Goal: Information Seeking & Learning: Learn about a topic

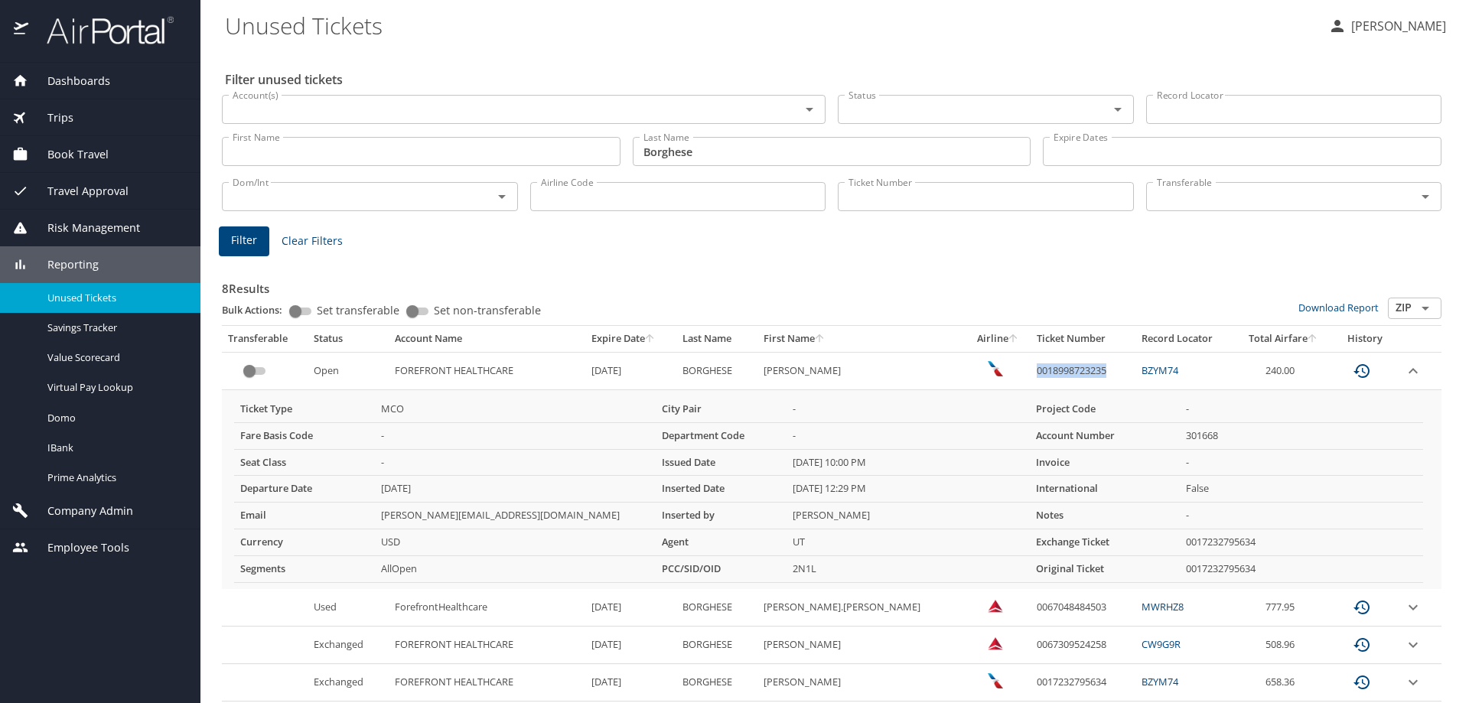
click at [85, 83] on span "Dashboards" at bounding box center [69, 81] width 82 height 17
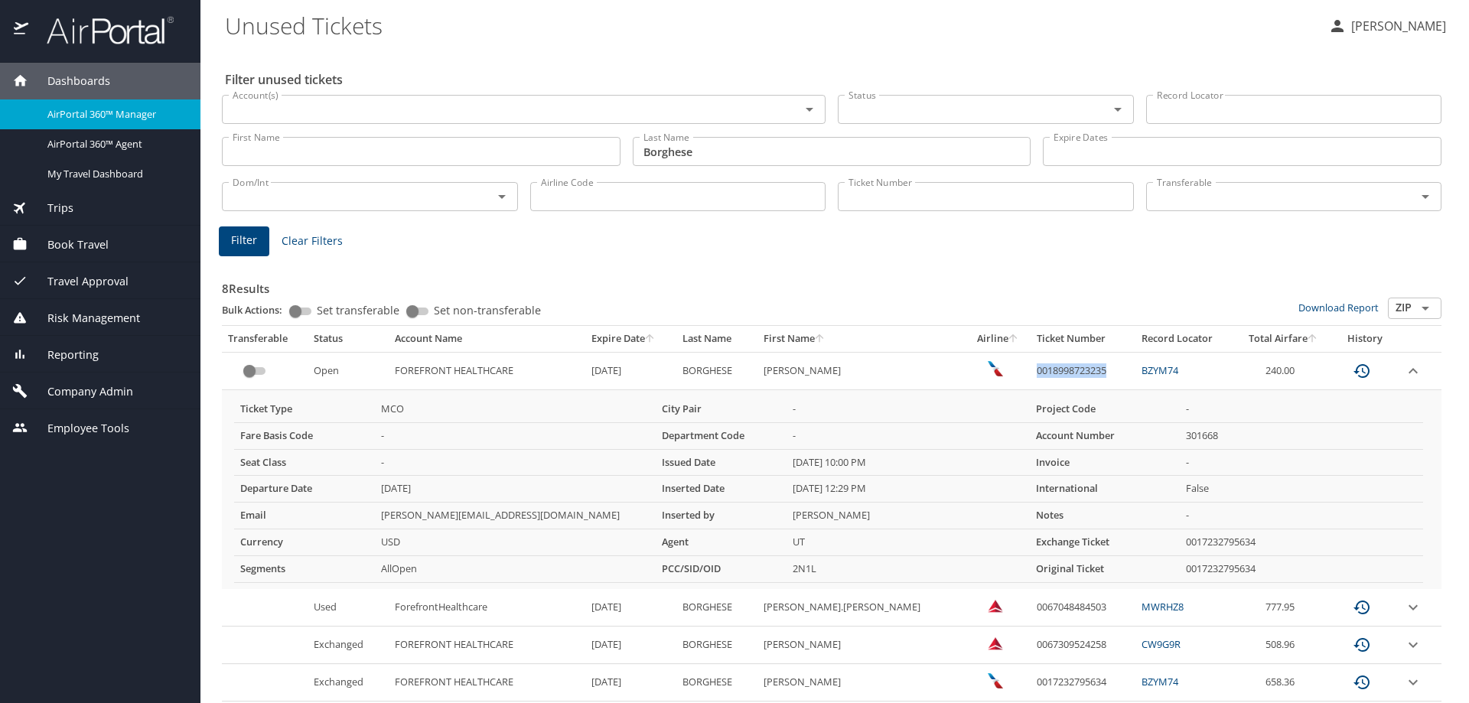
click at [124, 119] on span "AirPortal 360™ Manager" at bounding box center [114, 114] width 135 height 15
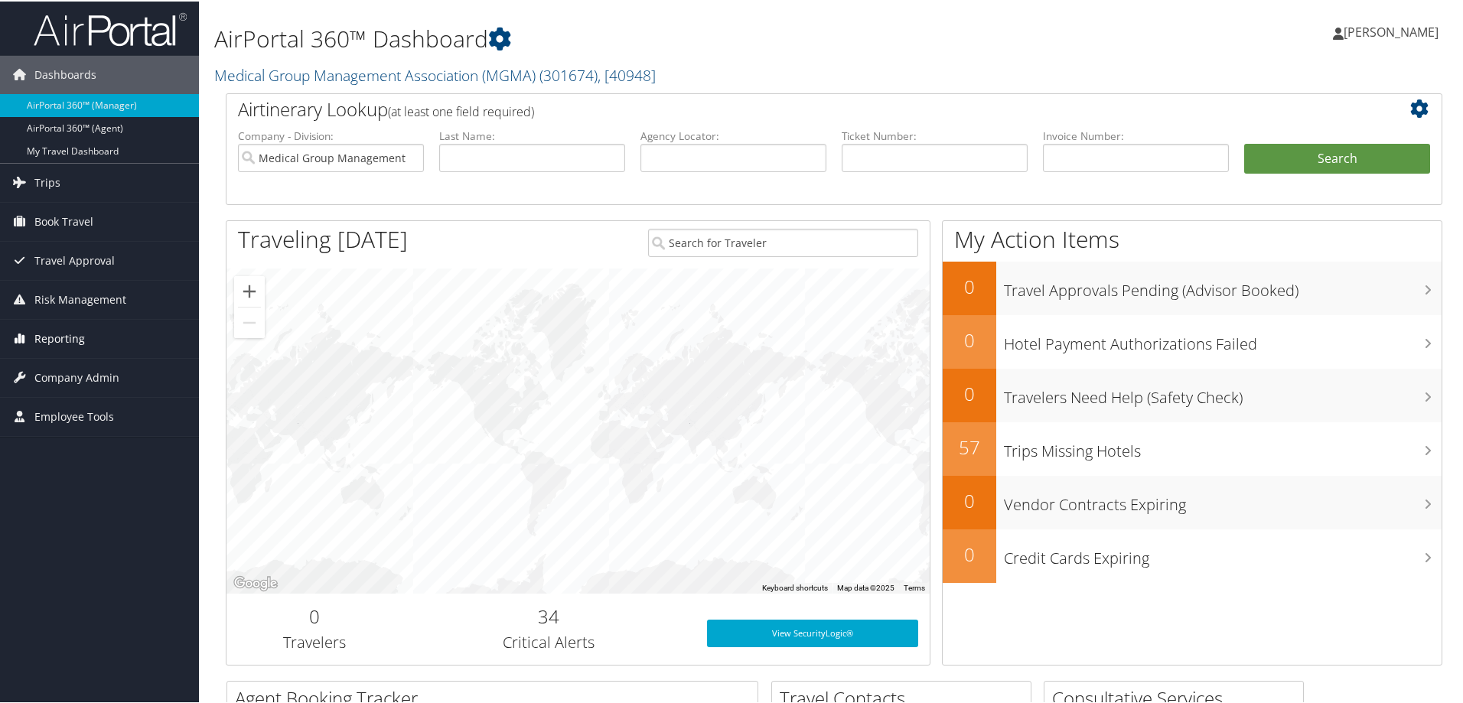
click at [67, 339] on span "Reporting" at bounding box center [59, 337] width 51 height 38
click at [98, 447] on link "Domo" at bounding box center [99, 437] width 199 height 23
click at [91, 457] on span "Company Admin" at bounding box center [76, 468] width 85 height 38
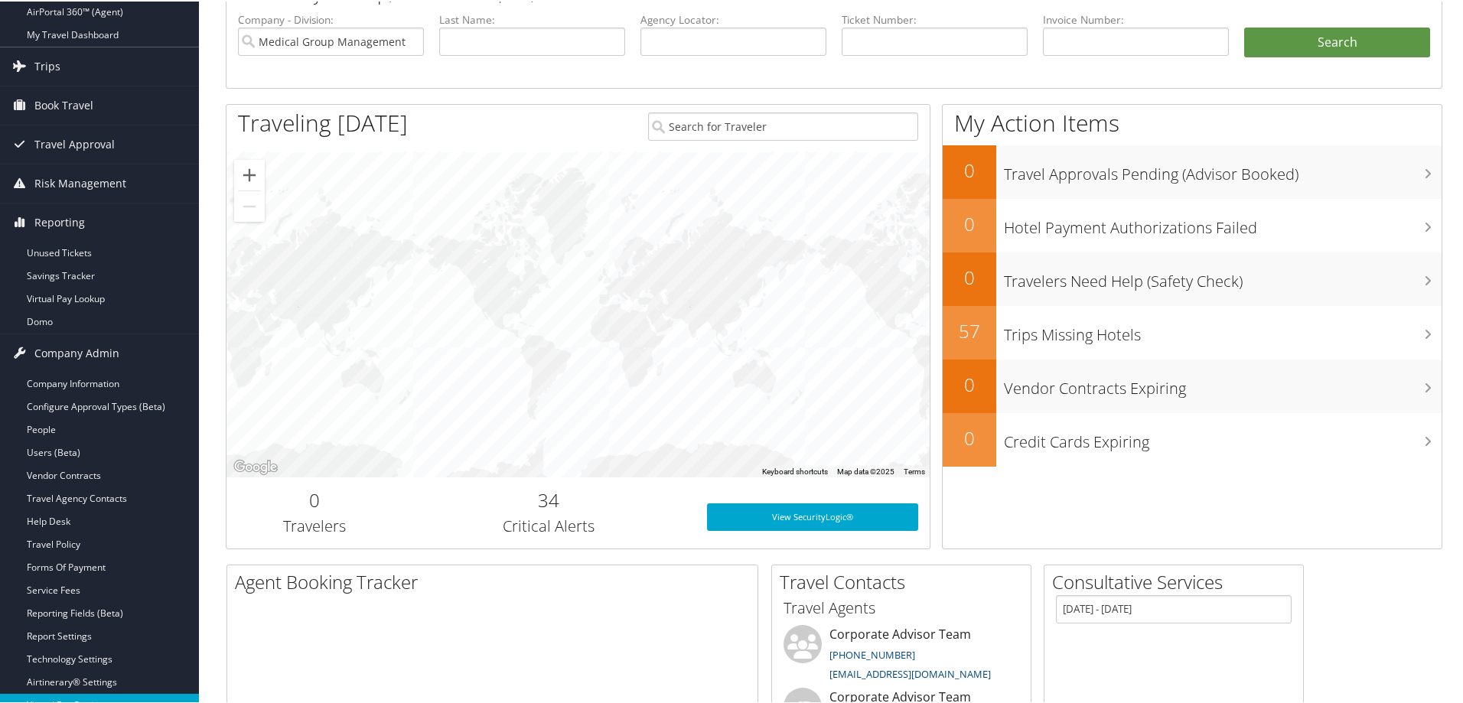
scroll to position [306, 0]
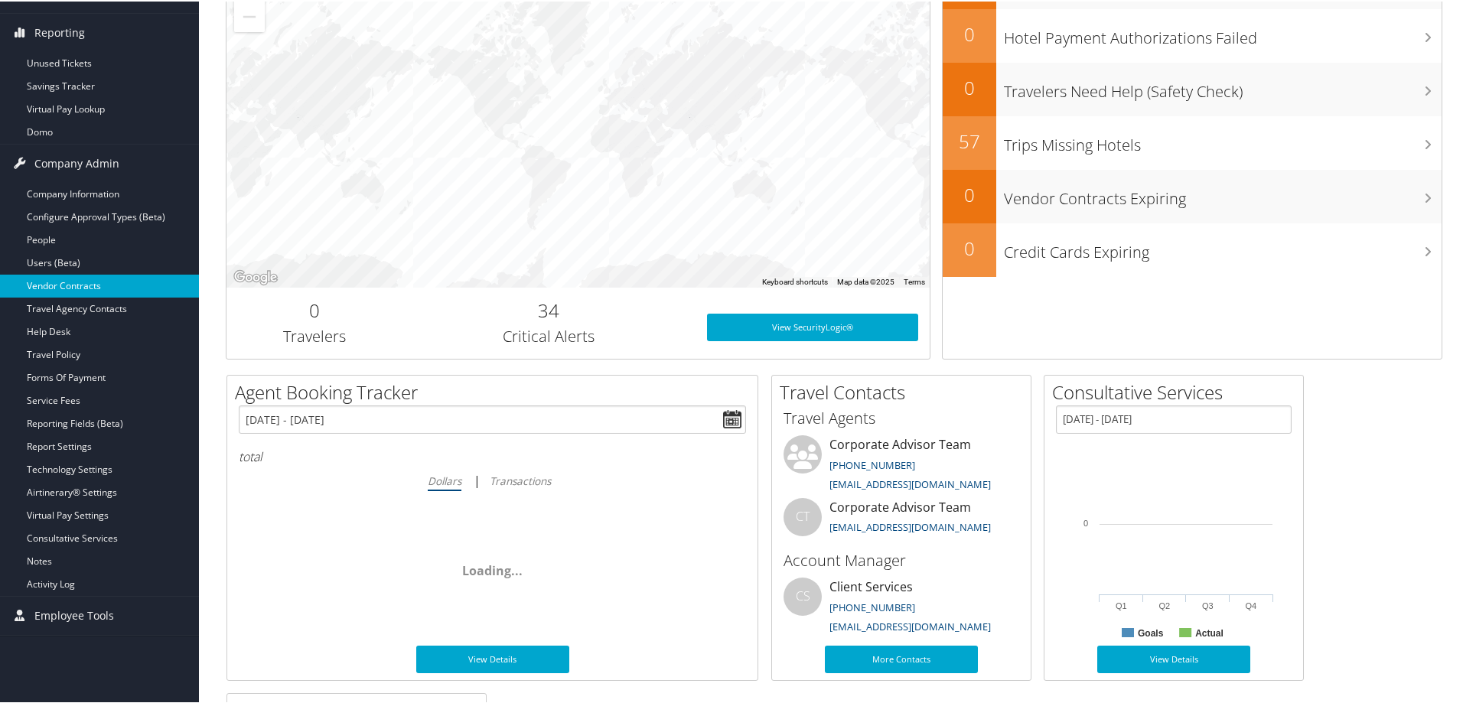
click at [91, 286] on link "Vendor Contracts" at bounding box center [99, 284] width 199 height 23
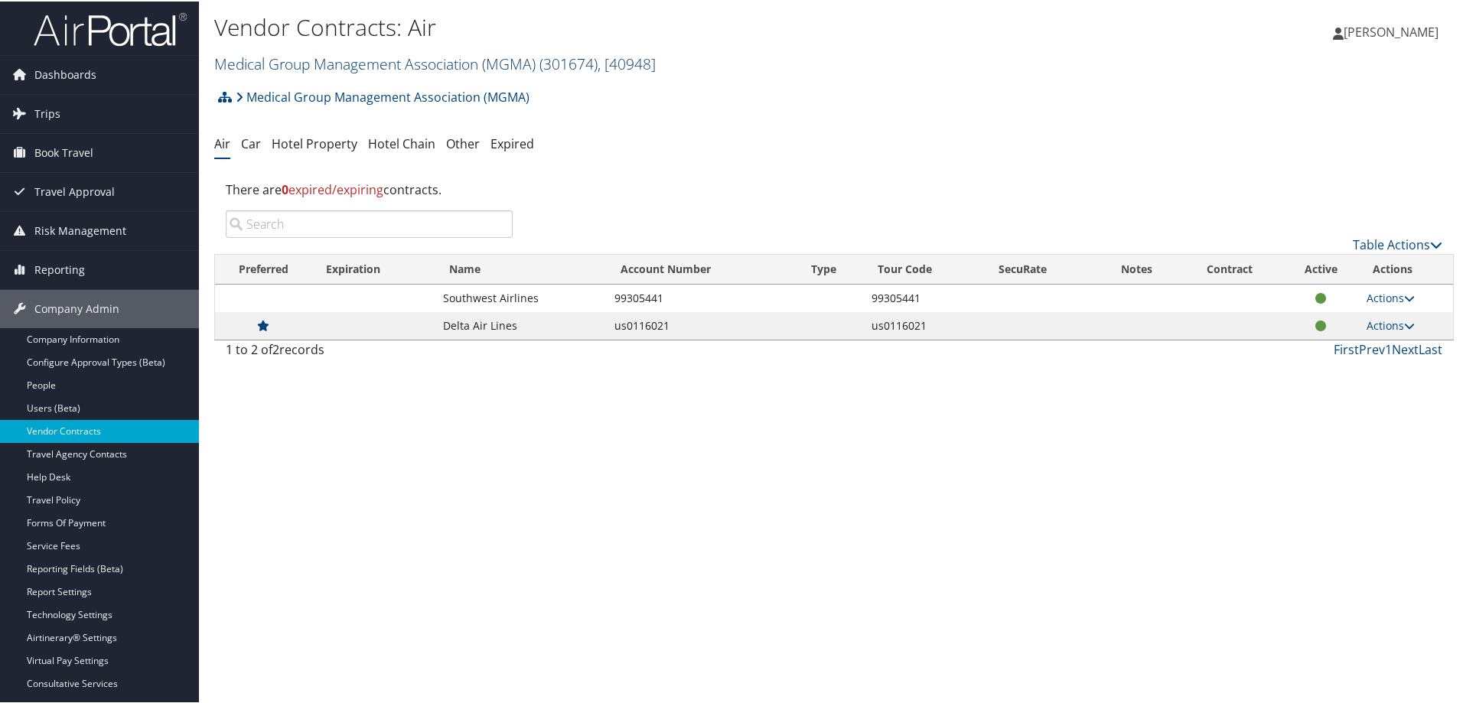
click at [343, 71] on link "Medical Group Management Association (MGMA) ( 301674 ) , [ 40948 ]" at bounding box center [435, 62] width 442 height 21
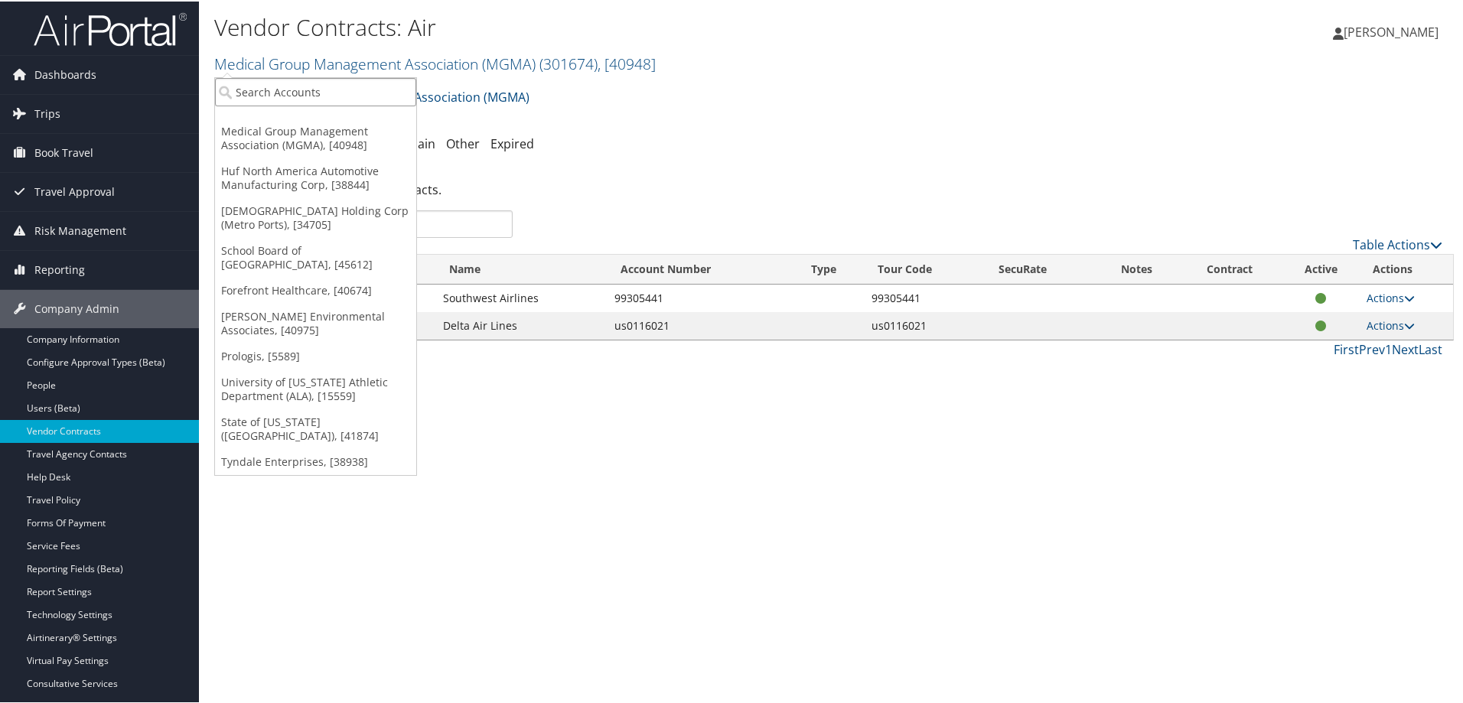
click at [344, 93] on input "search" at bounding box center [315, 91] width 201 height 28
type input "HUF"
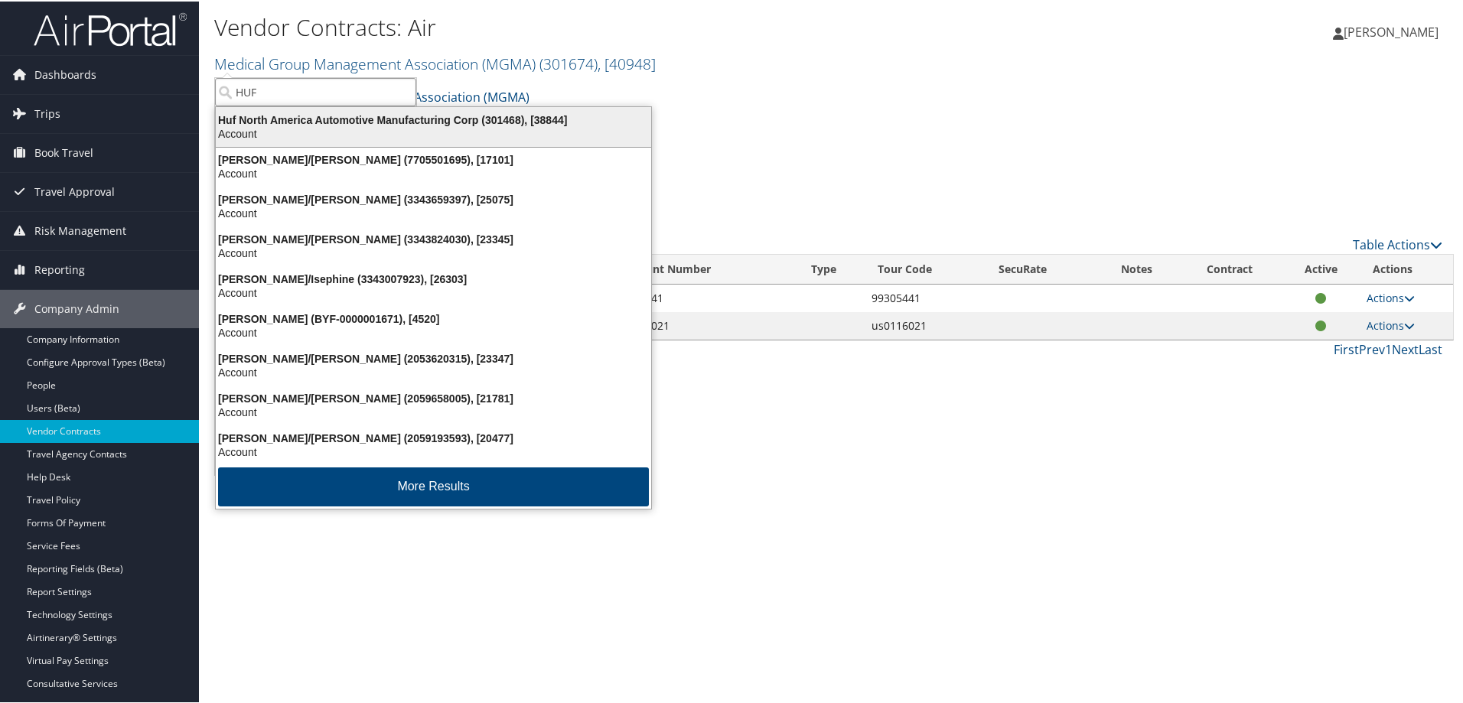
click at [366, 142] on div "Huf North America Automotive Manufacturing Corp (301468), [38844] Account" at bounding box center [433, 125] width 431 height 35
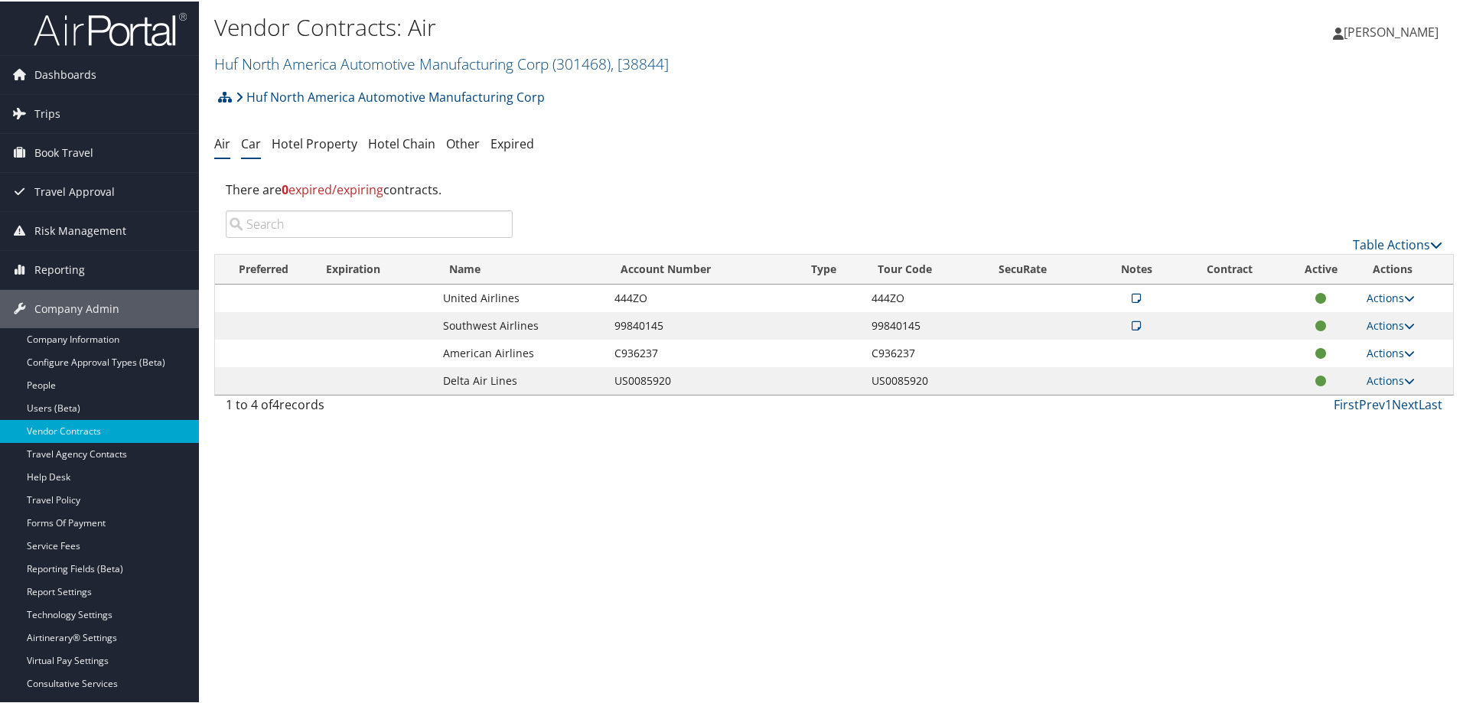
click at [243, 151] on li "Car" at bounding box center [251, 143] width 20 height 28
click at [251, 142] on link "Car" at bounding box center [251, 142] width 20 height 17
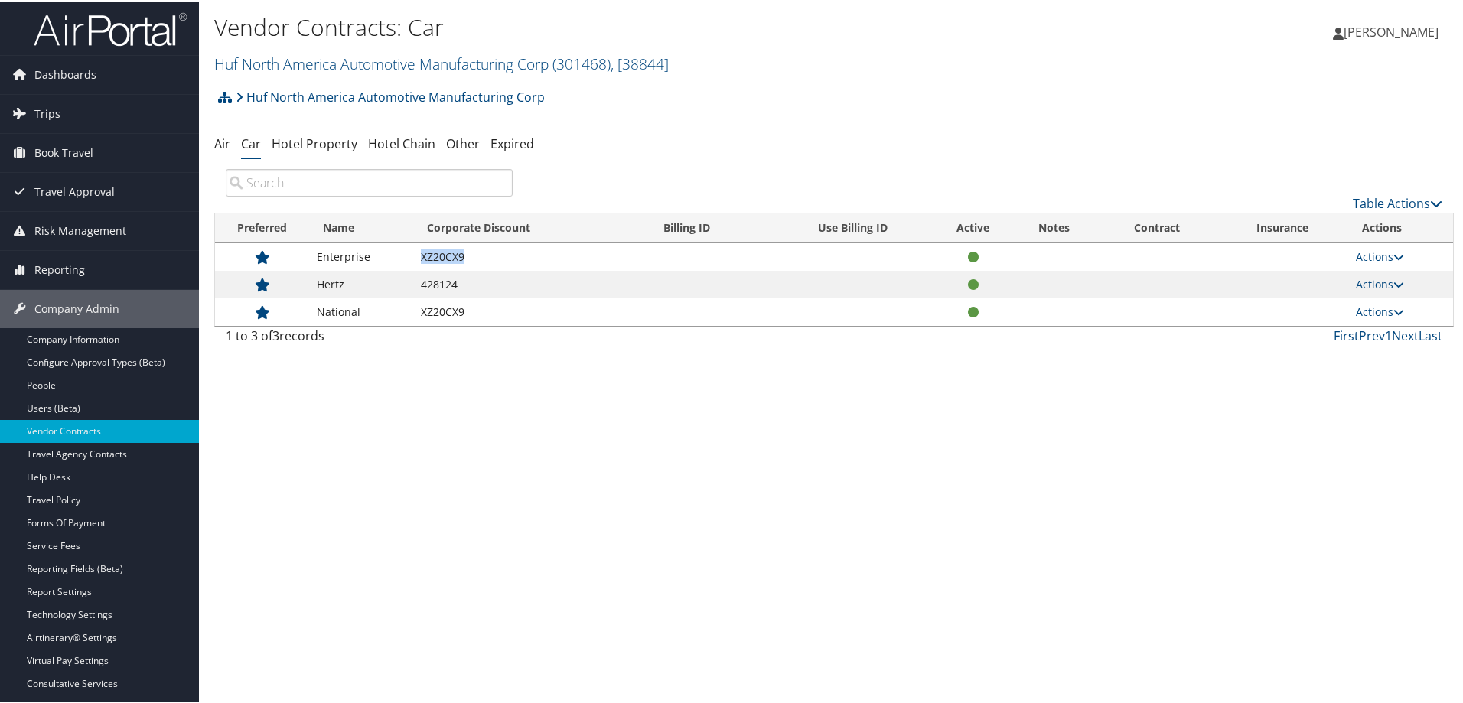
drag, startPoint x: 468, startPoint y: 256, endPoint x: 415, endPoint y: 253, distance: 52.9
click at [415, 253] on td "XZ20CX9" at bounding box center [531, 256] width 236 height 28
click at [1394, 256] on icon at bounding box center [1399, 255] width 11 height 11
click at [651, 306] on td at bounding box center [710, 311] width 121 height 28
click at [433, 259] on td "XZ20CX9" at bounding box center [531, 256] width 236 height 28
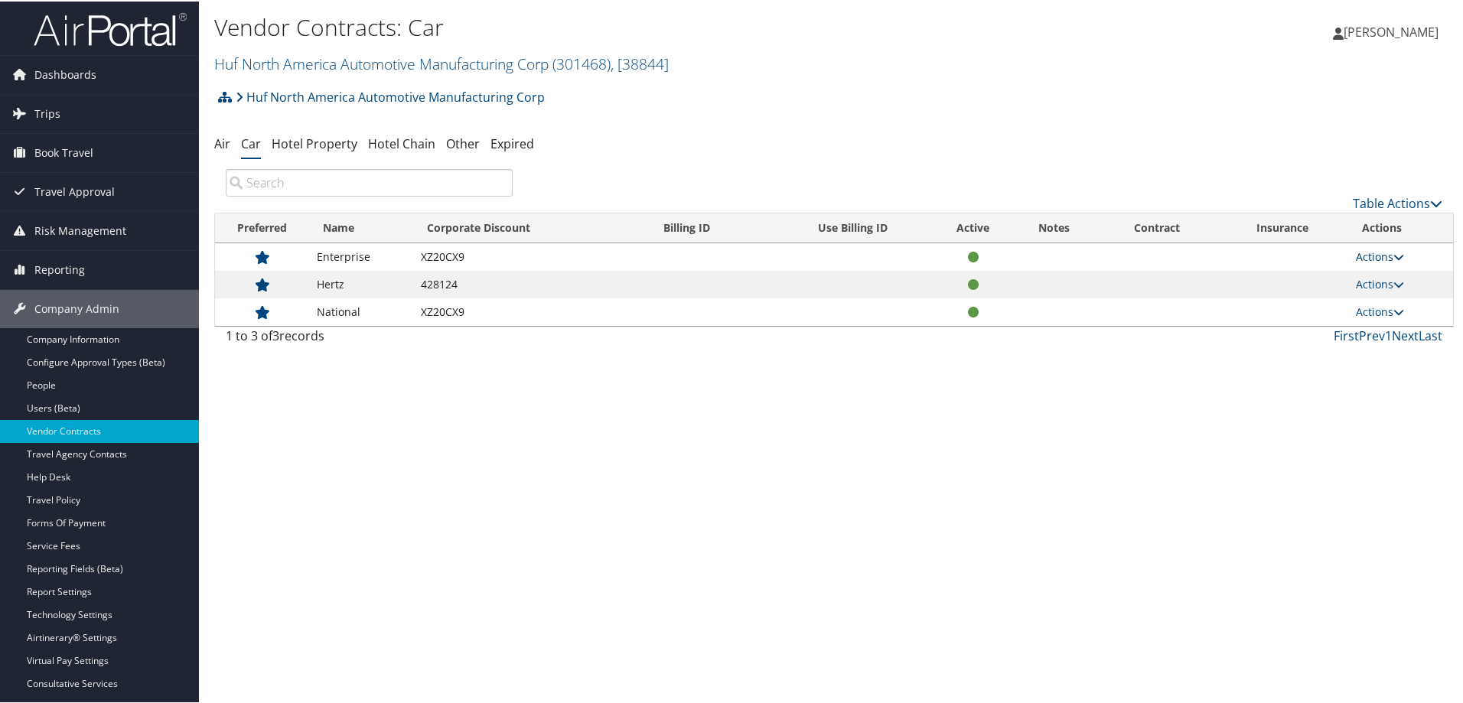
click at [1385, 254] on link "Actions" at bounding box center [1380, 255] width 48 height 15
click at [1371, 282] on link "View Contracts" at bounding box center [1344, 278] width 102 height 26
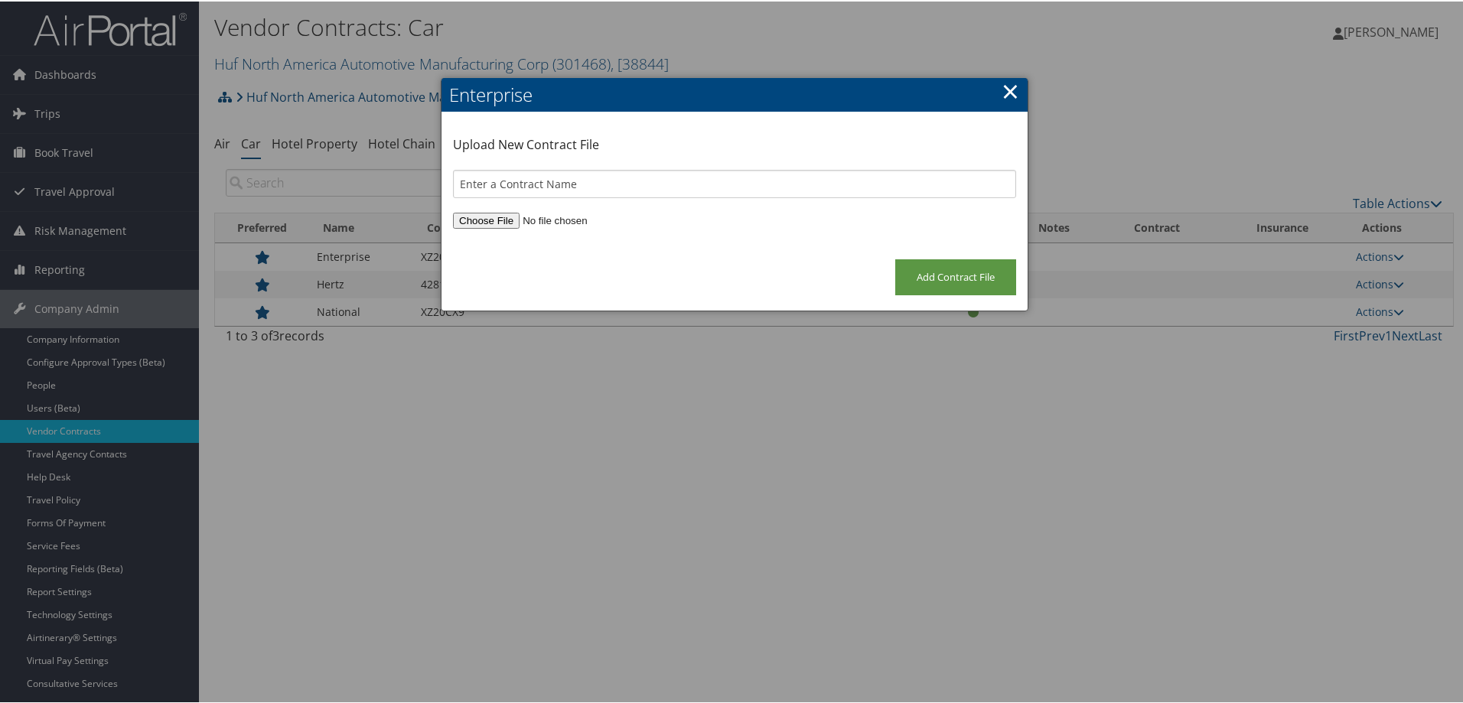
click at [1011, 91] on link "×" at bounding box center [1011, 89] width 18 height 31
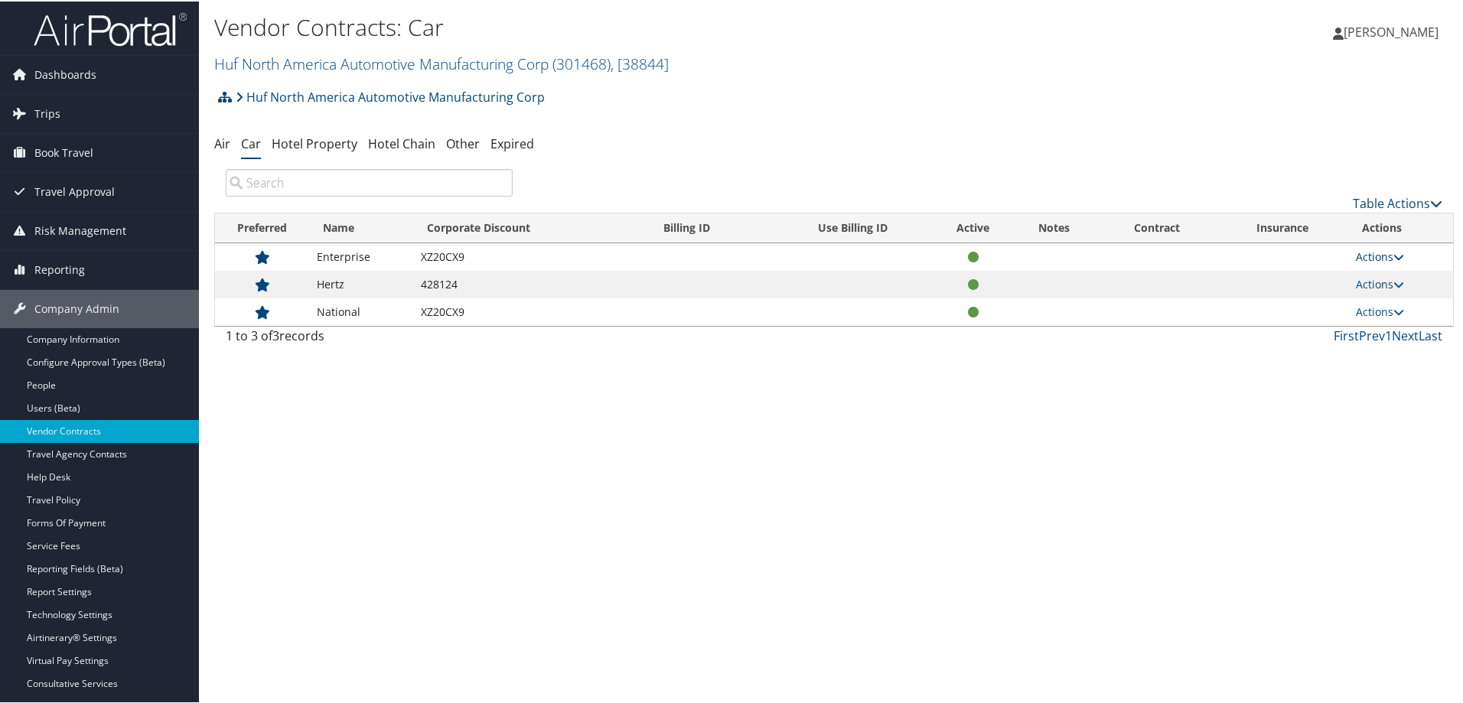
click at [1394, 251] on icon at bounding box center [1399, 255] width 11 height 11
click at [1349, 301] on link "Edit Contract" at bounding box center [1344, 304] width 102 height 26
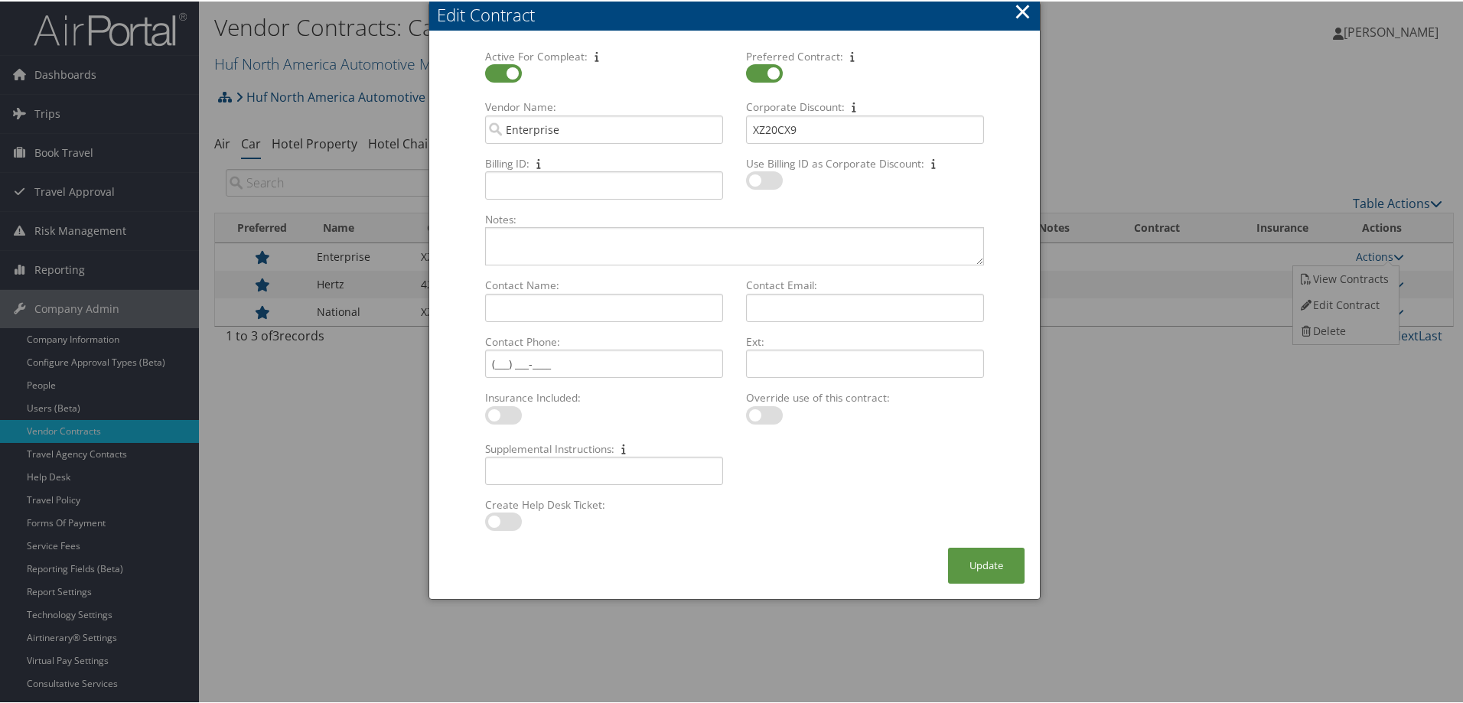
click at [1026, 9] on button "×" at bounding box center [1023, 10] width 18 height 31
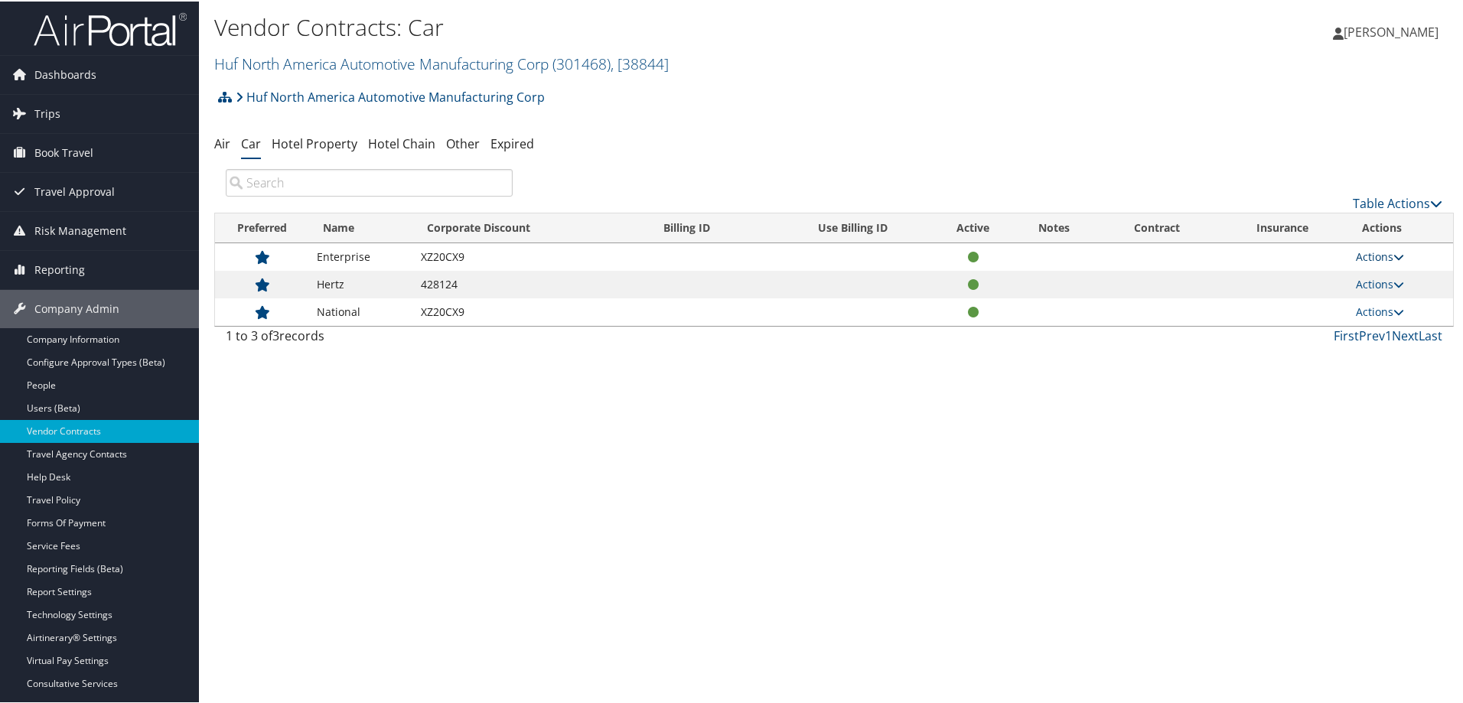
click at [1398, 258] on icon at bounding box center [1399, 255] width 11 height 11
click at [331, 259] on td "Enterprise" at bounding box center [361, 256] width 104 height 28
click at [265, 247] on td at bounding box center [262, 256] width 94 height 28
click at [968, 254] on td at bounding box center [973, 256] width 73 height 28
click at [1364, 255] on link "Actions" at bounding box center [1380, 255] width 48 height 15
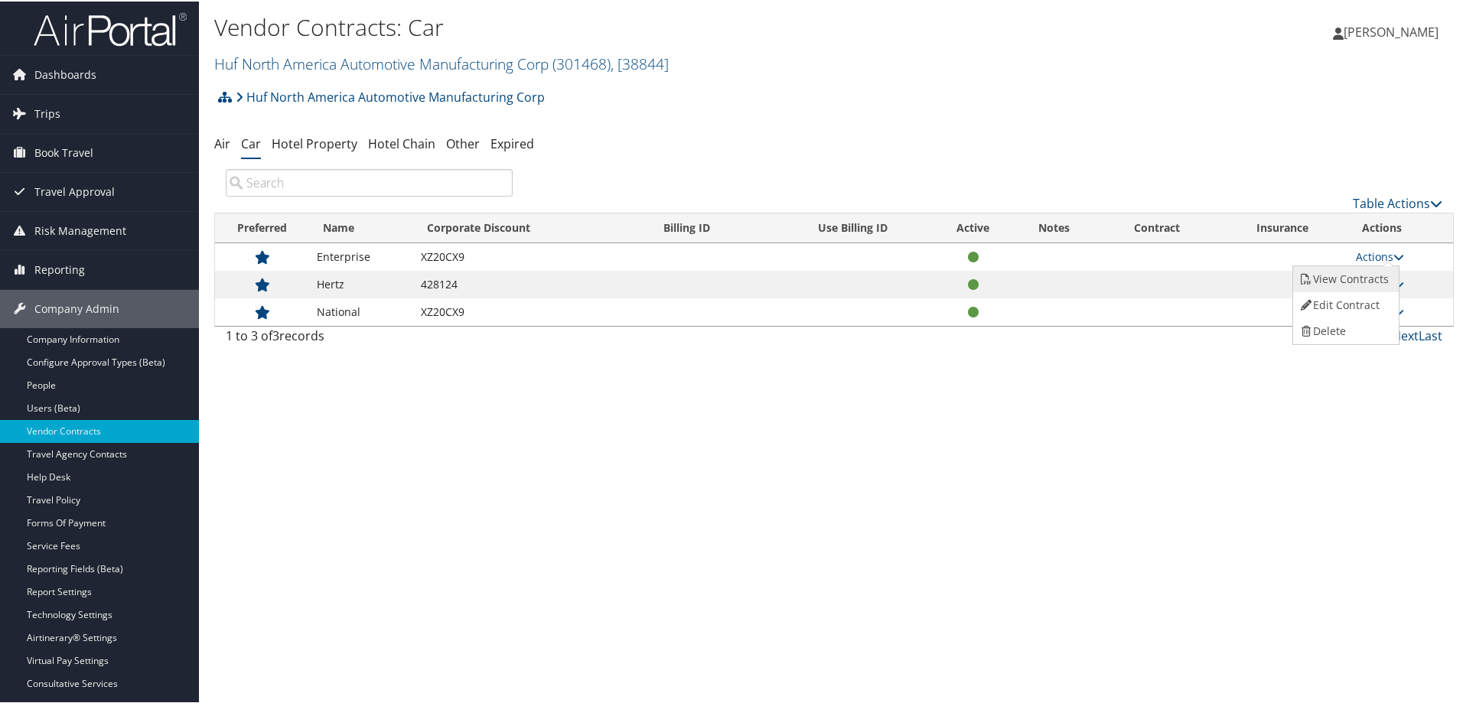
click at [1342, 277] on link "View Contracts" at bounding box center [1344, 278] width 102 height 26
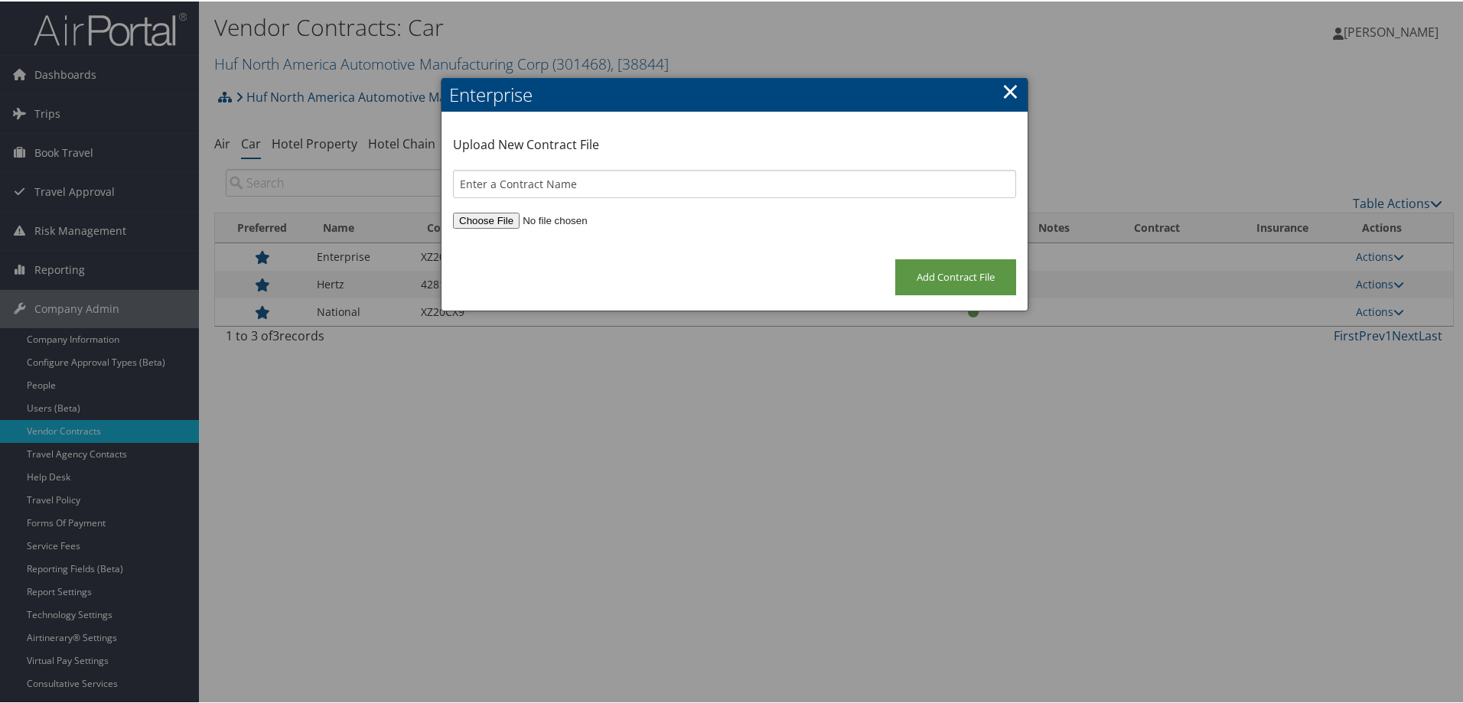
click at [990, 89] on h2 "Enterprise" at bounding box center [735, 94] width 586 height 34
click at [1013, 92] on link "×" at bounding box center [1011, 89] width 18 height 31
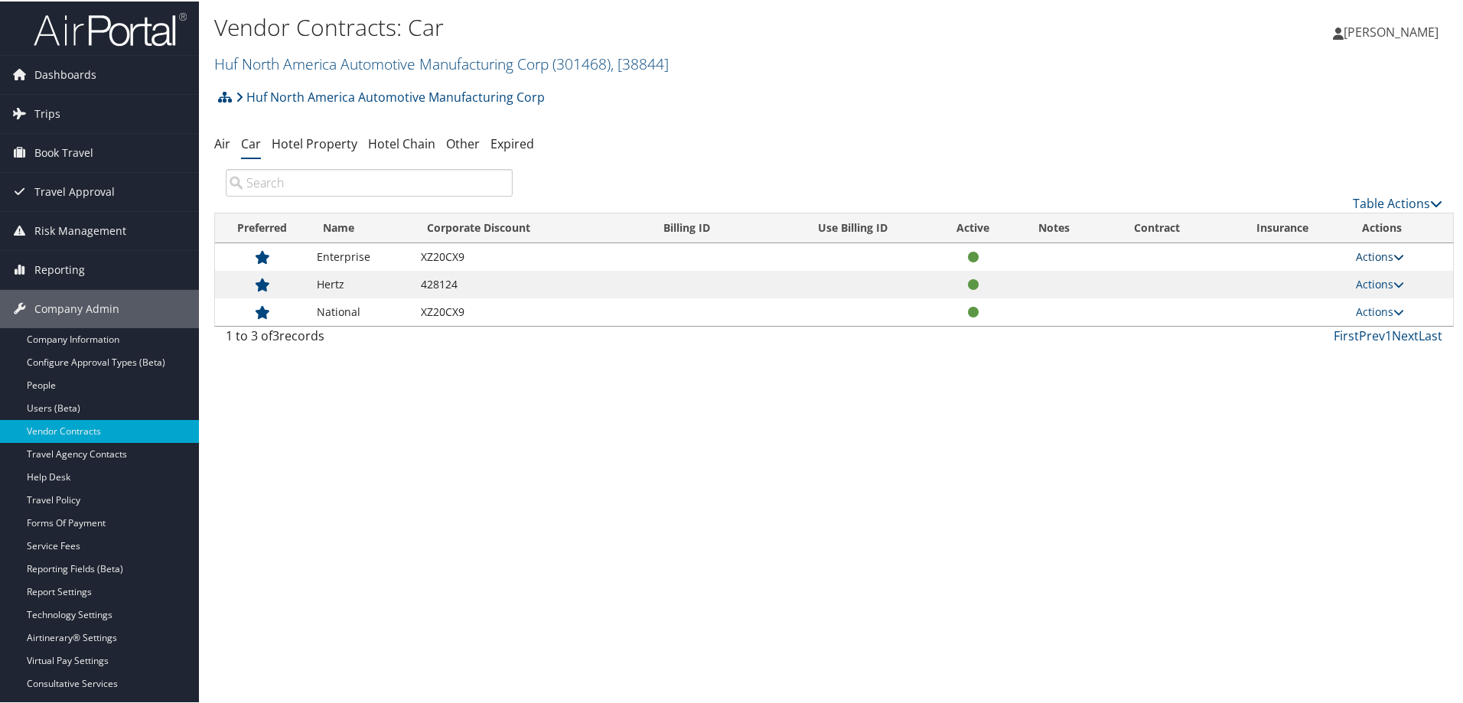
click at [1375, 251] on link "Actions" at bounding box center [1380, 255] width 48 height 15
click at [1363, 296] on link "Edit Contract" at bounding box center [1344, 304] width 102 height 26
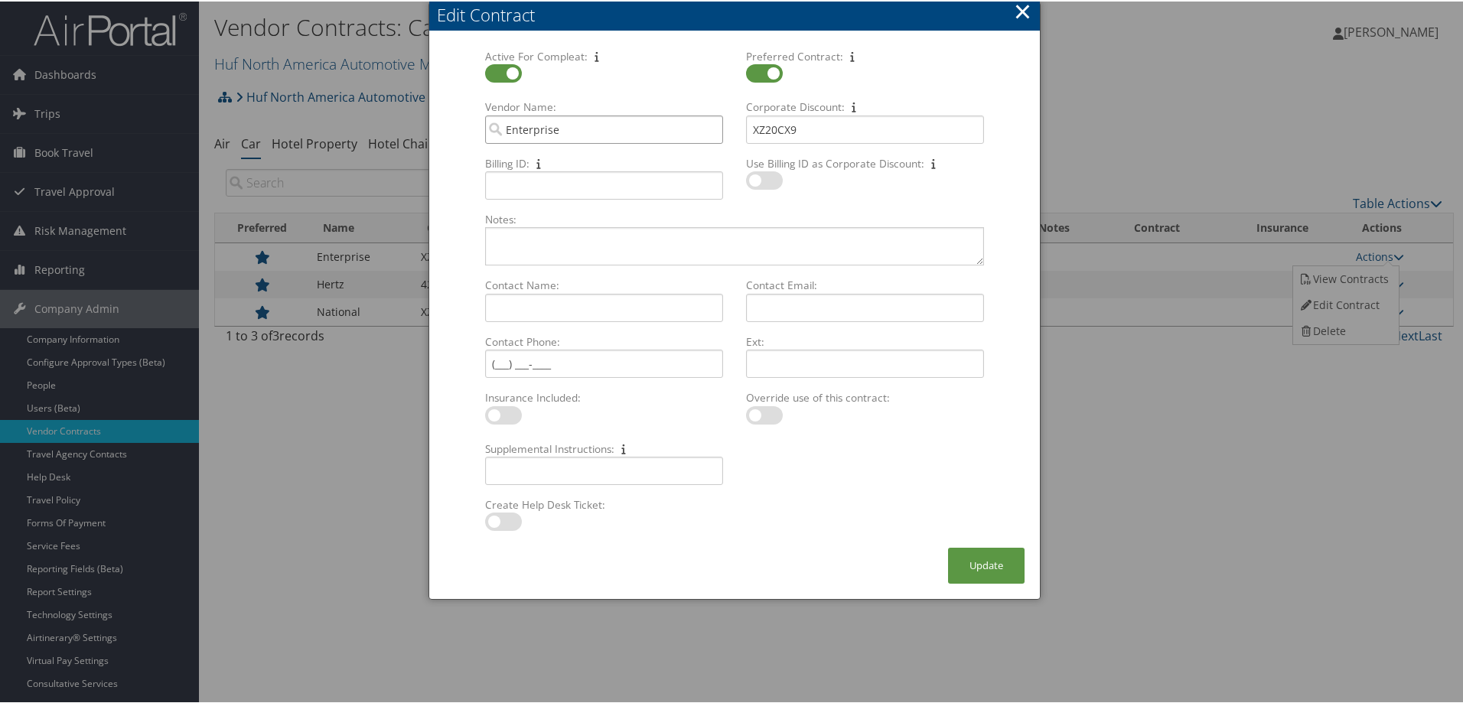
click at [599, 122] on input "Enterprise" at bounding box center [604, 128] width 238 height 28
click at [606, 175] on input "Billing ID: Multiple values The selected items contain different values for thi…" at bounding box center [604, 184] width 238 height 28
click at [1017, 8] on button "×" at bounding box center [1023, 10] width 18 height 31
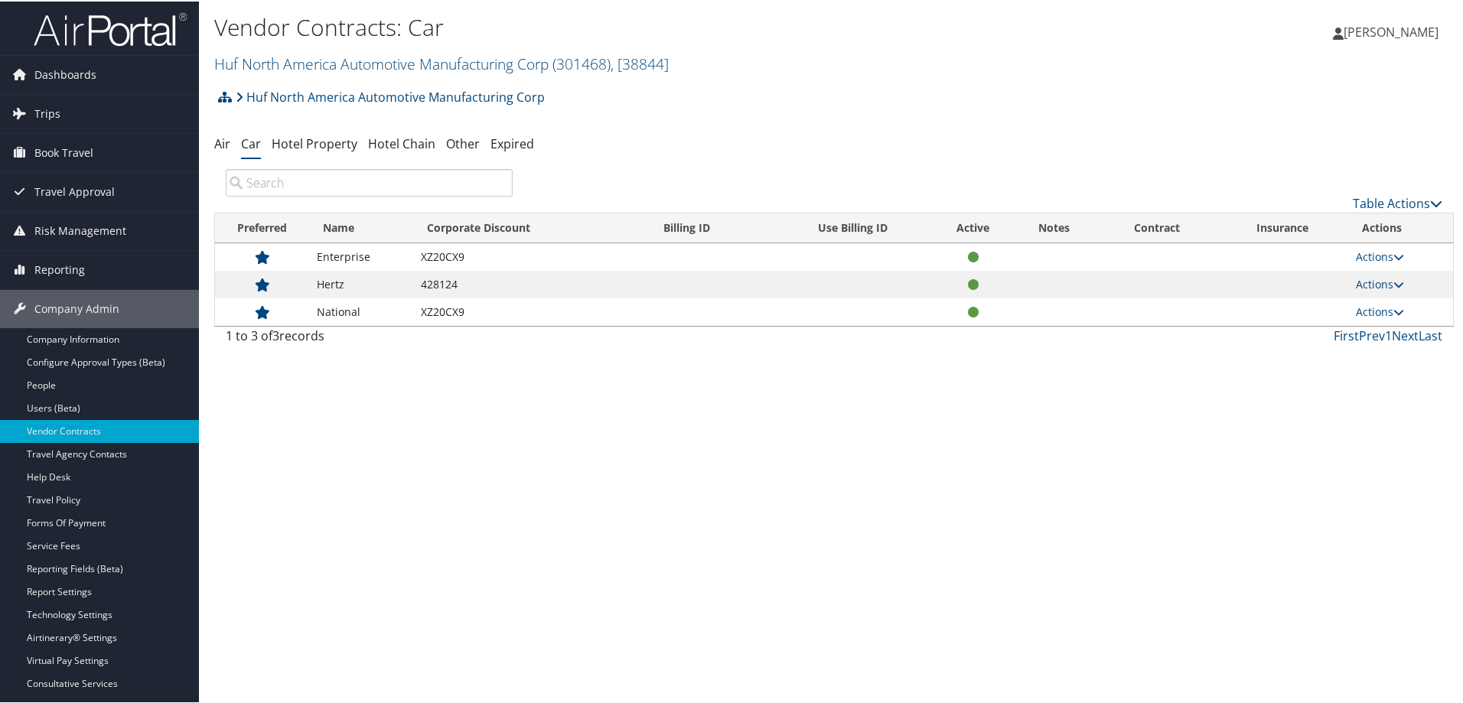
click at [1355, 468] on div "Vendor Contracts: Car Huf North America Automotive Manufacturing Corp ( 301468 …" at bounding box center [834, 351] width 1270 height 703
drag, startPoint x: 478, startPoint y: 245, endPoint x: 687, endPoint y: 376, distance: 245.9
click at [291, 258] on tr "Enterprise XZ20CX9 Actions View Contracts Edit Contract Delete" at bounding box center [834, 256] width 1238 height 28
click at [688, 373] on div "Vendor Contracts: Car Huf North America Automotive Manufacturing Corp ( 301468 …" at bounding box center [834, 351] width 1270 height 703
click at [1401, 279] on icon at bounding box center [1399, 283] width 11 height 11
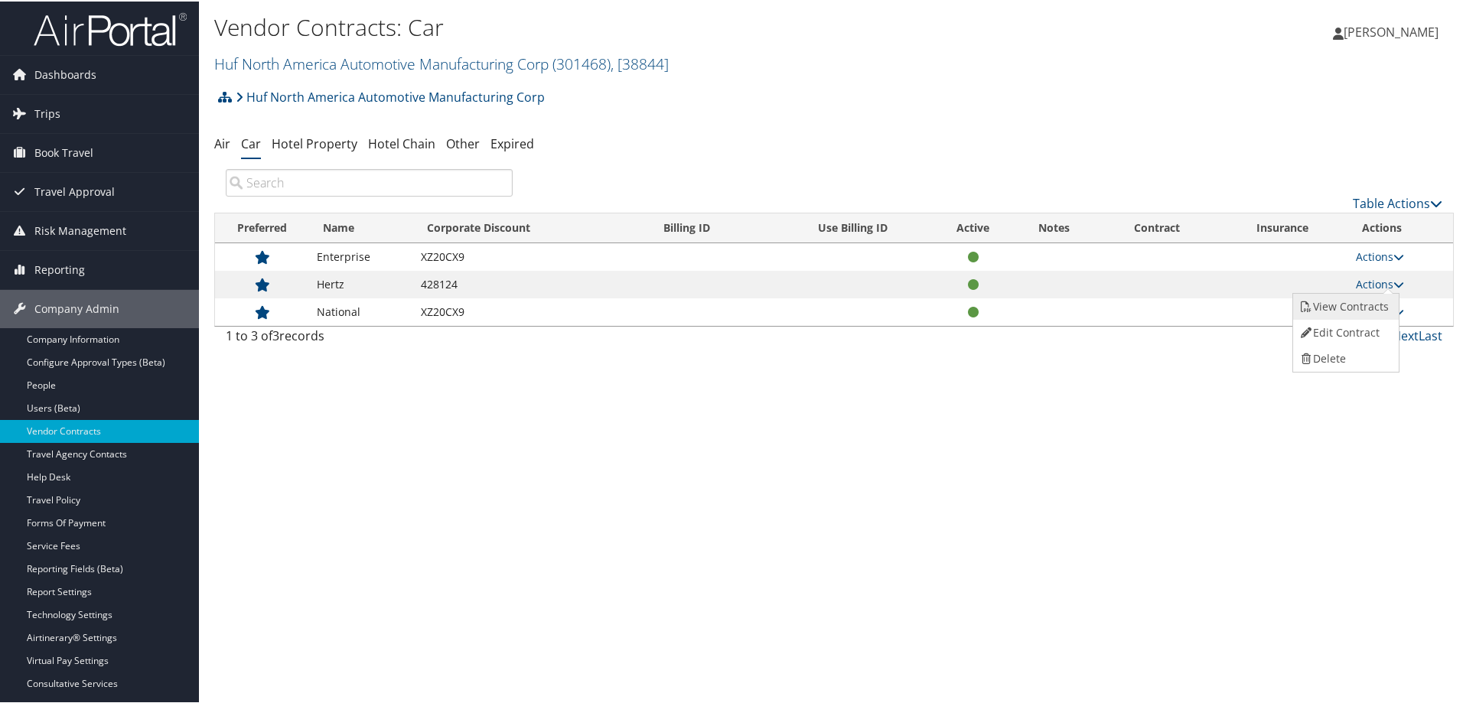
click at [1329, 308] on link "View Contracts" at bounding box center [1344, 305] width 102 height 26
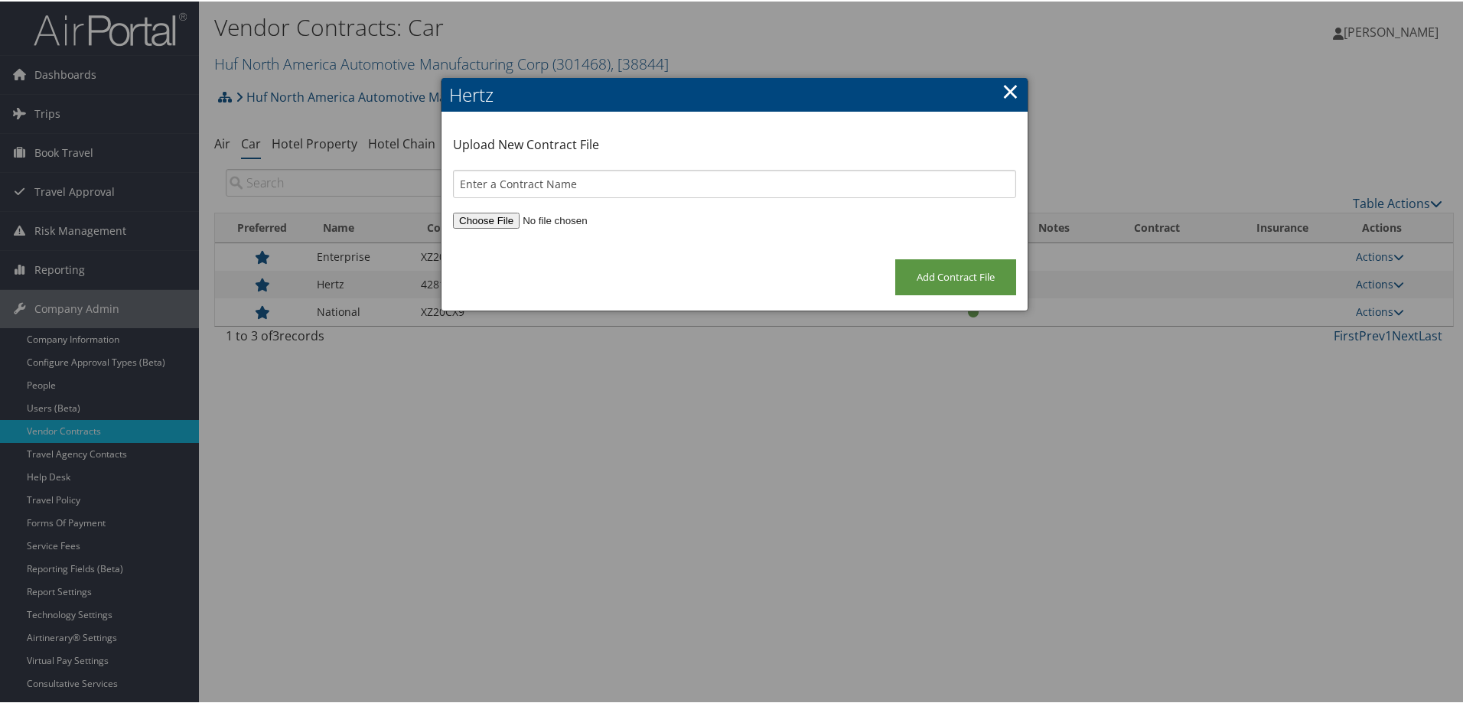
drag, startPoint x: 878, startPoint y: 442, endPoint x: 1111, endPoint y: 40, distance: 465.3
click at [879, 440] on div at bounding box center [734, 351] width 1469 height 703
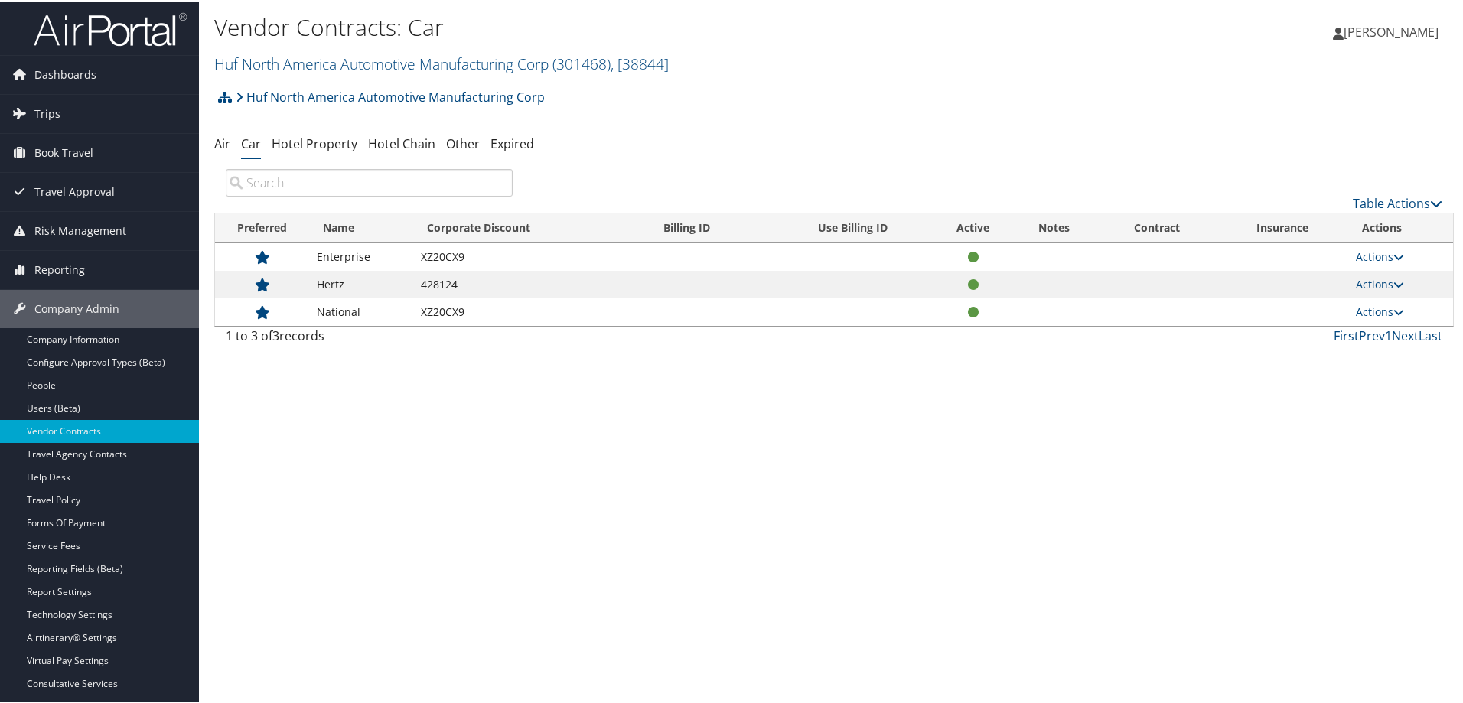
drag, startPoint x: 1370, startPoint y: 308, endPoint x: 1337, endPoint y: 339, distance: 44.9
click at [1371, 308] on link "Actions" at bounding box center [1380, 310] width 48 height 15
click at [1354, 334] on link "View Contracts" at bounding box center [1344, 333] width 102 height 26
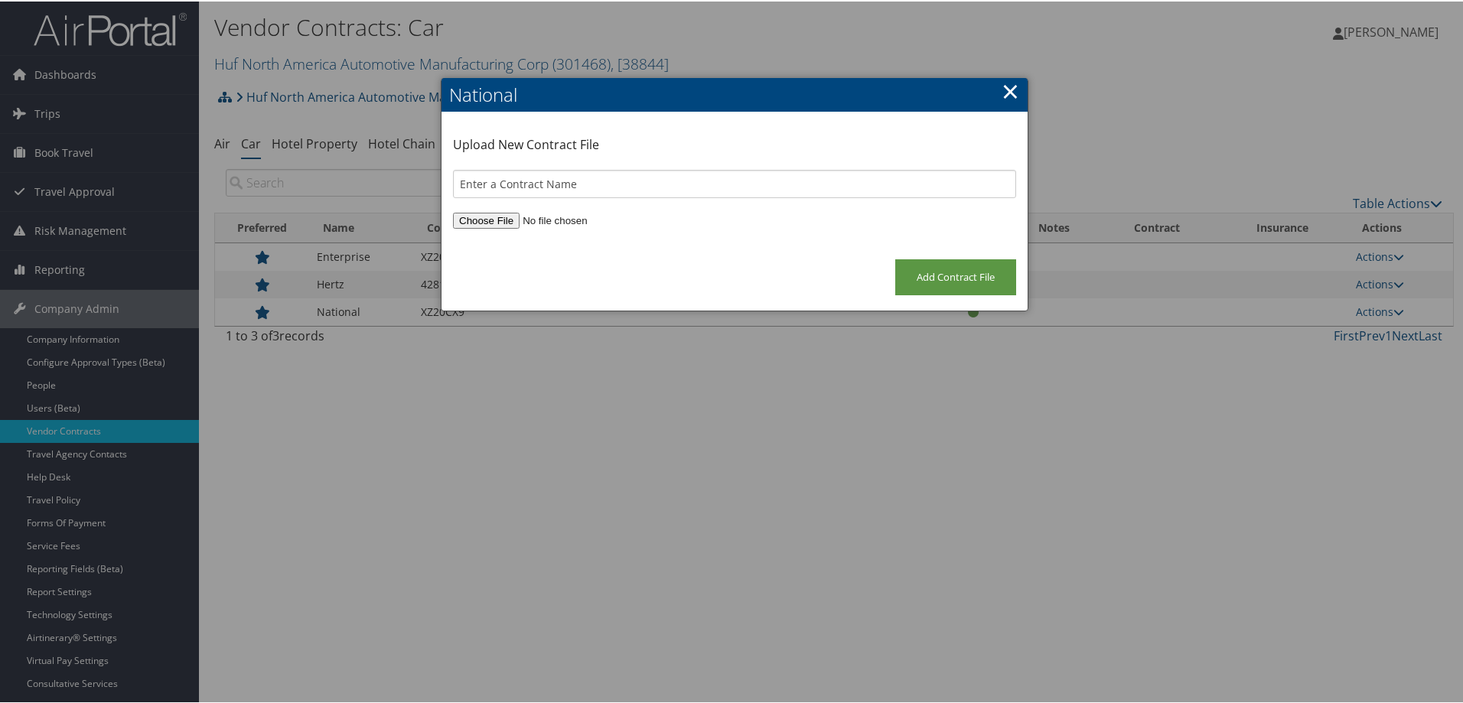
drag, startPoint x: 996, startPoint y: 85, endPoint x: 1082, endPoint y: 140, distance: 101.9
click at [1007, 88] on div "National × Upload New Contract File Add Contract File" at bounding box center [735, 193] width 588 height 233
click at [1399, 313] on div at bounding box center [734, 351] width 1469 height 703
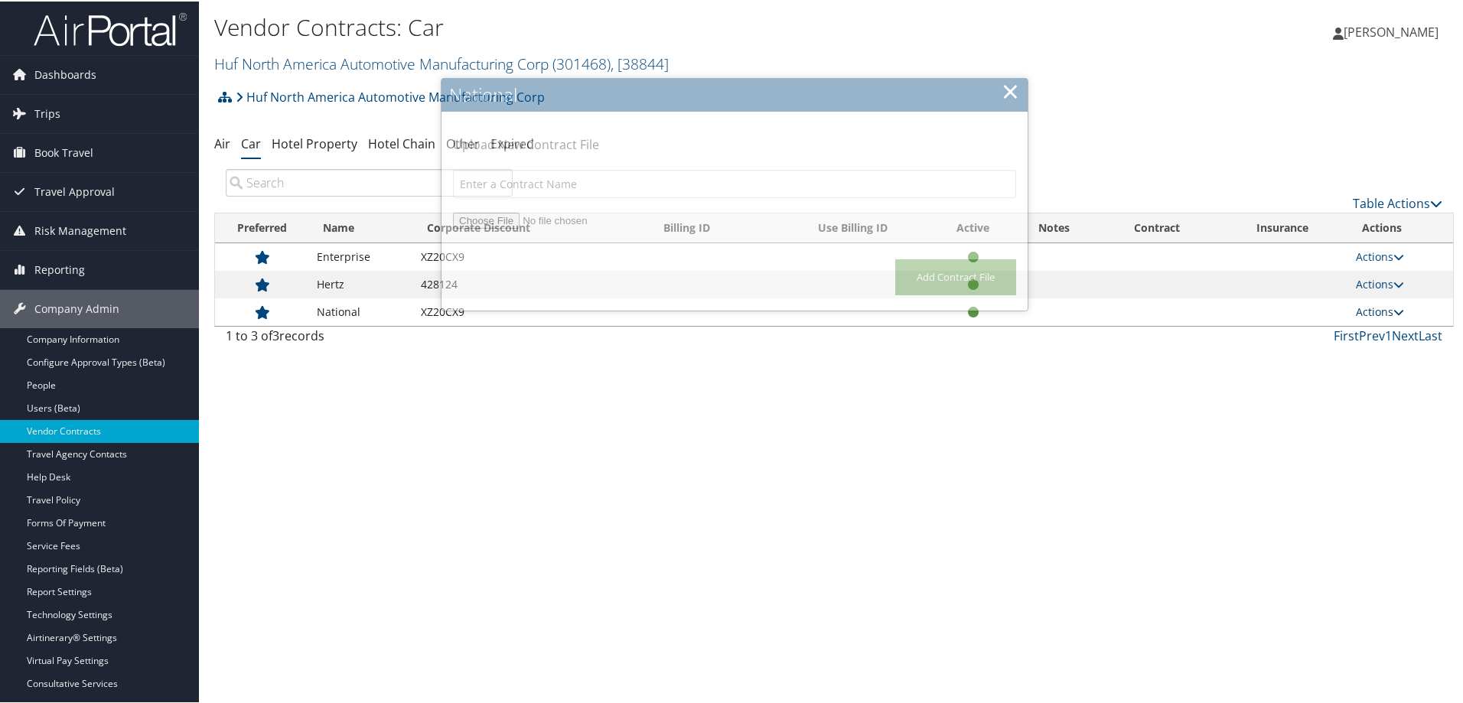
click at [1394, 311] on icon at bounding box center [1399, 310] width 11 height 11
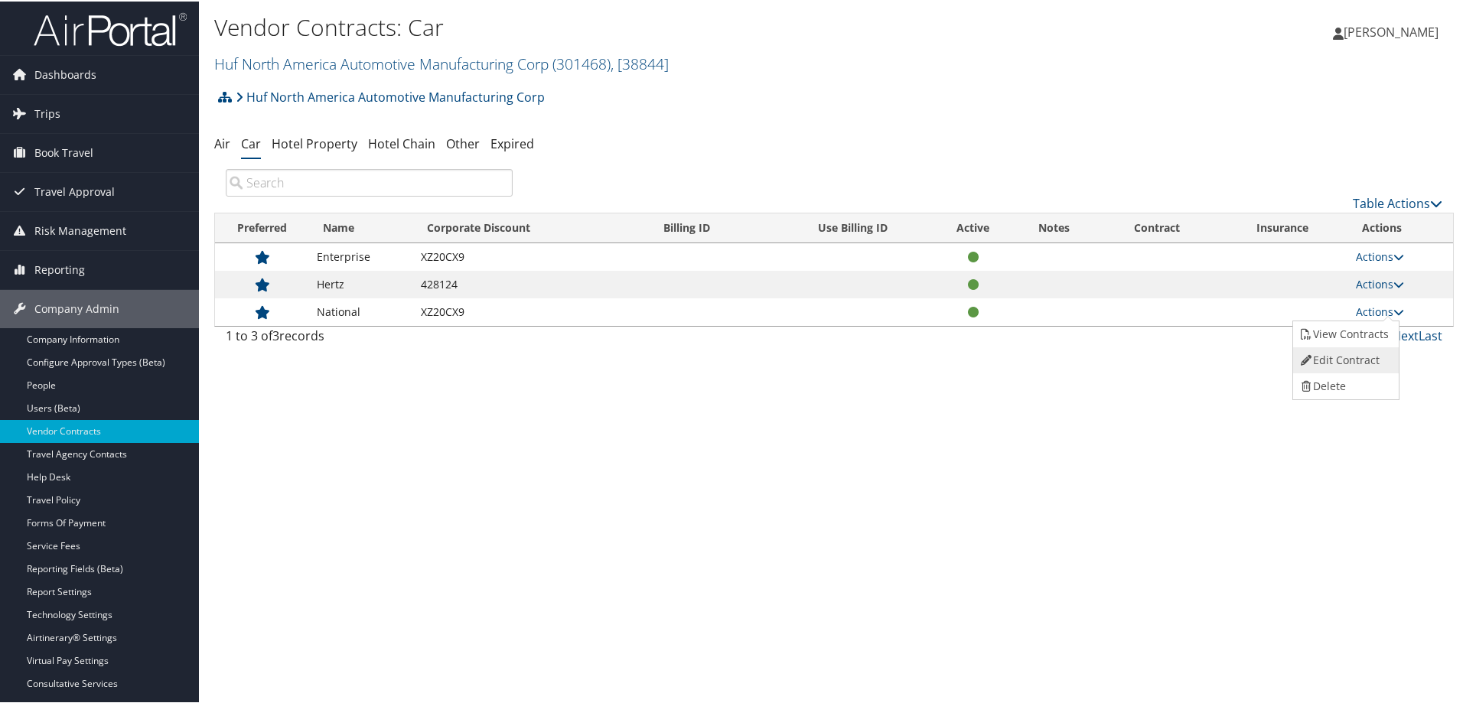
click at [1356, 362] on link "Edit Contract" at bounding box center [1344, 359] width 102 height 26
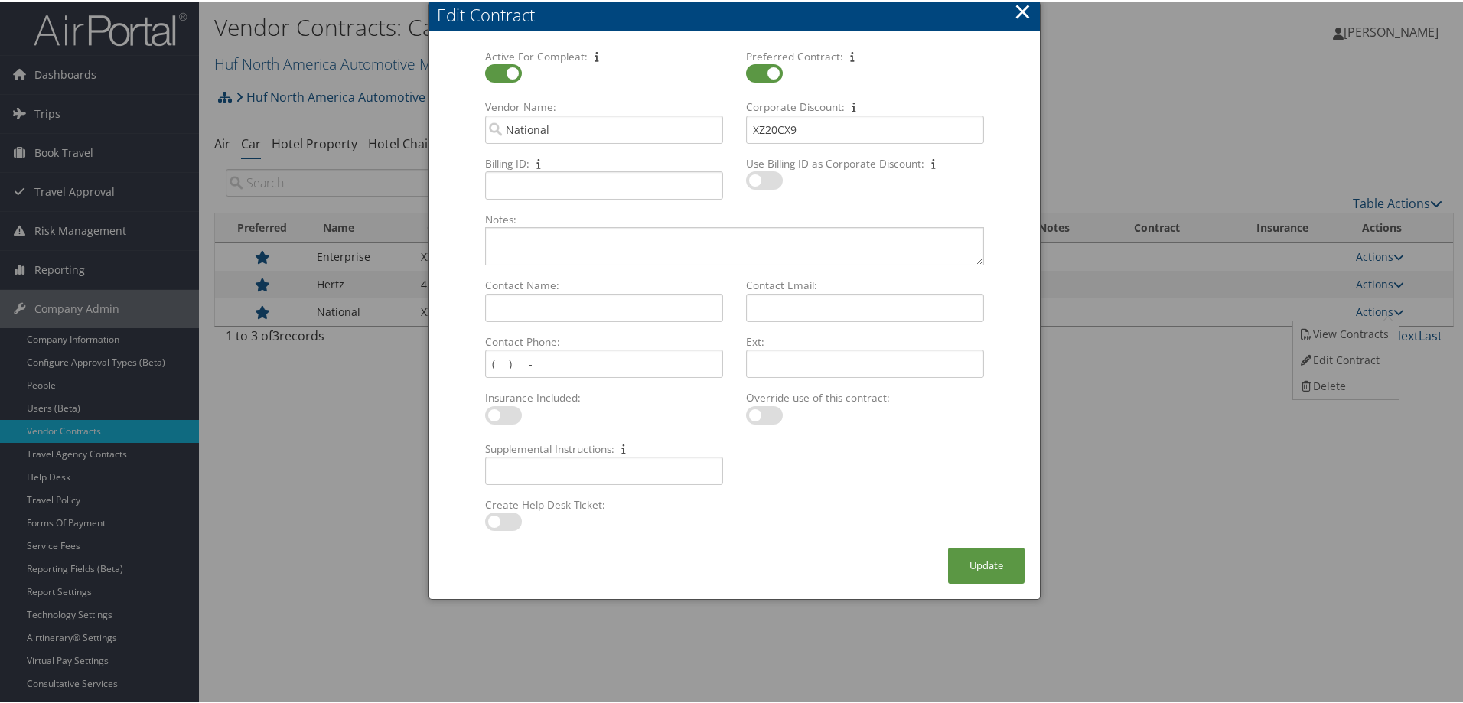
click at [1026, 9] on button "×" at bounding box center [1023, 10] width 18 height 31
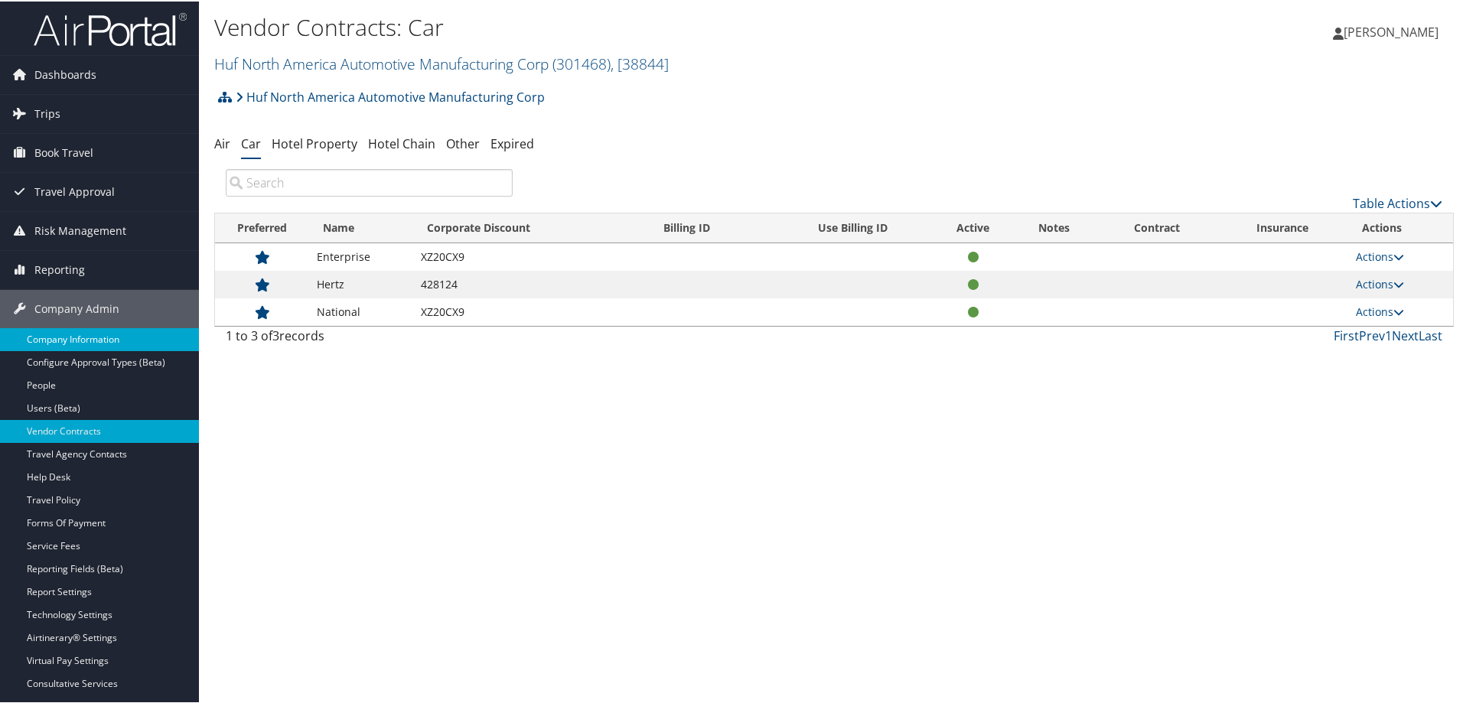
click at [60, 328] on link "Company Information" at bounding box center [99, 338] width 199 height 23
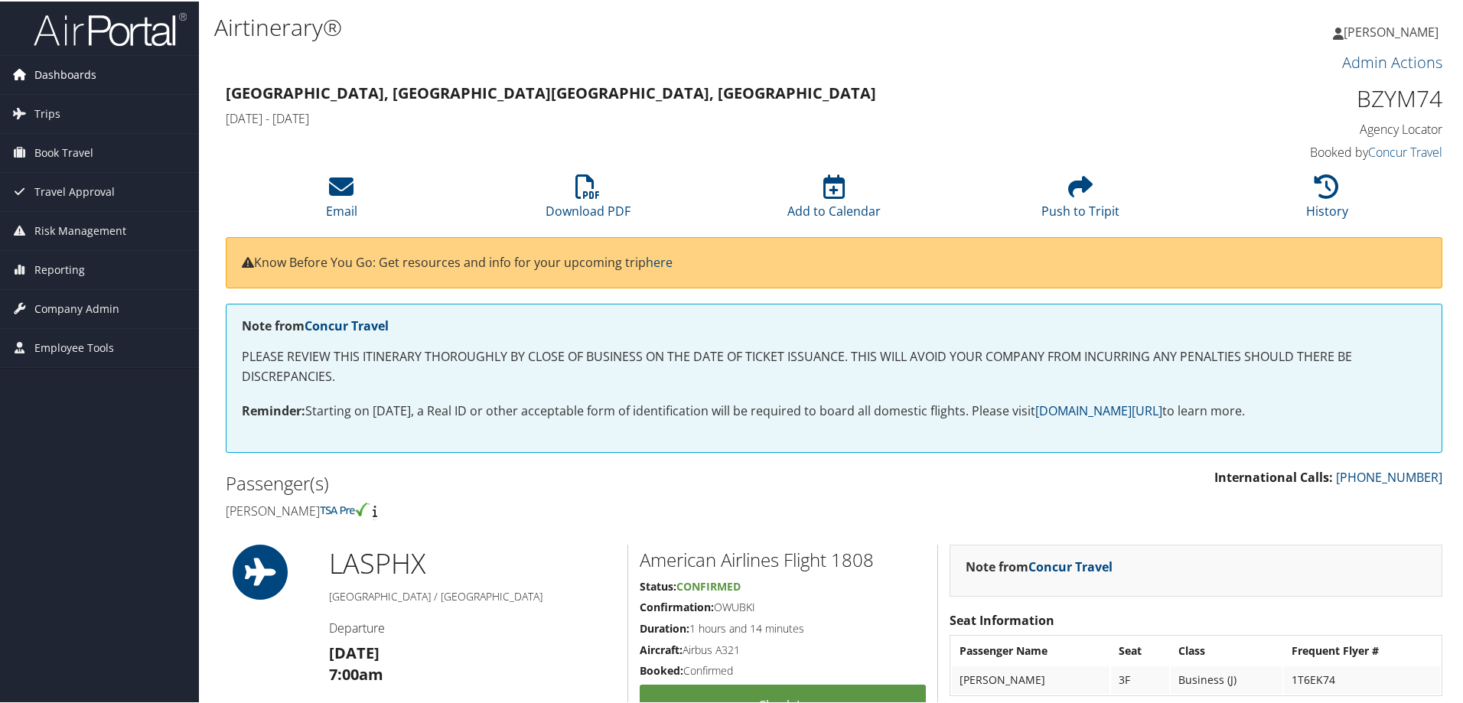
click at [66, 68] on span "Dashboards" at bounding box center [65, 73] width 62 height 38
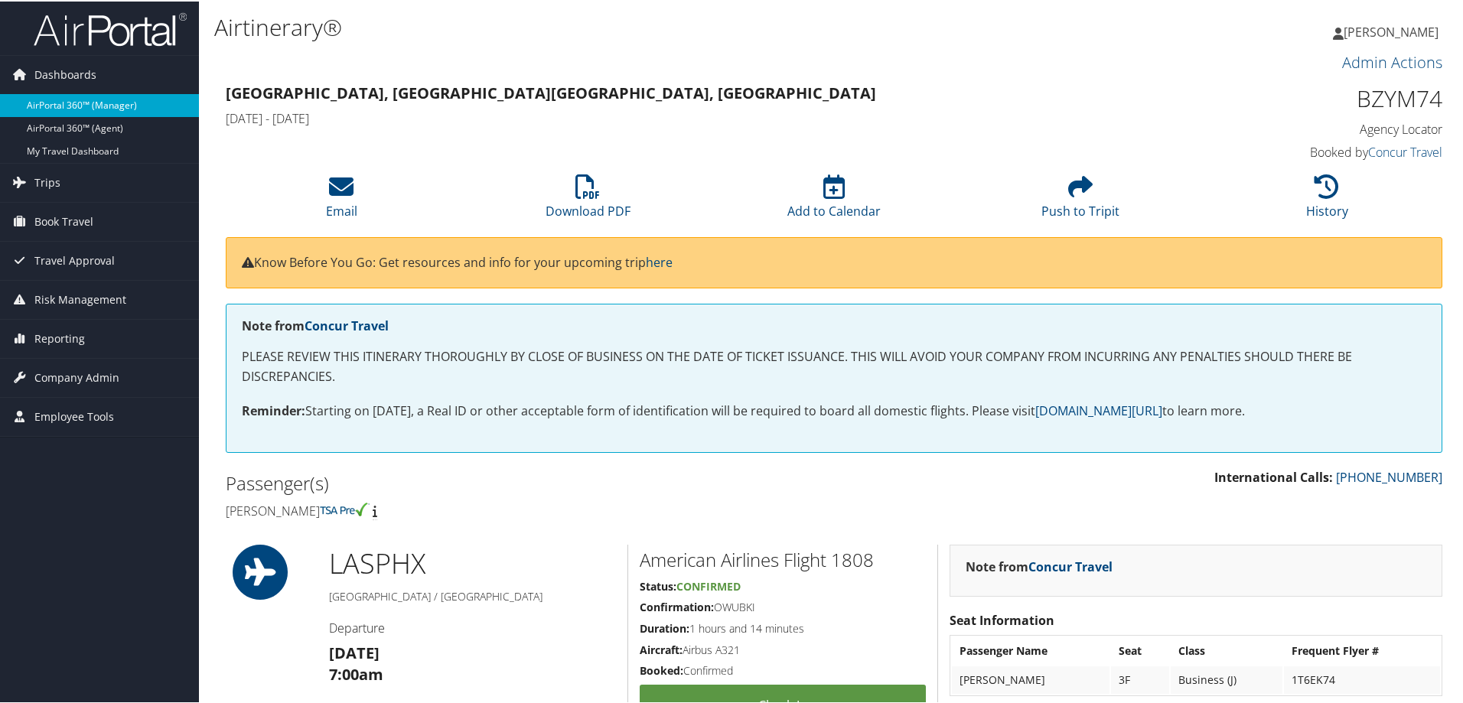
click at [135, 103] on link "AirPortal 360™ (Manager)" at bounding box center [99, 104] width 199 height 23
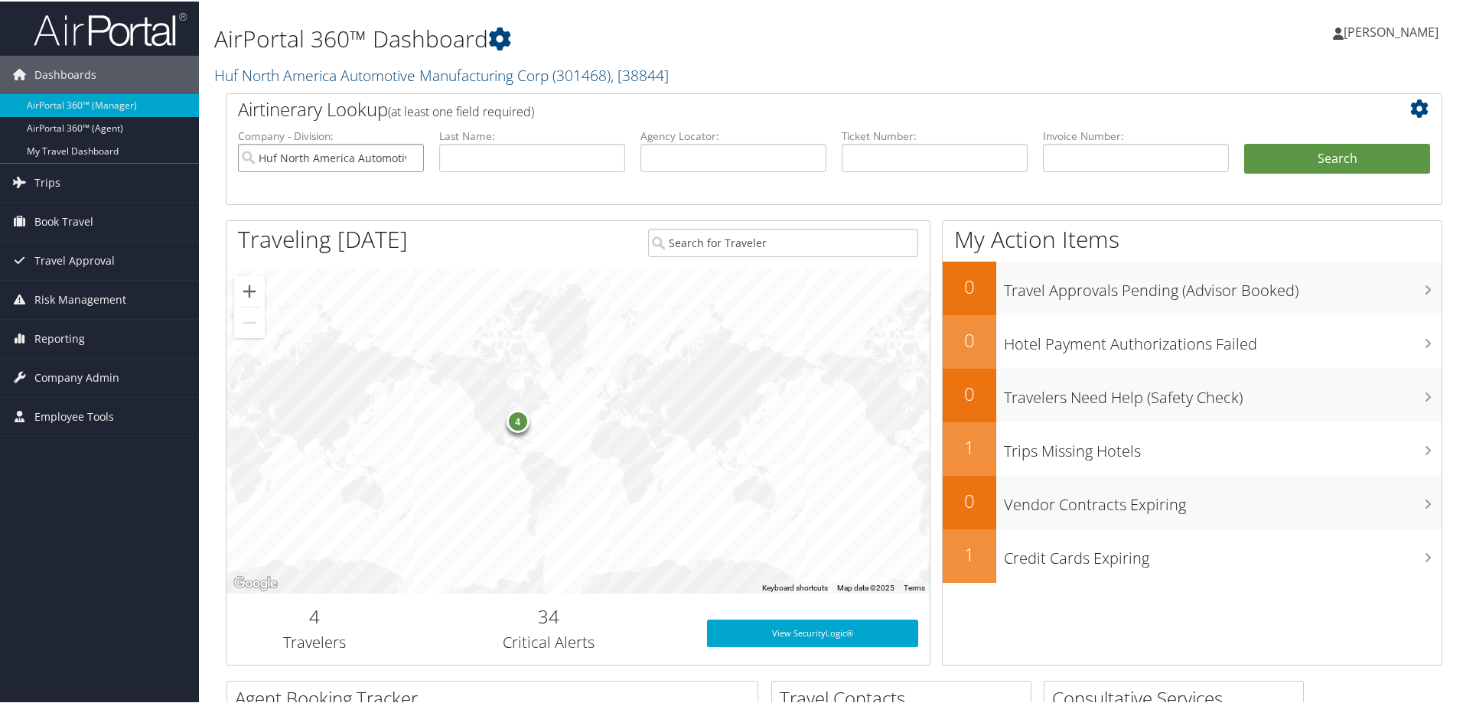
click at [409, 155] on input "Huf North America Automotive Manufacturing Corp" at bounding box center [331, 156] width 186 height 28
click at [354, 154] on input "search" at bounding box center [331, 156] width 186 height 28
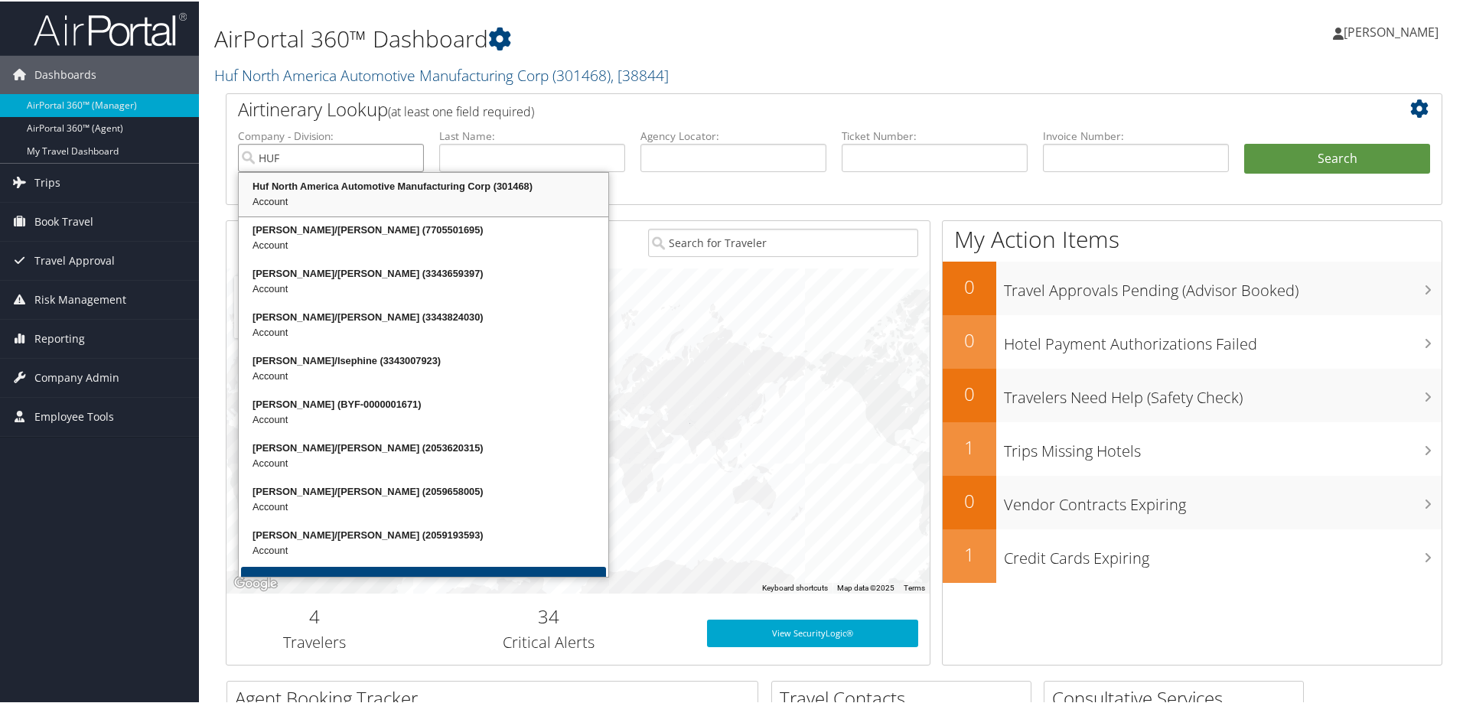
click at [351, 183] on div "Huf North America Automotive Manufacturing Corp (301468)" at bounding box center [423, 185] width 365 height 15
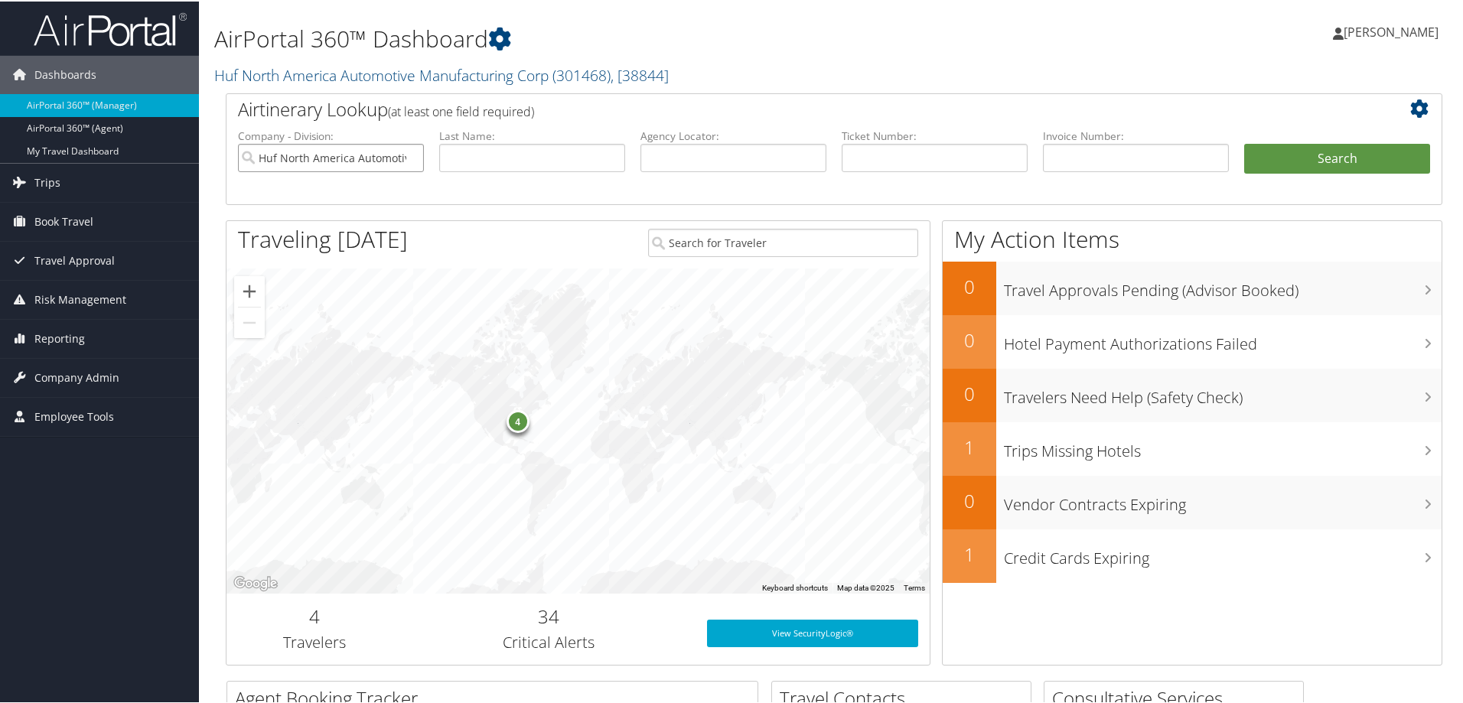
type input "Huf North America Automotive Manufacturing Corp"
drag, startPoint x: 543, startPoint y: 152, endPoint x: 582, endPoint y: 158, distance: 39.5
click at [543, 152] on input "text" at bounding box center [532, 156] width 186 height 28
type input "[PERSON_NAME]"
click at [1292, 151] on button "Search" at bounding box center [1337, 157] width 186 height 31
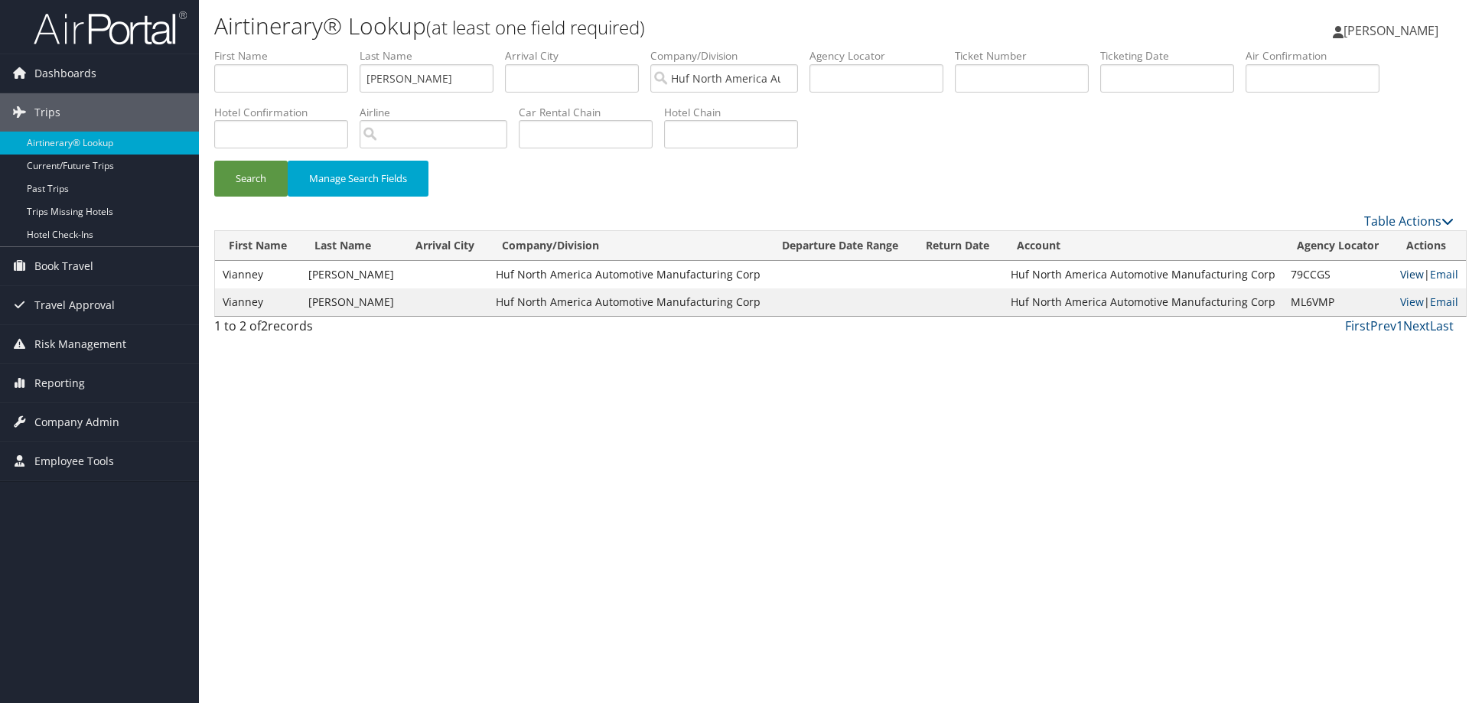
click at [1401, 272] on link "View" at bounding box center [1413, 274] width 24 height 15
click at [467, 77] on input "[PERSON_NAME]" at bounding box center [427, 78] width 134 height 28
drag, startPoint x: 455, startPoint y: 83, endPoint x: 313, endPoint y: 65, distance: 143.5
click at [311, 48] on ul "First Name Last Name [PERSON_NAME] Departure City Arrival City Company/Division…" at bounding box center [834, 48] width 1240 height 0
click at [615, 124] on input "text" at bounding box center [586, 134] width 134 height 28
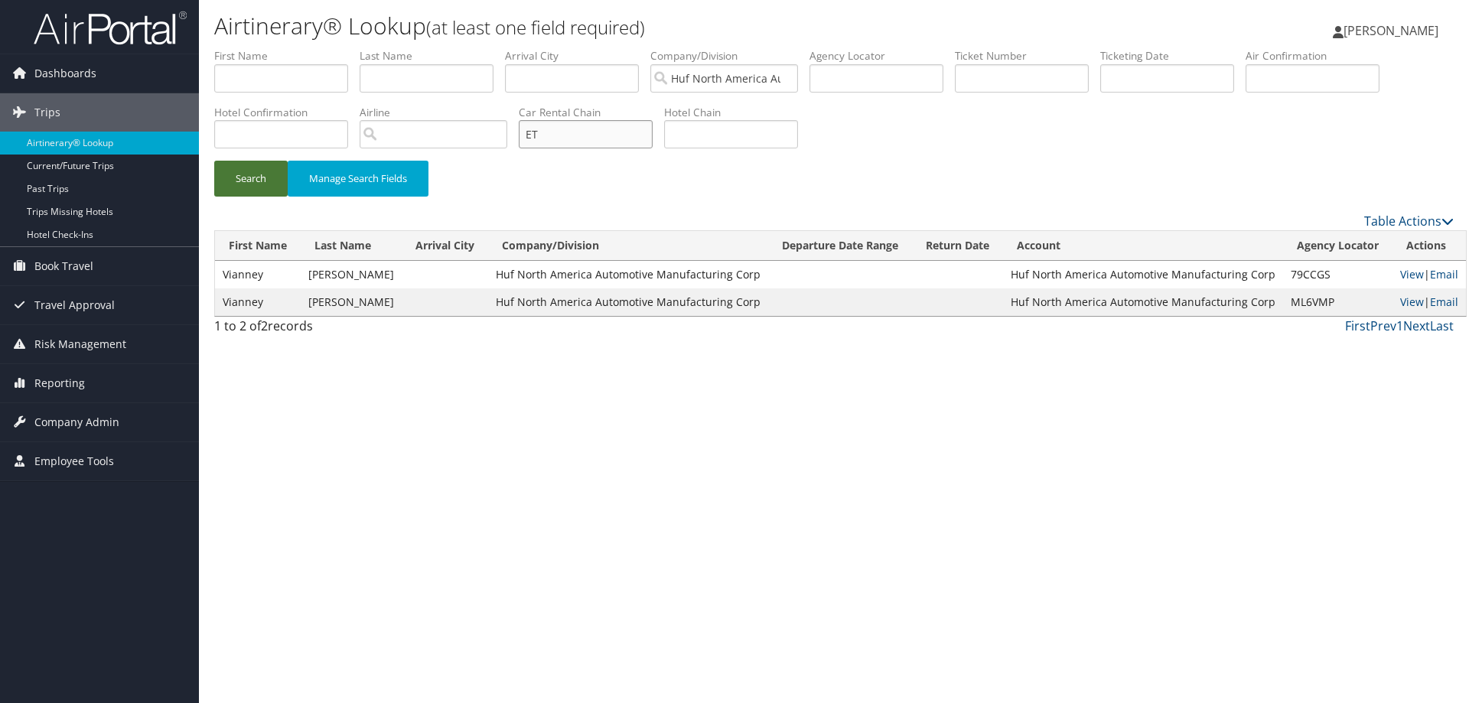
type input "ET"
click at [247, 183] on button "Search" at bounding box center [250, 179] width 73 height 36
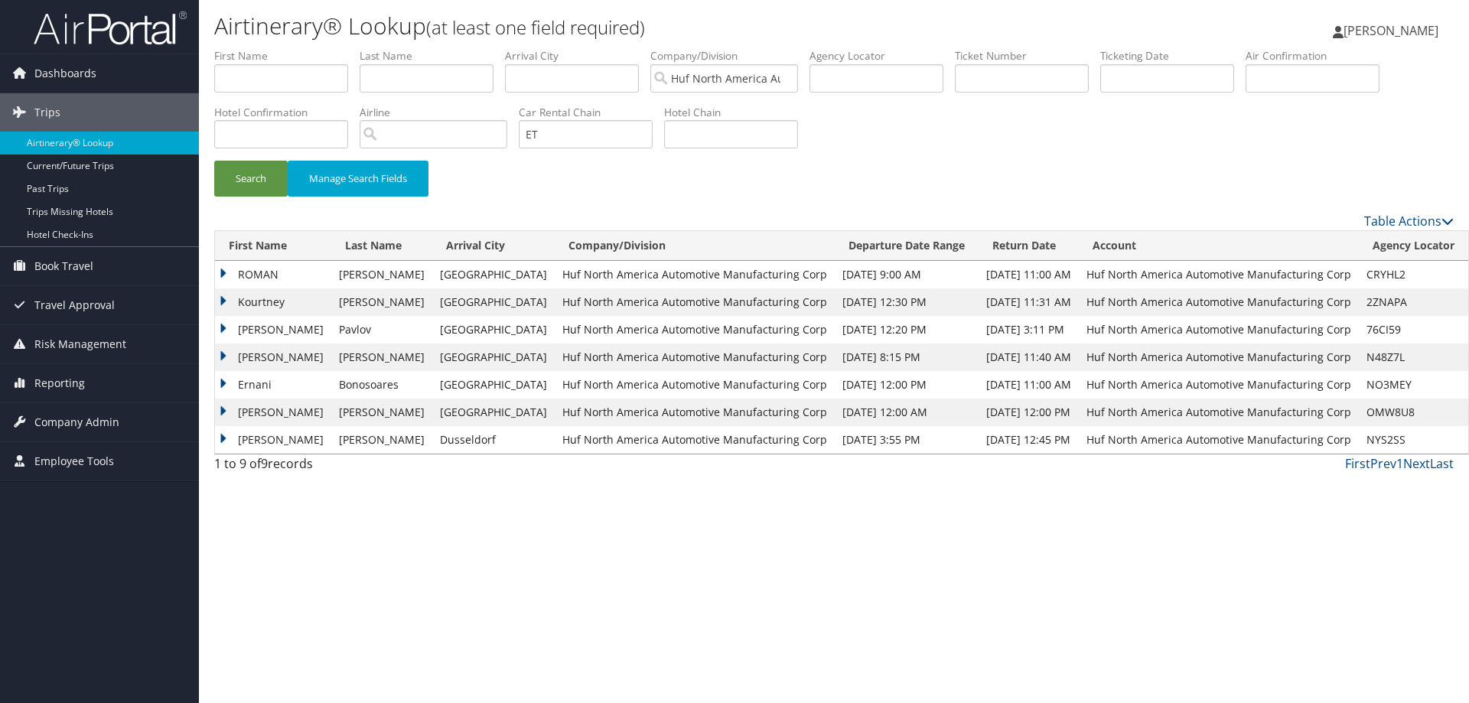
click at [1368, 276] on td "CRYHL2" at bounding box center [1413, 275] width 109 height 28
copy td "CRYHL2"
click at [1376, 305] on td "2ZNAPA" at bounding box center [1413, 303] width 109 height 28
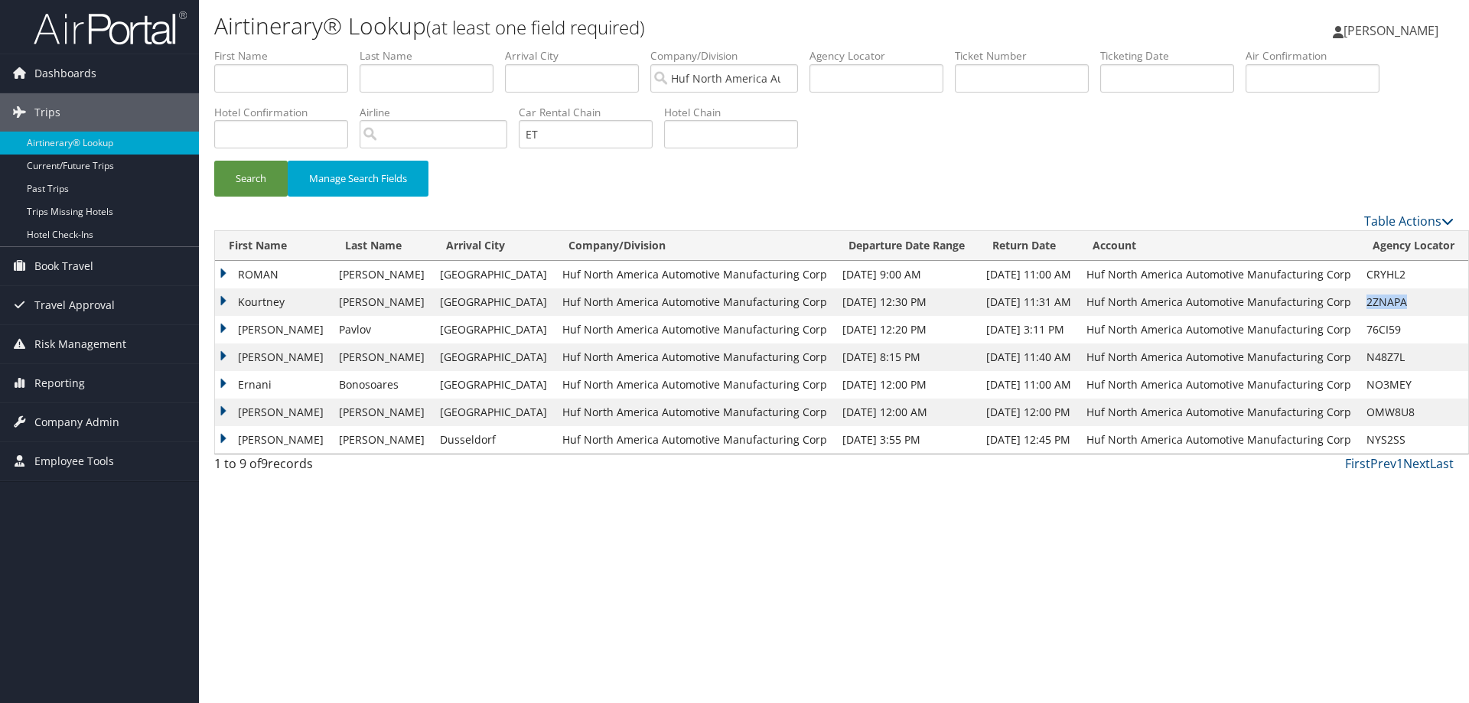
drag, startPoint x: 1376, startPoint y: 305, endPoint x: 1328, endPoint y: 349, distance: 65.0
click at [1274, 239] on th "Account" at bounding box center [1219, 246] width 280 height 30
click at [838, 245] on th "Departure Date Range" at bounding box center [907, 246] width 144 height 30
click at [835, 252] on th "Departure Date Range" at bounding box center [907, 246] width 144 height 30
click at [1378, 275] on td "CRYHL2" at bounding box center [1413, 275] width 109 height 28
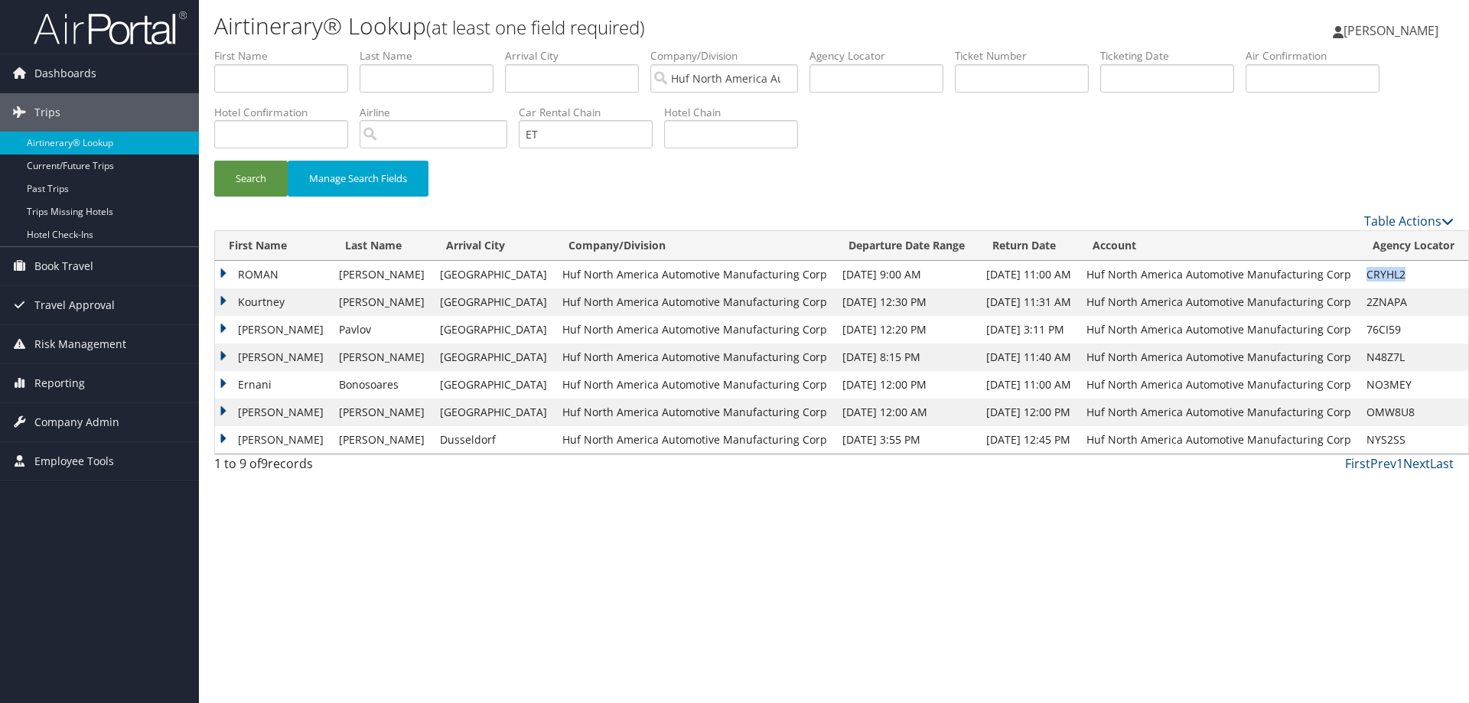
click at [1378, 275] on td "CRYHL2" at bounding box center [1413, 275] width 109 height 28
copy td "CRYHL2"
click at [1359, 302] on td "2ZNAPA" at bounding box center [1413, 303] width 109 height 28
copy td "2ZNAPA"
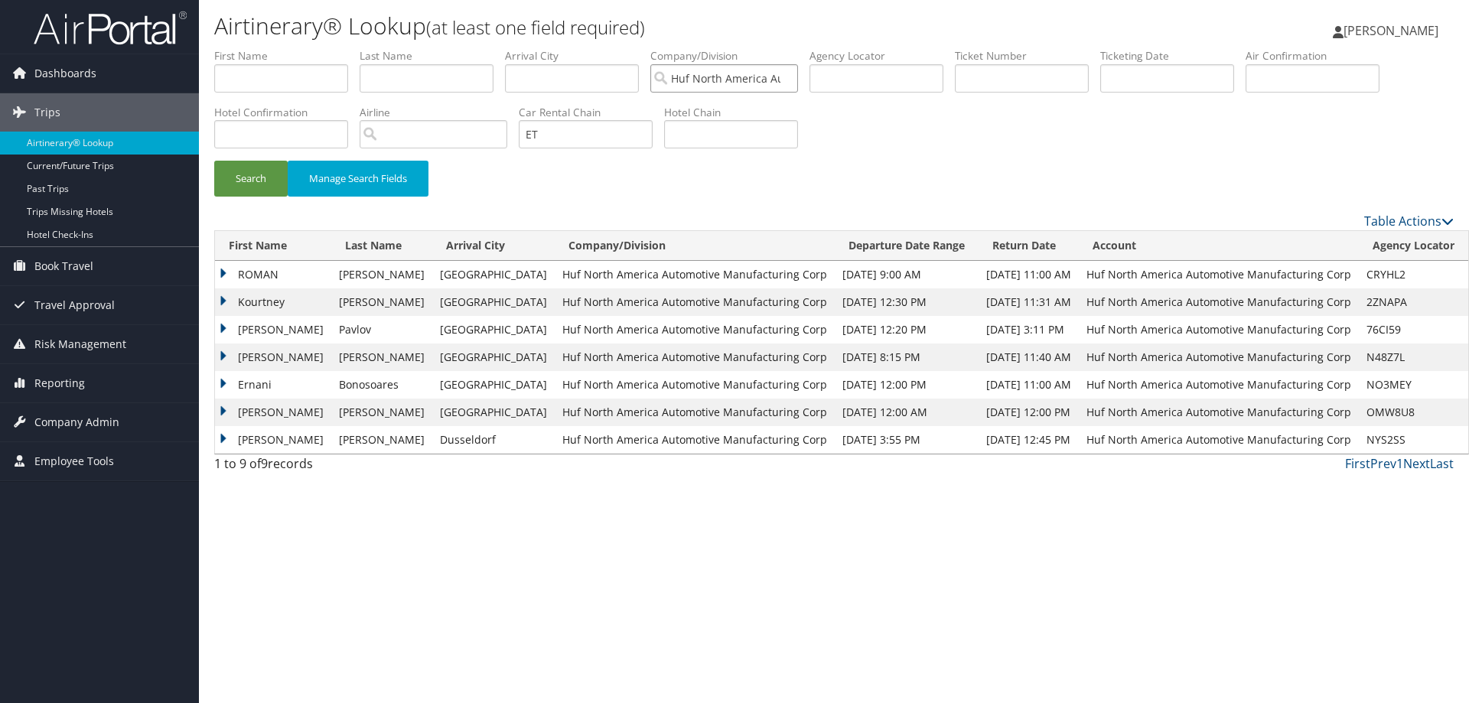
click at [743, 80] on input "Huf North America Automotive Manufacturing Corp" at bounding box center [725, 78] width 148 height 28
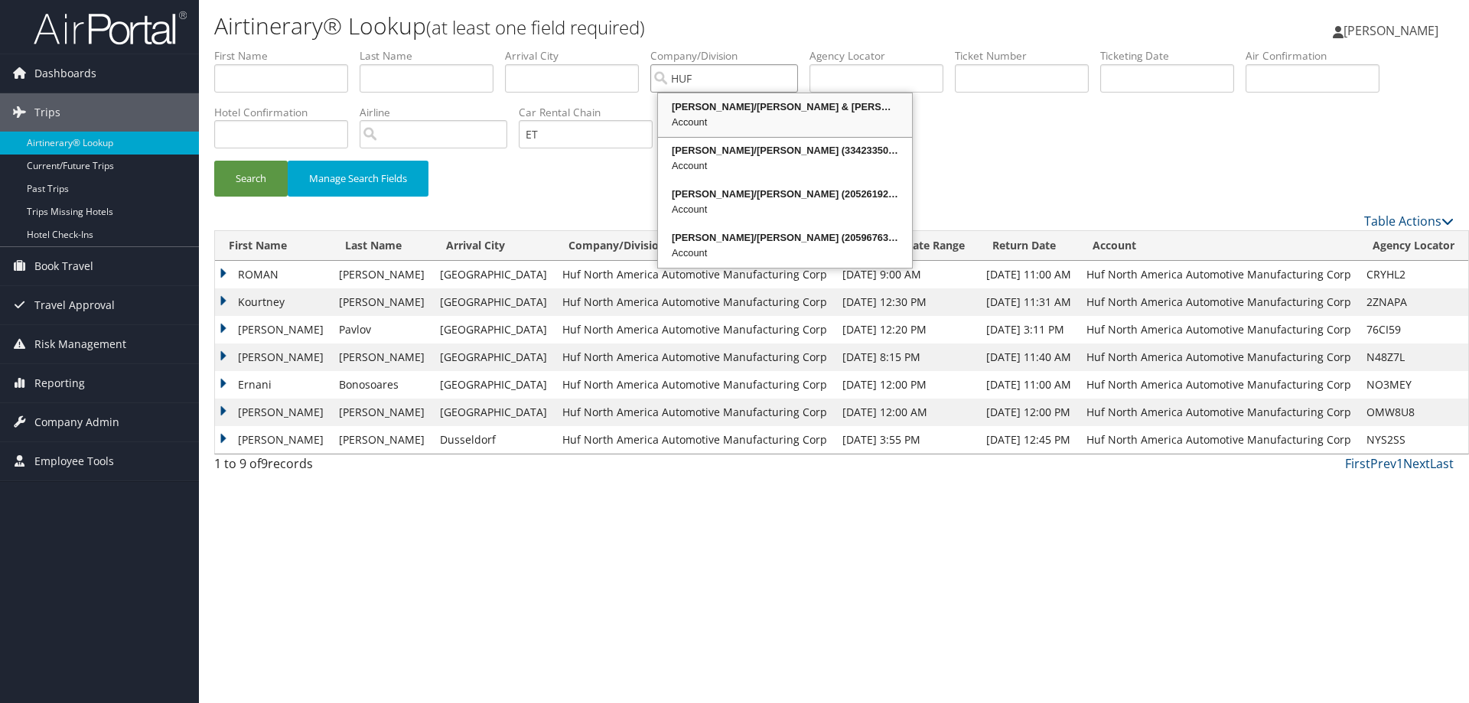
click at [762, 116] on div "Account" at bounding box center [784, 122] width 249 height 15
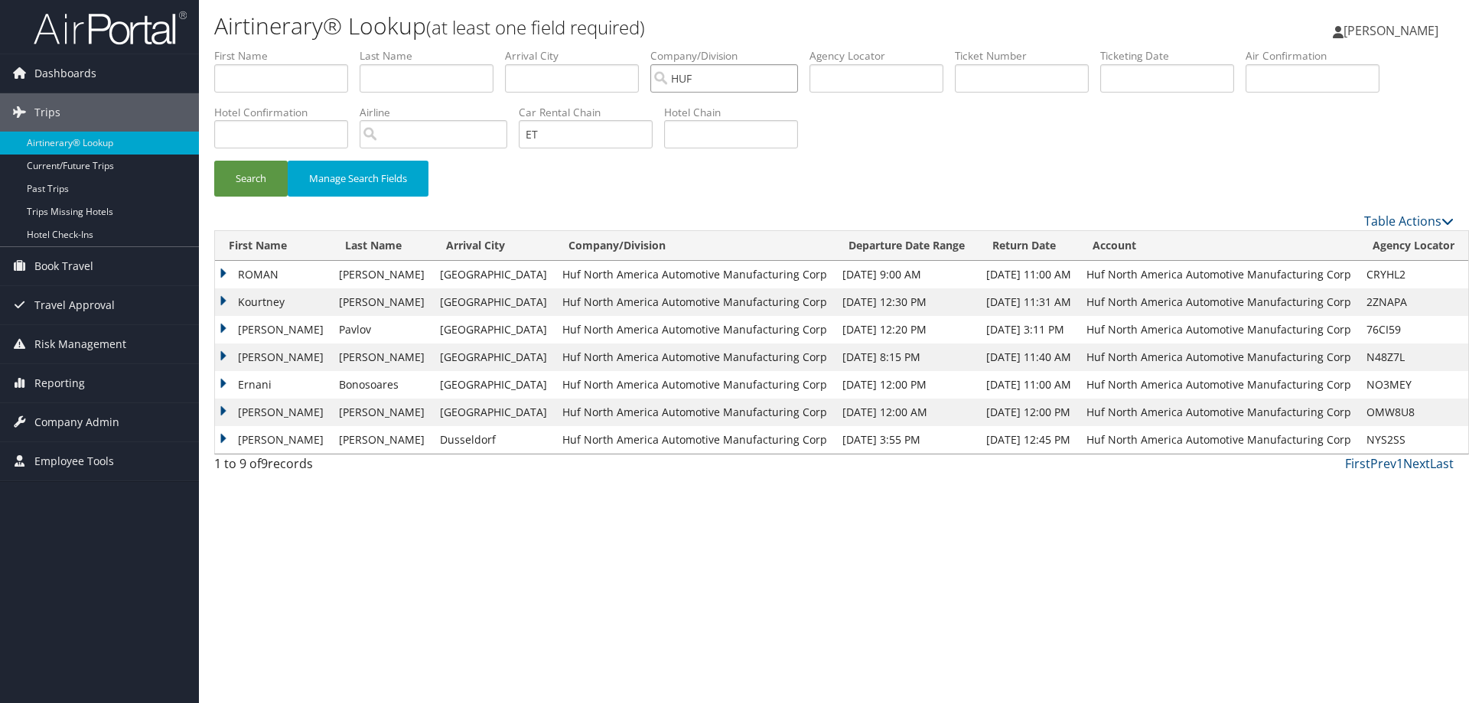
type input "Hufham/Wilbur & Betty"
click at [791, 74] on input "Hufham/Wilbur & Betty" at bounding box center [725, 78] width 148 height 28
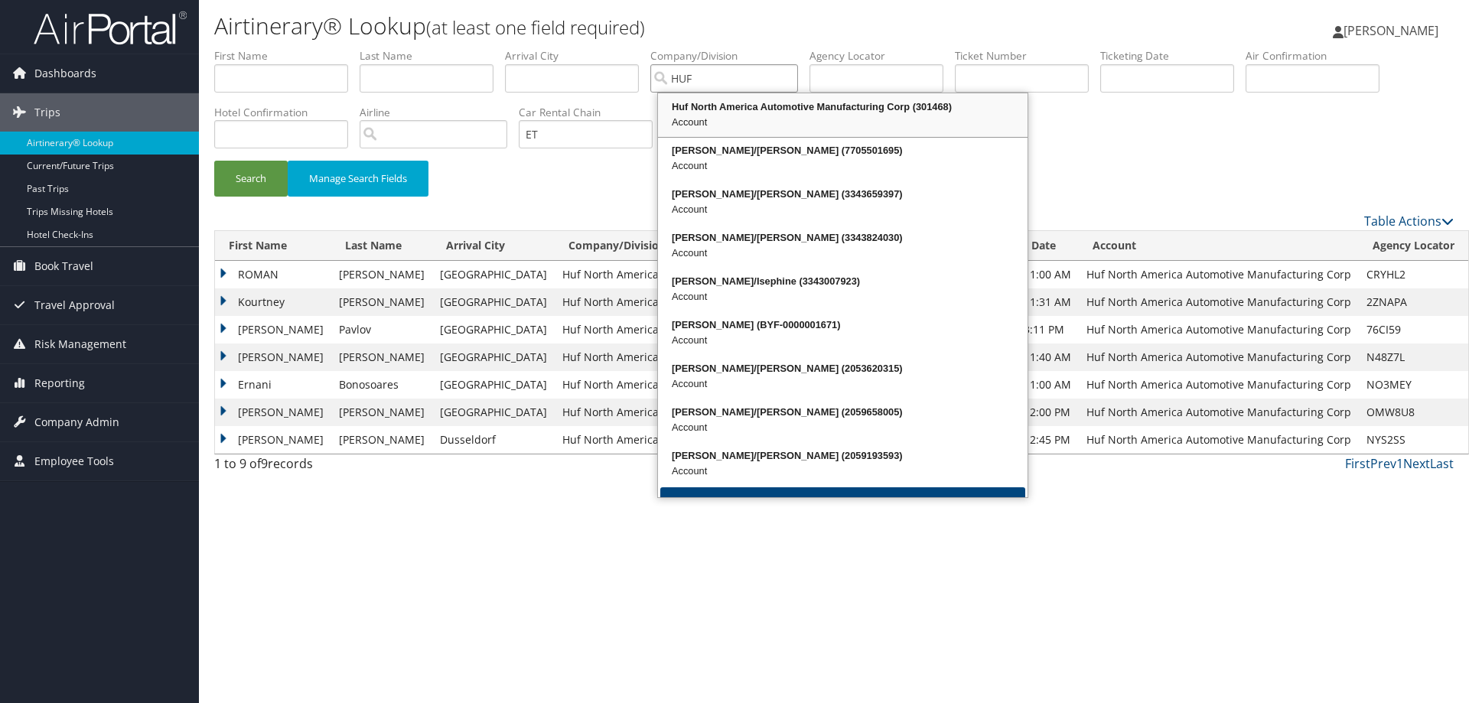
click at [731, 119] on div "Account" at bounding box center [842, 122] width 365 height 15
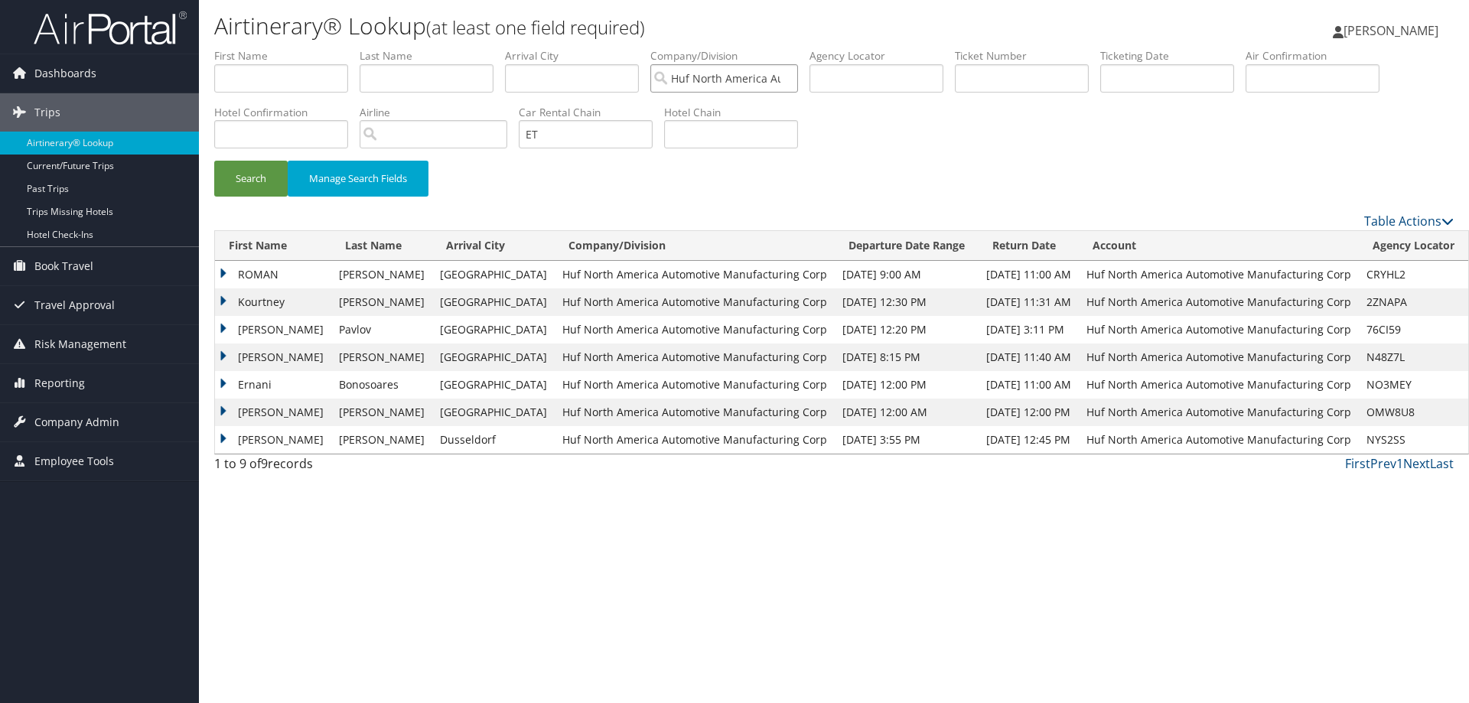
type input "Huf North America Automotive Manufacturing Corp"
click at [1361, 325] on td "76CI59" at bounding box center [1413, 330] width 109 height 28
drag, startPoint x: 1362, startPoint y: 331, endPoint x: 1410, endPoint y: 396, distance: 80.5
click at [1410, 396] on td "NO3MEY" at bounding box center [1413, 385] width 109 height 28
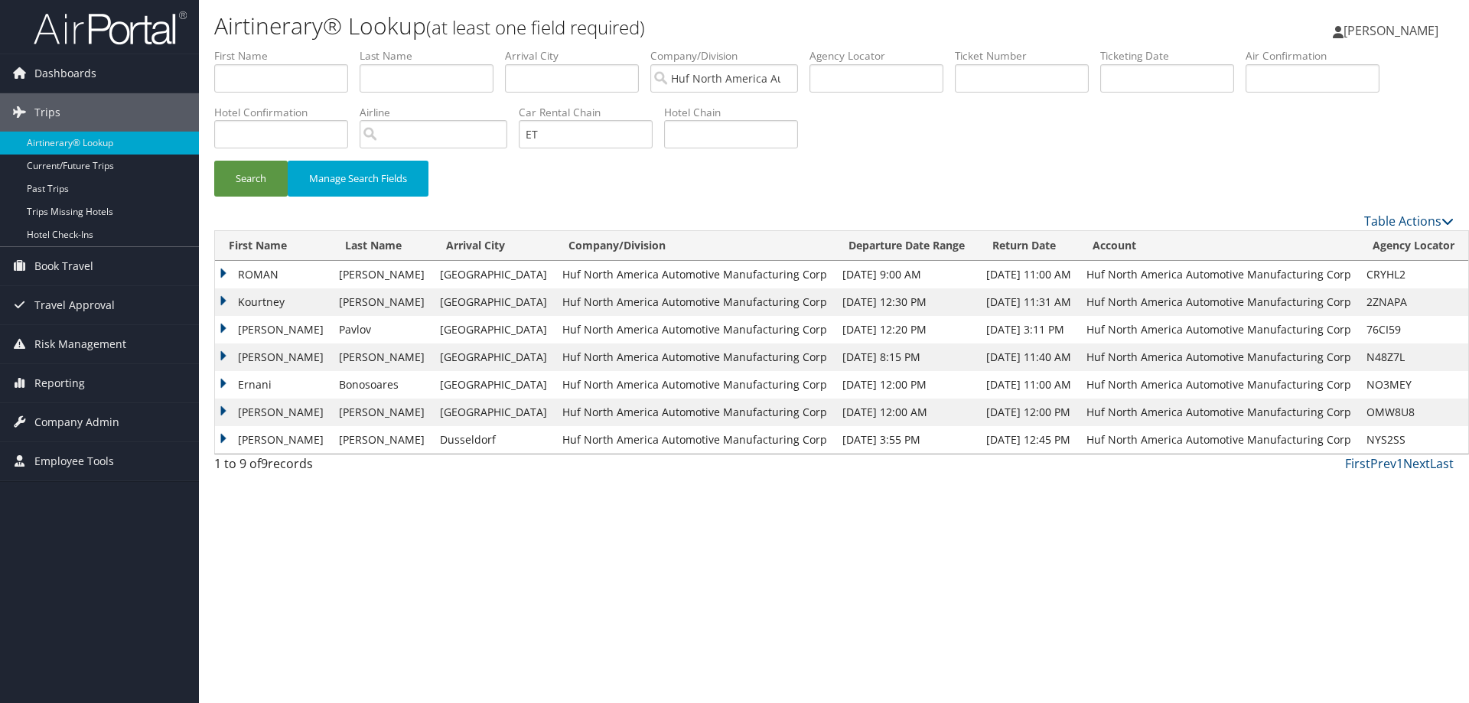
click at [544, 204] on div "Search Manage Search Fields" at bounding box center [834, 186] width 1263 height 51
click at [565, 144] on input "ET" at bounding box center [586, 134] width 134 height 28
click at [641, 198] on div "Search Manage Search Fields" at bounding box center [834, 186] width 1263 height 51
click at [705, 592] on div "Airtinerary® Lookup (at least one field required) Bailee Higley Bailee Higley M…" at bounding box center [834, 351] width 1270 height 703
click at [1371, 354] on td "N48Z7L" at bounding box center [1413, 358] width 109 height 28
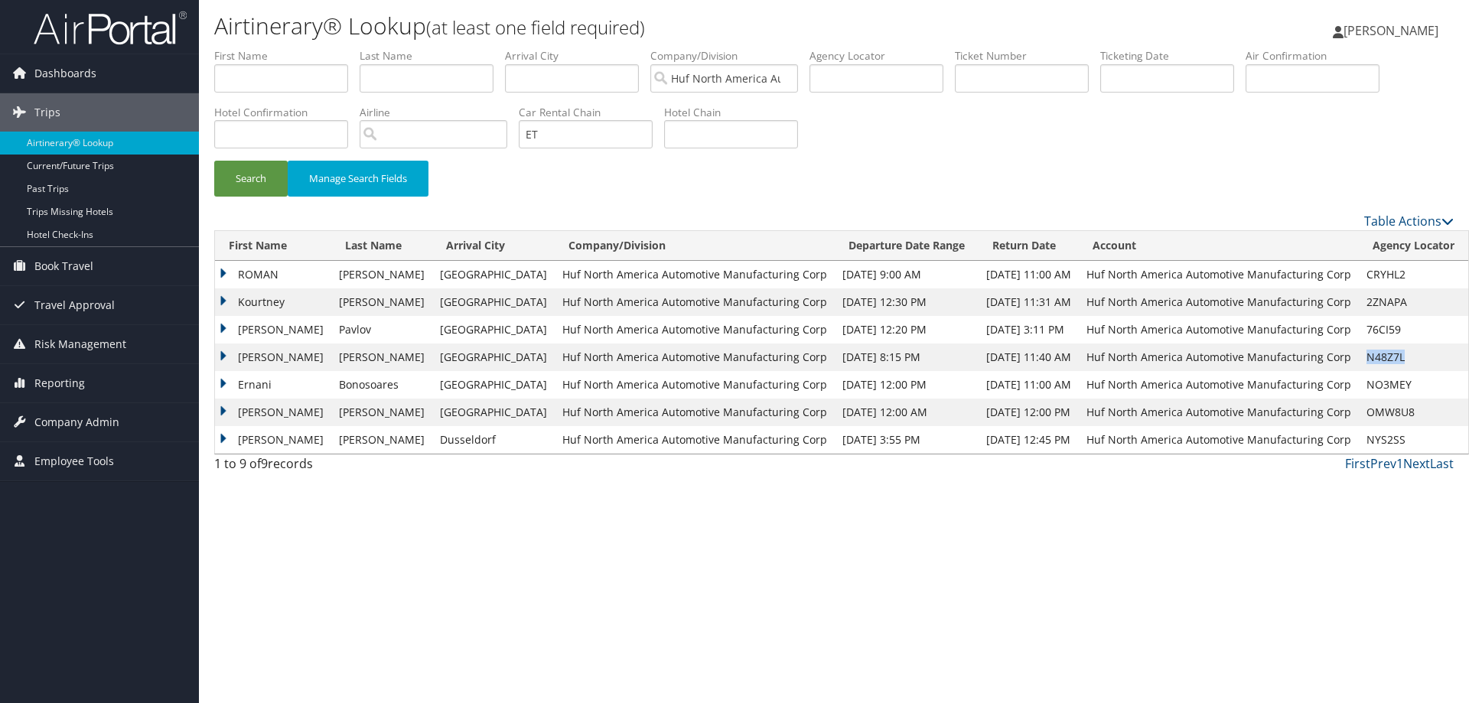
click at [1371, 354] on td "N48Z7L" at bounding box center [1413, 358] width 109 height 28
copy td "N48Z7L"
click at [1418, 463] on link "Next" at bounding box center [1417, 463] width 27 height 17
click at [1417, 465] on link "Next" at bounding box center [1417, 463] width 27 height 17
click at [1420, 460] on link "Next" at bounding box center [1417, 463] width 27 height 17
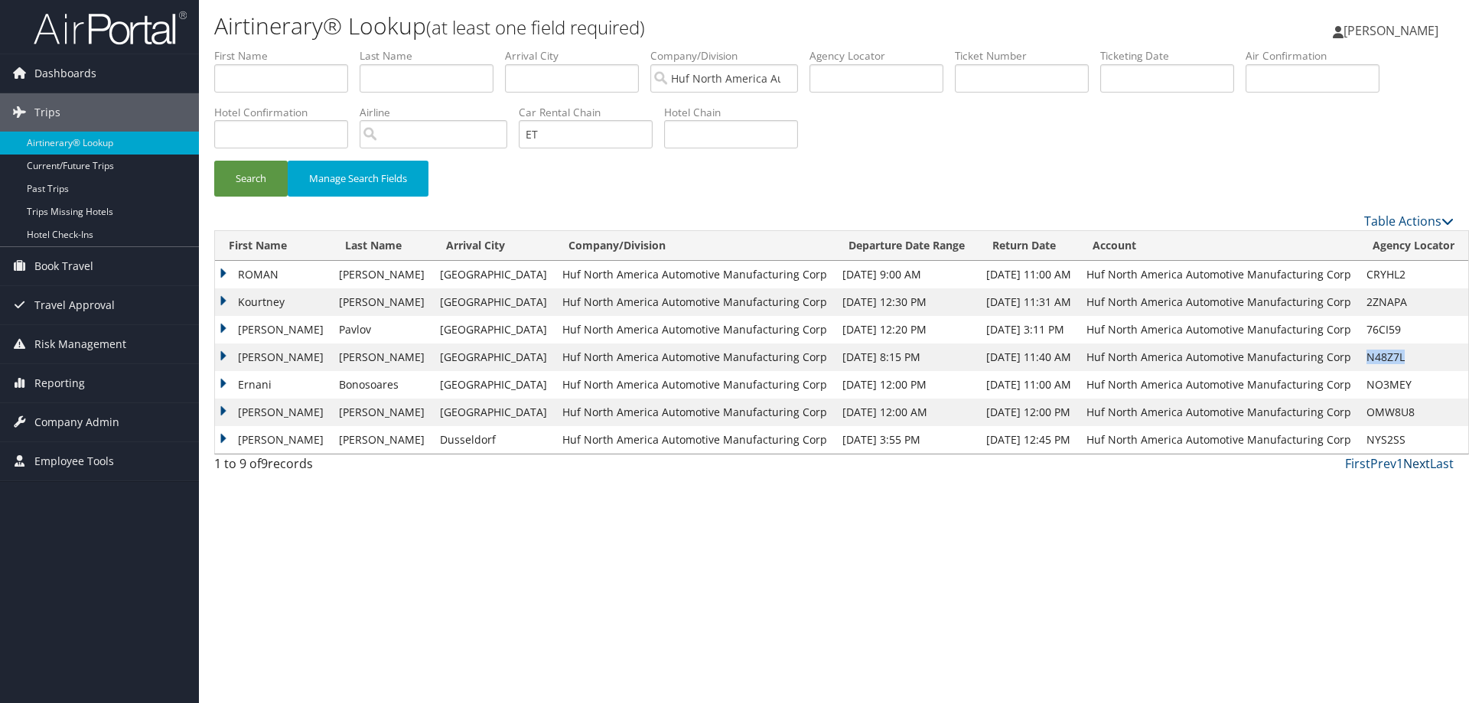
click at [1417, 465] on link "Next" at bounding box center [1417, 463] width 27 height 17
drag, startPoint x: 476, startPoint y: 680, endPoint x: 493, endPoint y: 30, distance: 650.0
click at [477, 672] on div "Airtinerary® Lookup (at least one field required) Bailee Higley Bailee Higley M…" at bounding box center [834, 351] width 1270 height 703
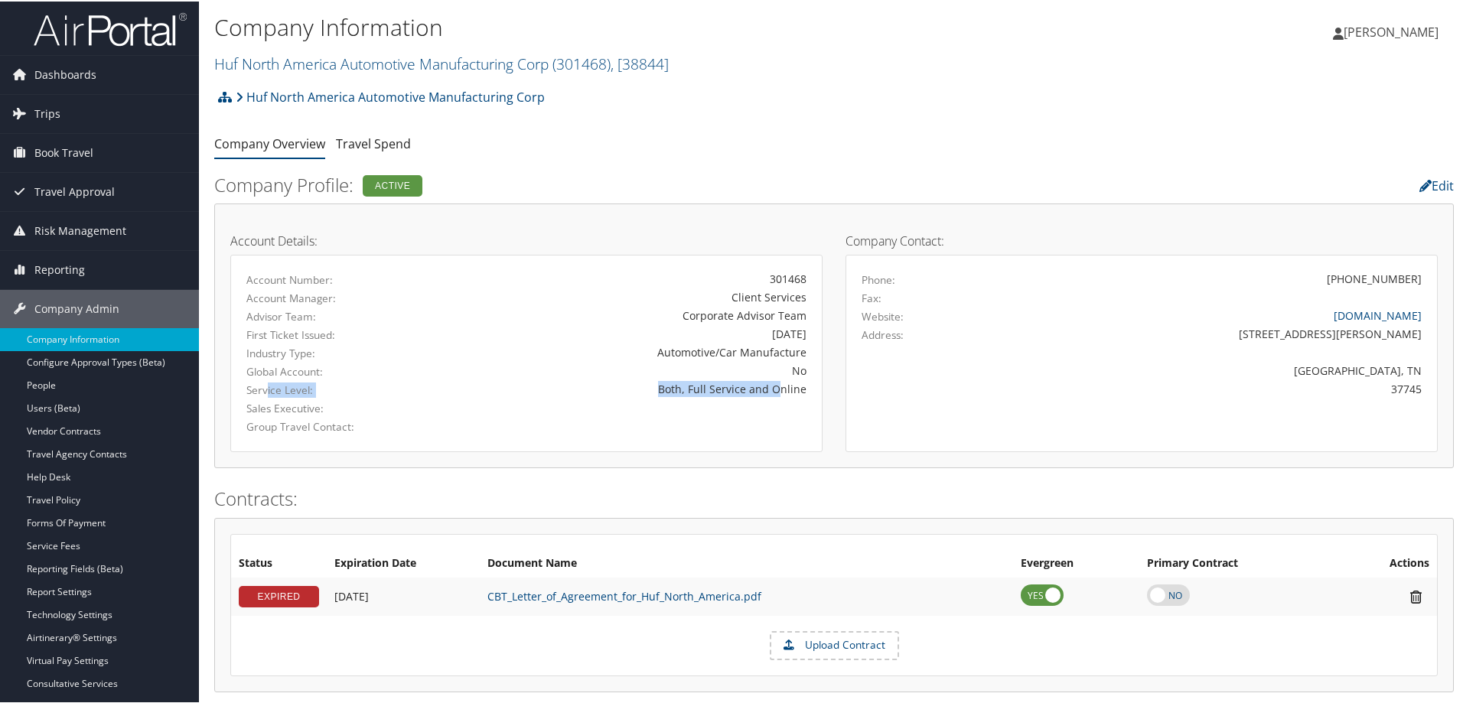
drag, startPoint x: 269, startPoint y: 393, endPoint x: 780, endPoint y: 389, distance: 510.5
click at [780, 389] on div "Service Level: Both, Full Service and Online" at bounding box center [526, 389] width 583 height 18
click at [619, 437] on div "Account Number: 301468 Account Manager: Client Services Advisor Team: Corporate…" at bounding box center [526, 351] width 592 height 197
drag, startPoint x: 455, startPoint y: 394, endPoint x: 793, endPoint y: 408, distance: 337.8
click at [793, 408] on div "Account Number: 301468 Account Manager: Client Services Advisor Team: Corporate…" at bounding box center [526, 351] width 592 height 197
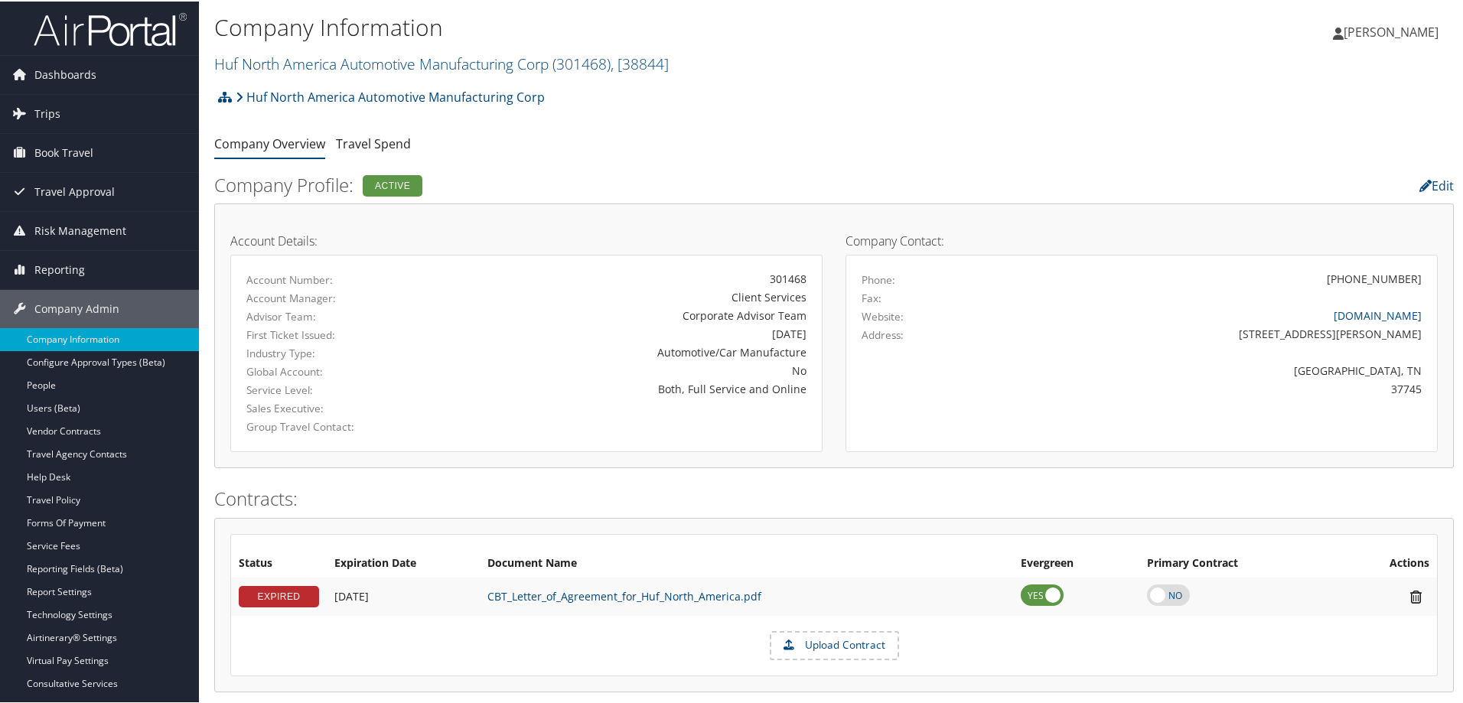
click at [651, 498] on h2 "Contracts:" at bounding box center [834, 497] width 1240 height 26
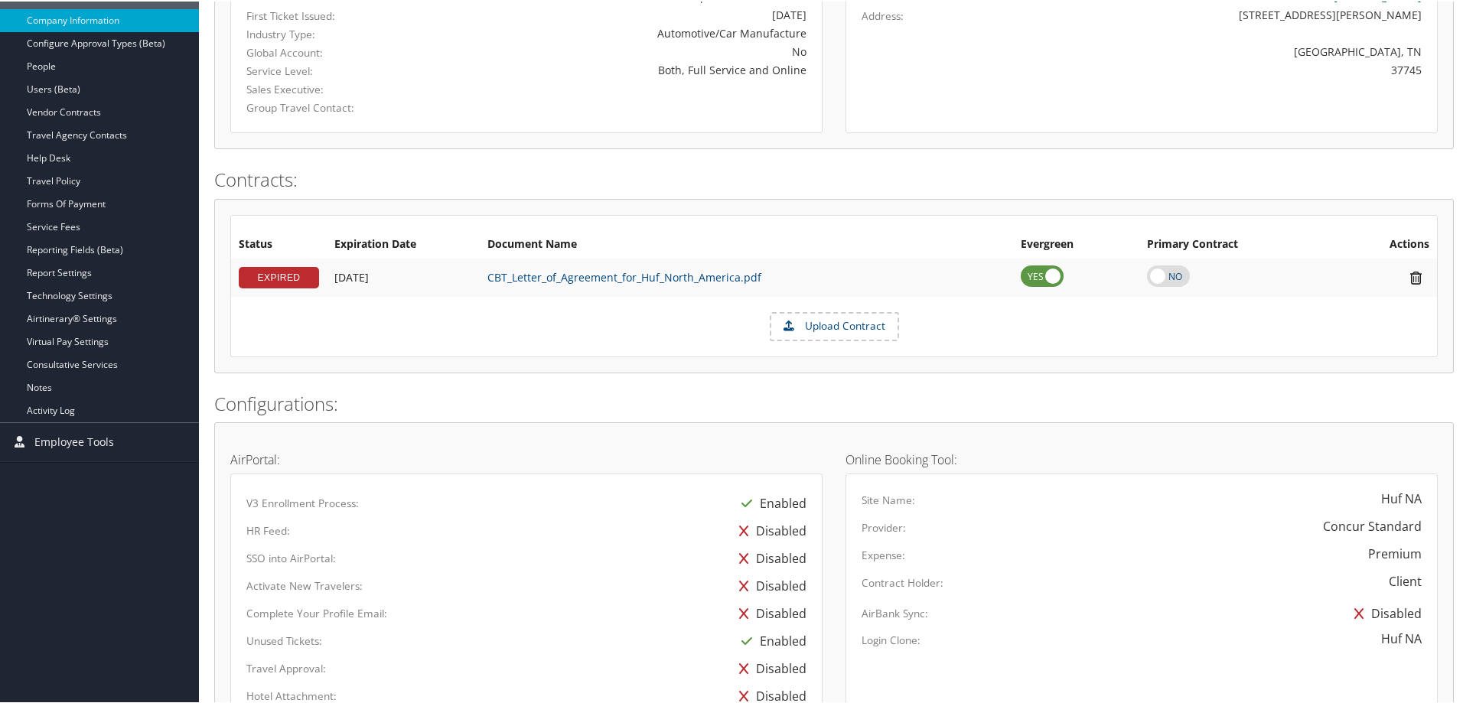
scroll to position [306, 0]
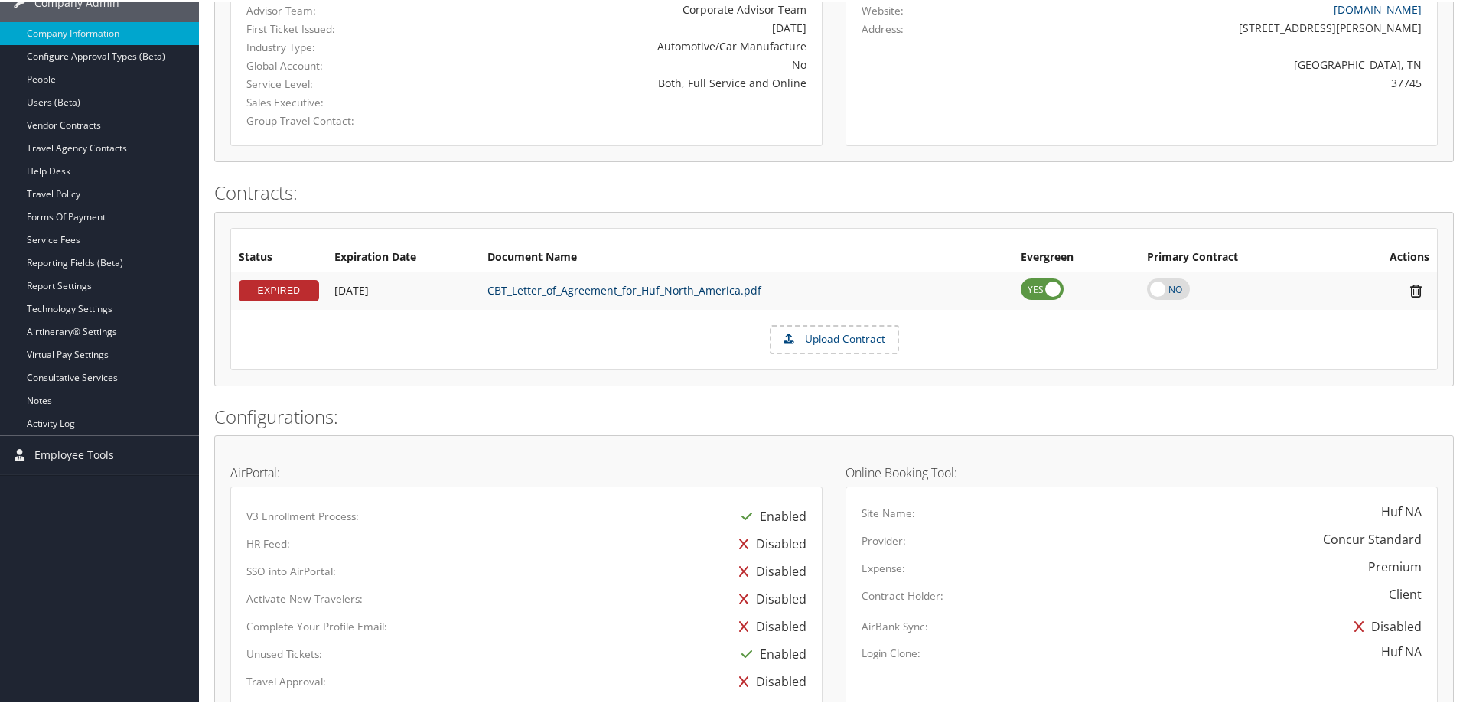
click at [584, 292] on link "CBT_Letter_of_Agreement_for_Huf_North_America.pdf" at bounding box center [625, 289] width 274 height 15
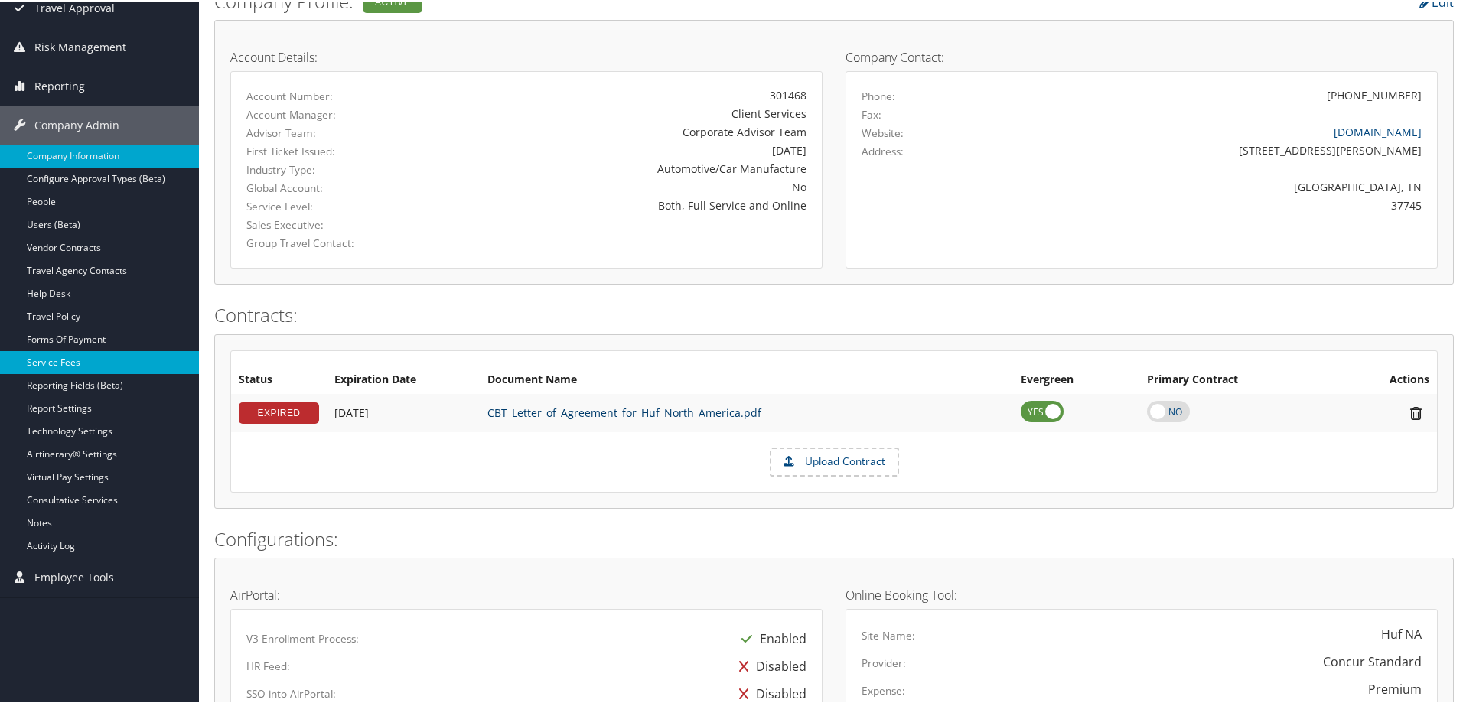
scroll to position [230, 0]
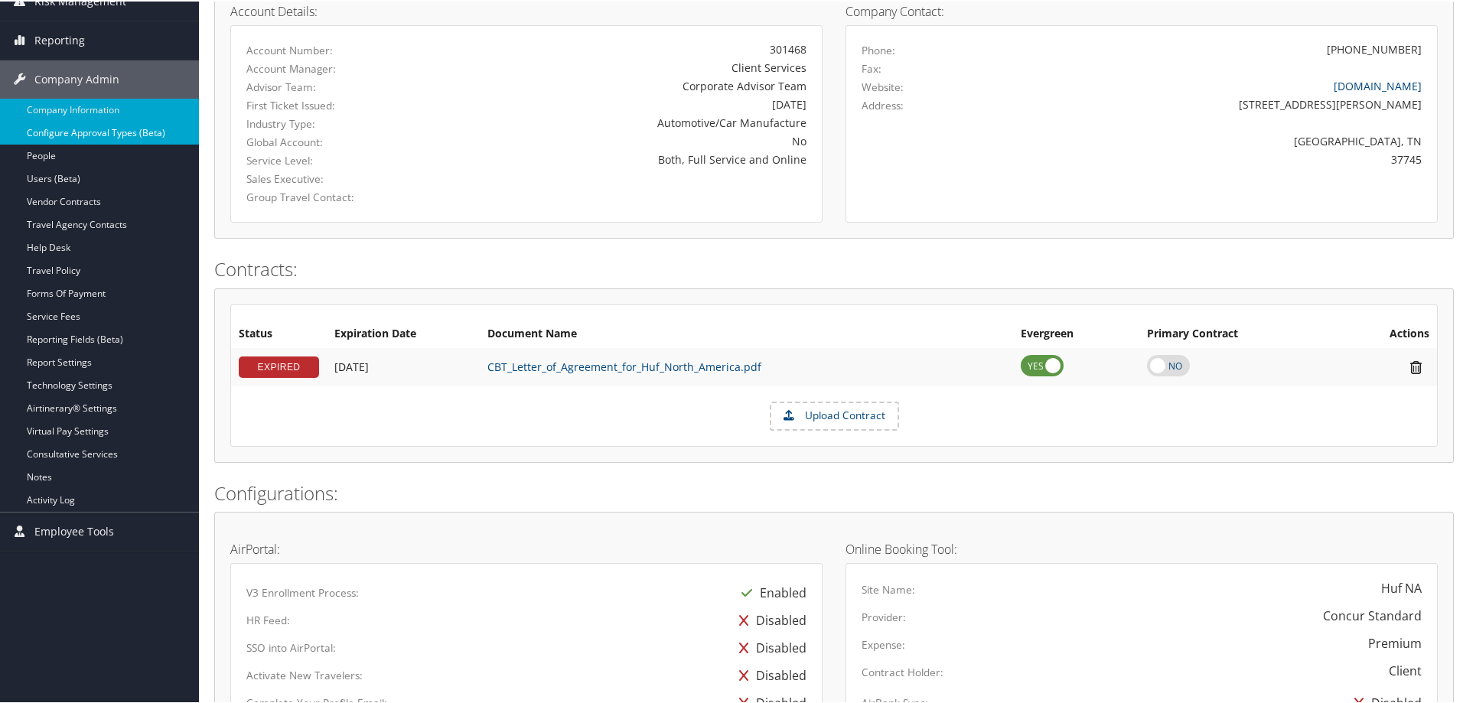
click at [100, 129] on link "Configure Approval Types (Beta)" at bounding box center [99, 131] width 199 height 23
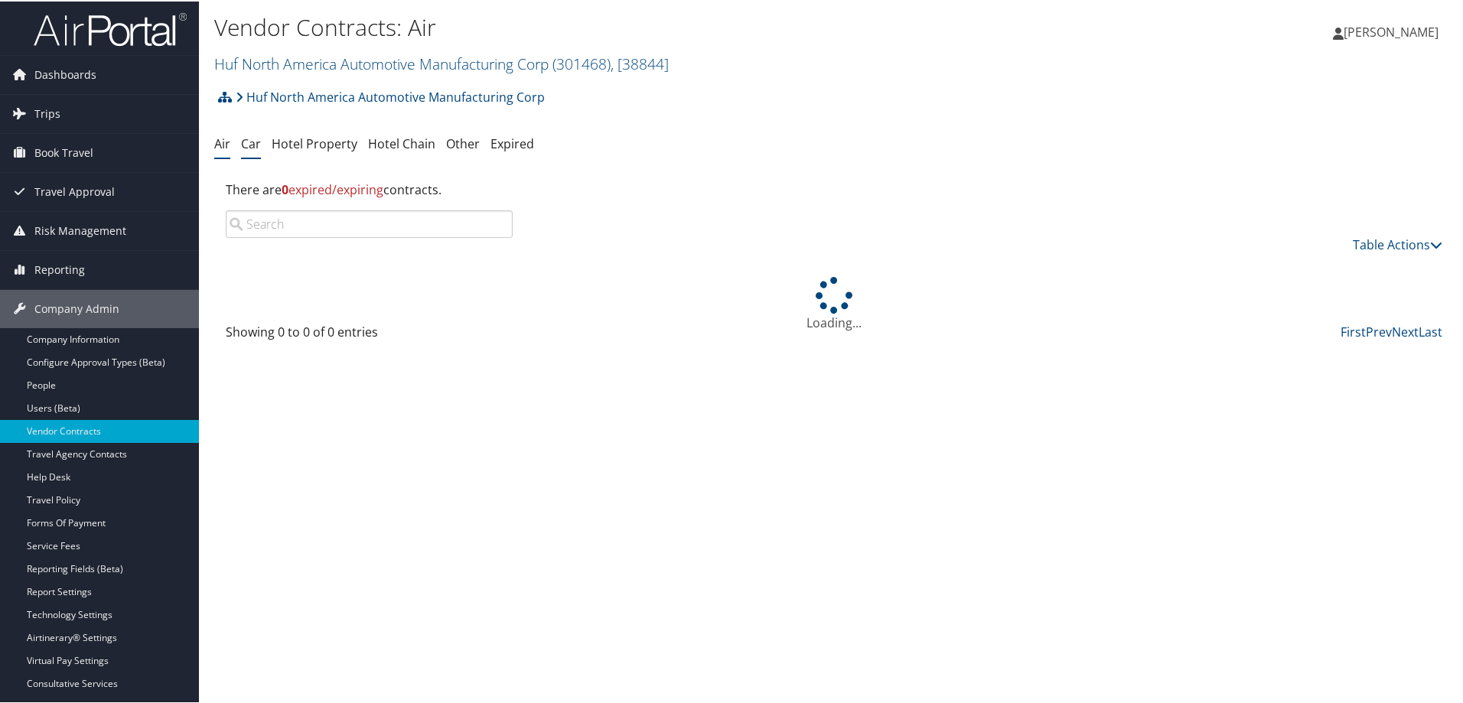
click at [248, 142] on link "Car" at bounding box center [251, 142] width 20 height 17
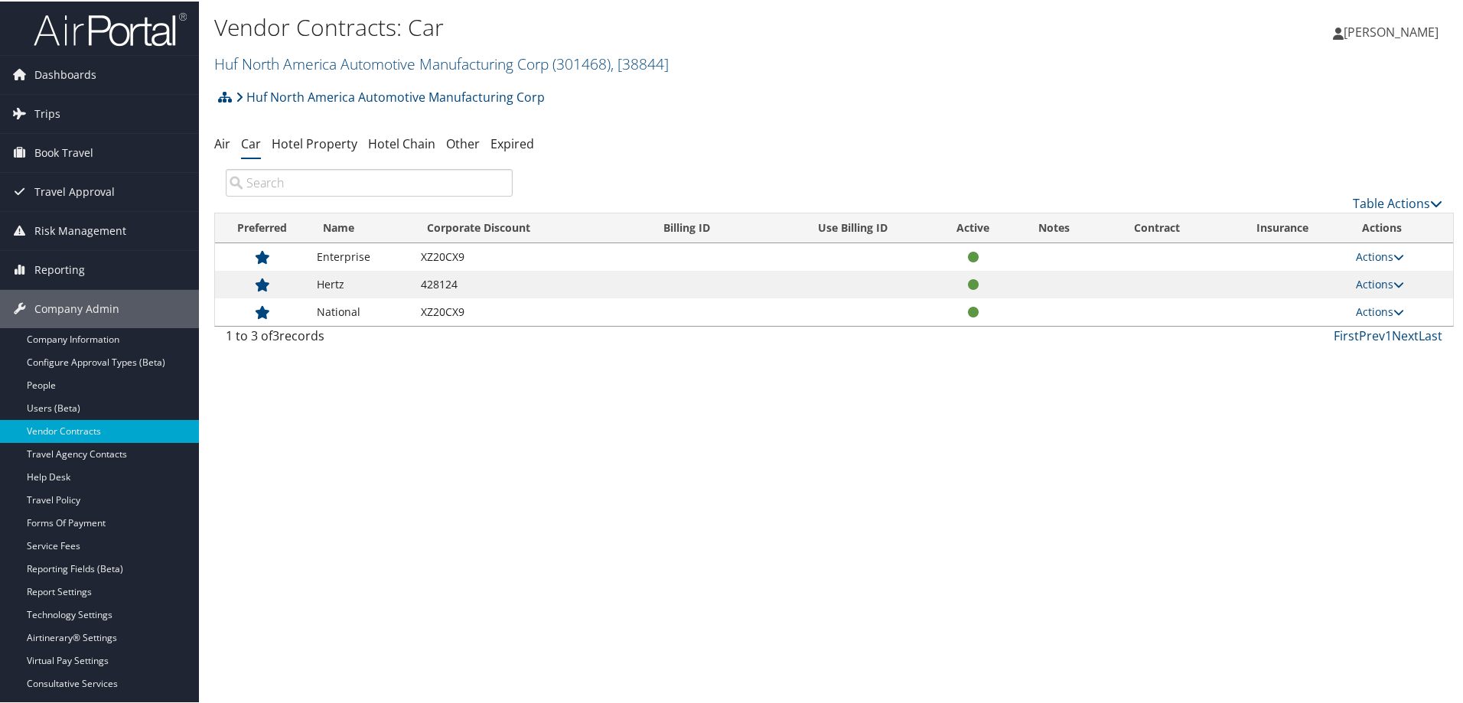
click at [438, 253] on td "XZ20CX9" at bounding box center [531, 256] width 236 height 28
click at [1376, 250] on link "Actions" at bounding box center [1380, 255] width 48 height 15
click at [1344, 279] on link "View Contracts" at bounding box center [1344, 278] width 102 height 26
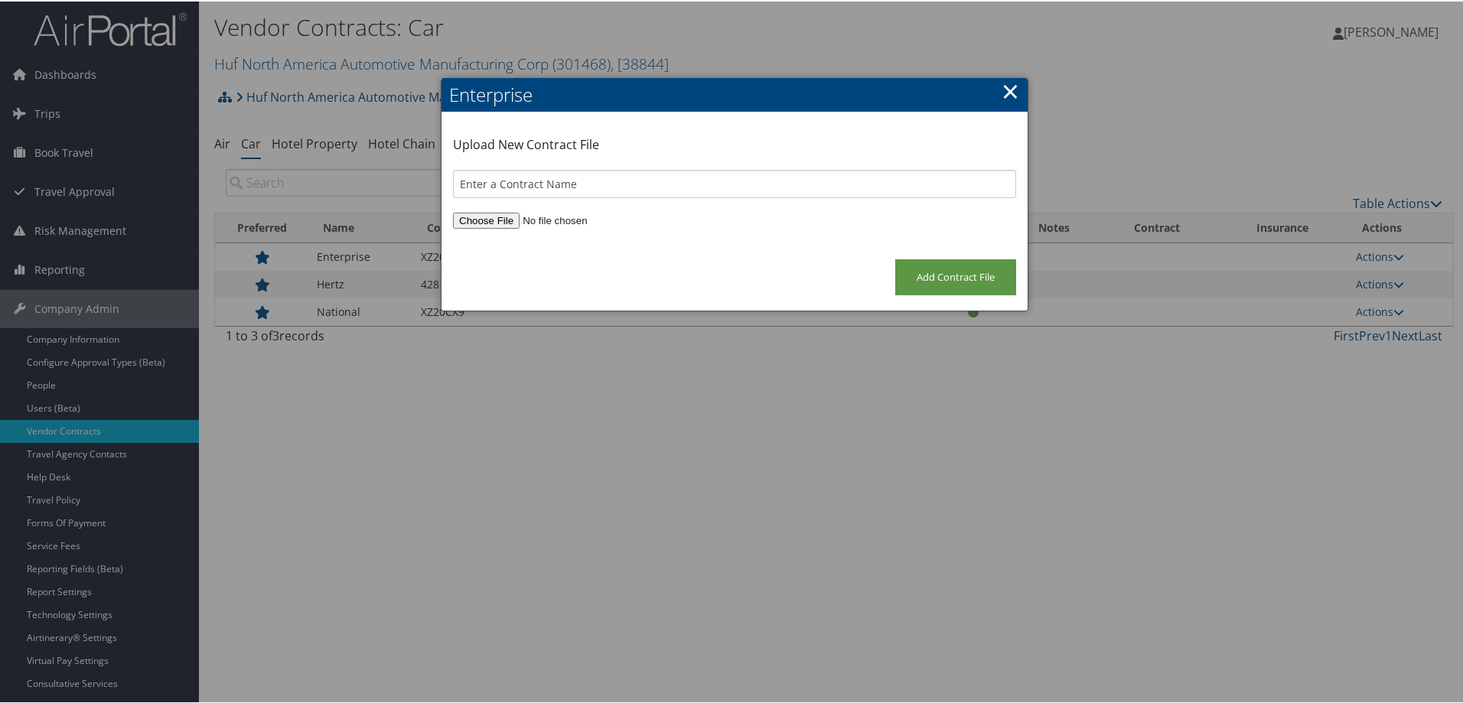
click at [1010, 87] on link "×" at bounding box center [1011, 89] width 18 height 31
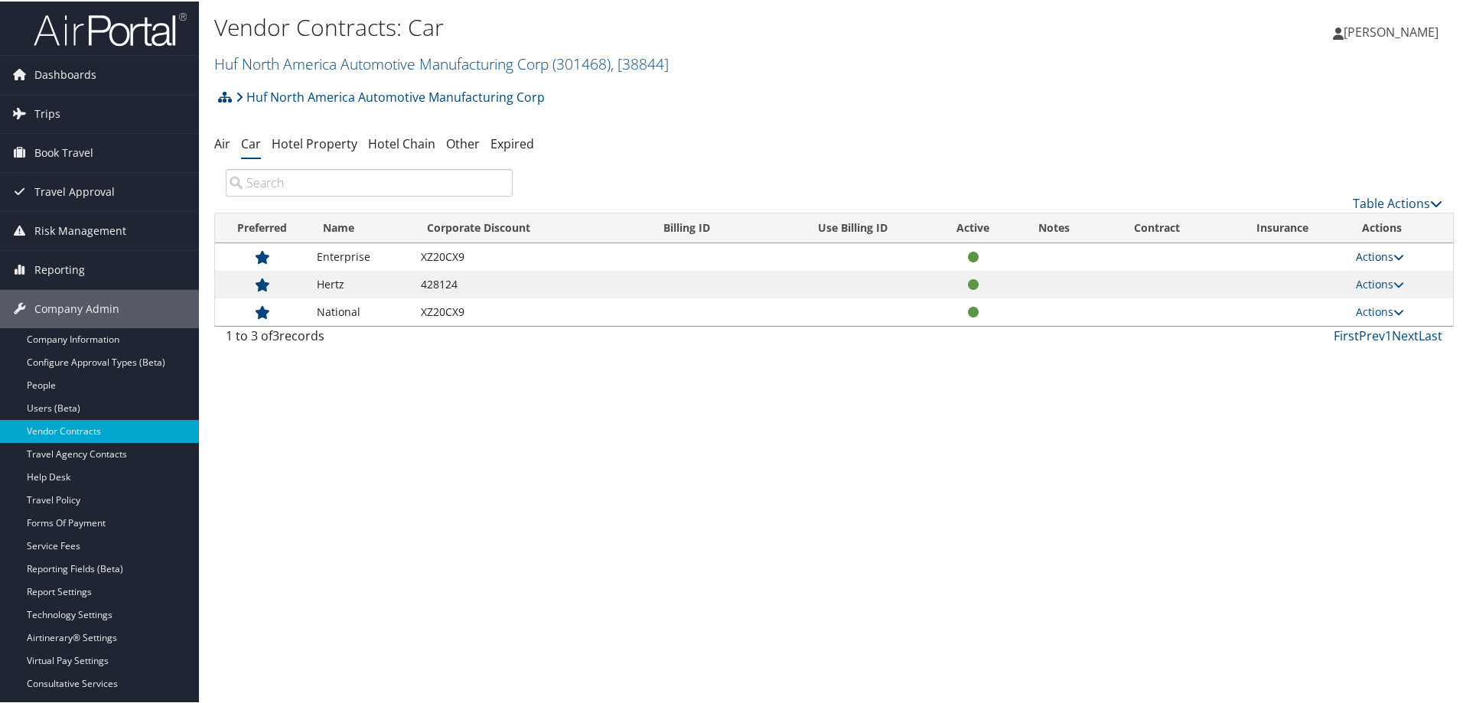
click at [1399, 256] on icon at bounding box center [1399, 255] width 11 height 11
click at [1344, 308] on link "Edit Contract" at bounding box center [1344, 304] width 102 height 26
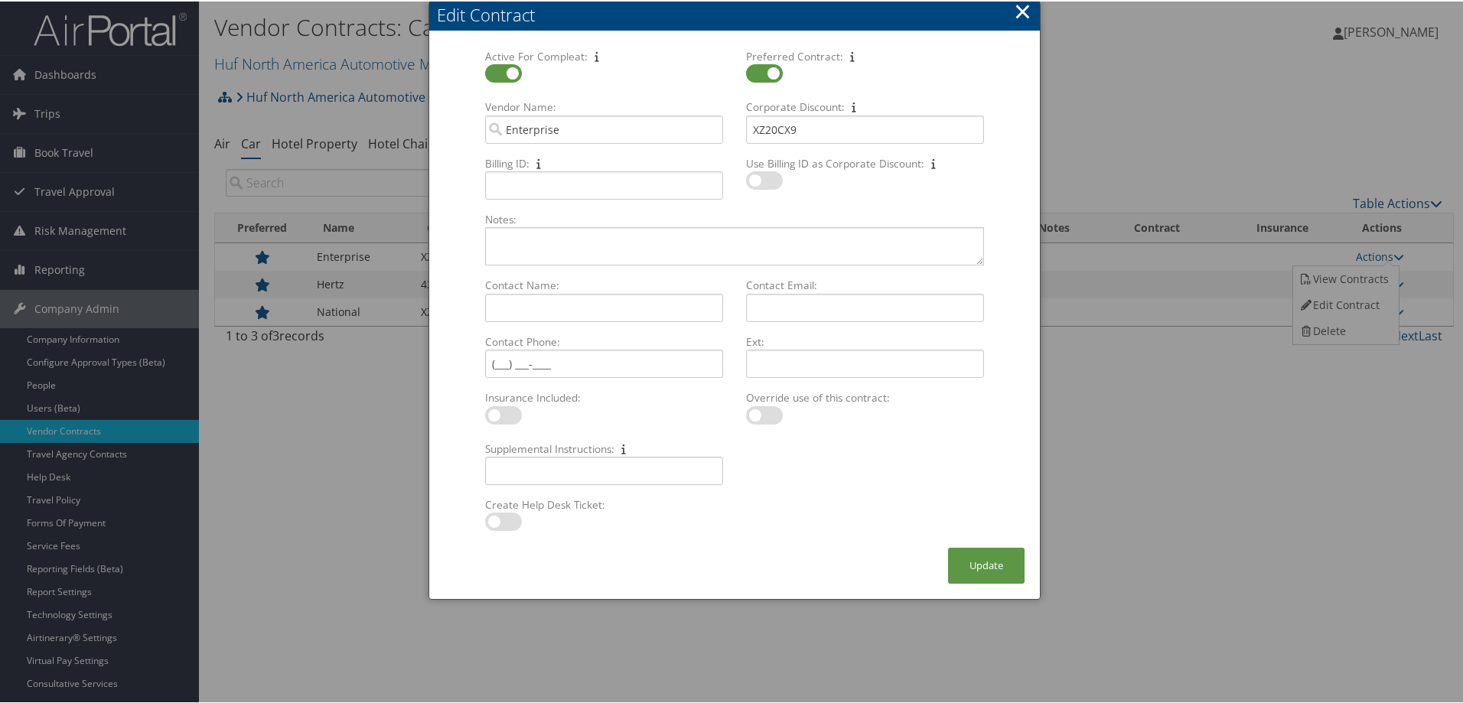
click at [1008, 11] on div "Edit Contract" at bounding box center [738, 14] width 603 height 24
click at [1018, 12] on button "×" at bounding box center [1023, 10] width 18 height 31
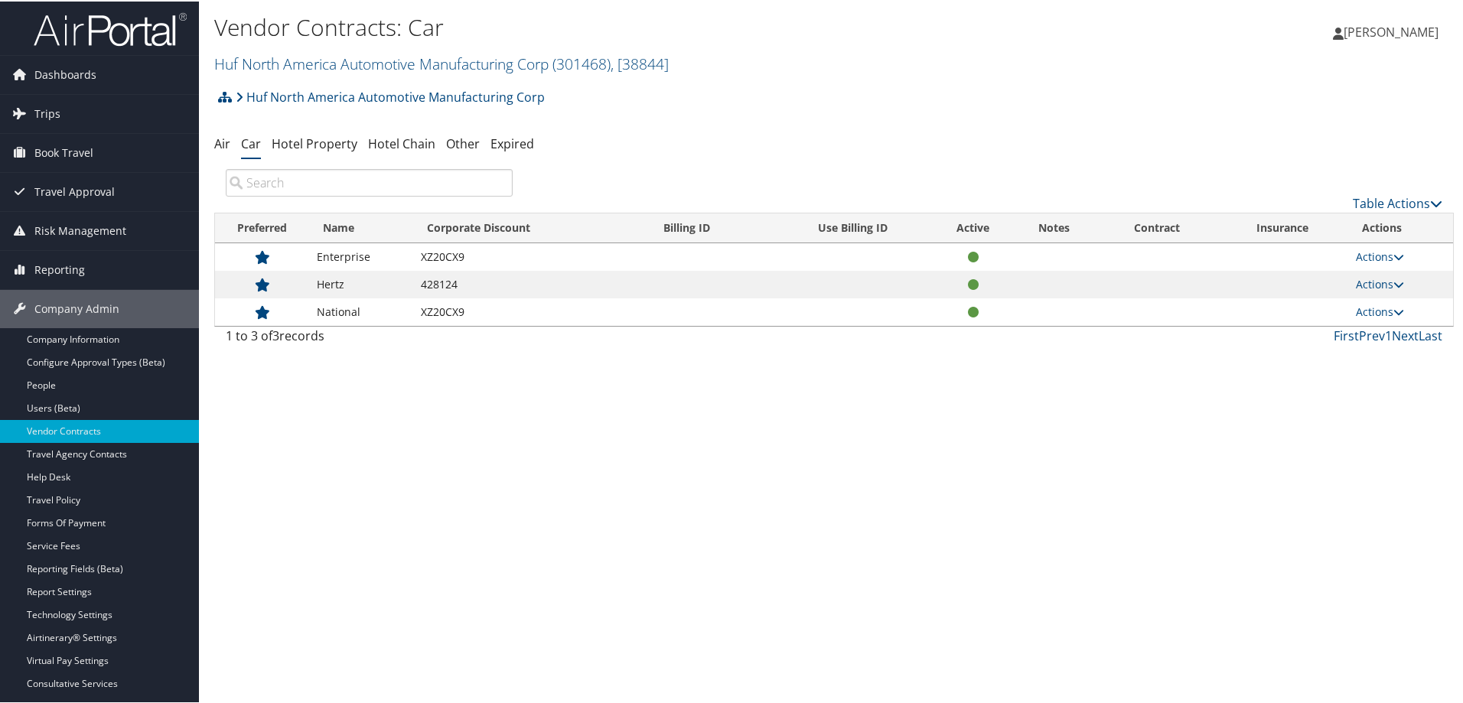
click at [596, 475] on div "Vendor Contracts: Car Huf North America Automotive Manufacturing Corp ( 301468 …" at bounding box center [834, 351] width 1270 height 703
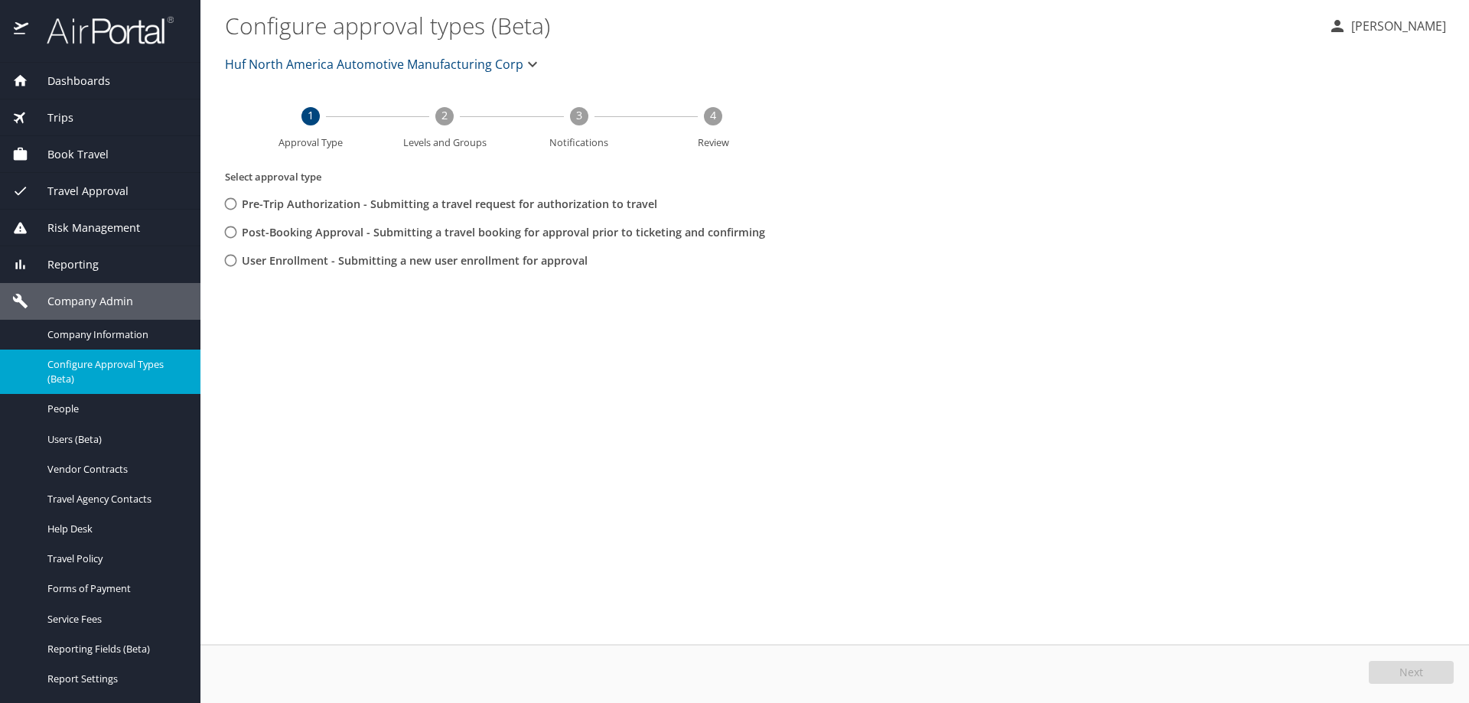
click at [92, 321] on link "Company Information" at bounding box center [100, 335] width 201 height 30
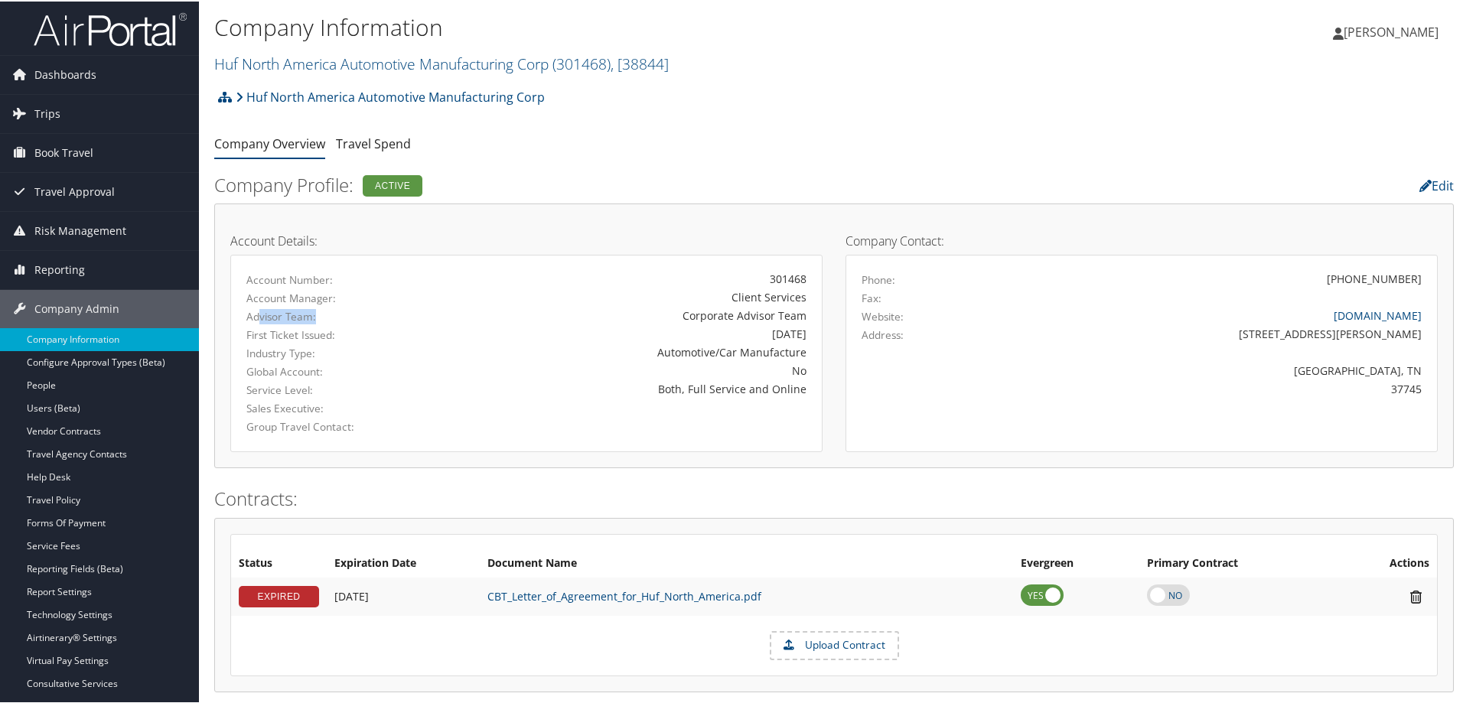
drag, startPoint x: 258, startPoint y: 319, endPoint x: 334, endPoint y: 318, distance: 75.8
click at [334, 318] on label "Advisor Team:" at bounding box center [331, 315] width 171 height 15
click at [349, 360] on label "Industry Type:" at bounding box center [331, 351] width 171 height 15
drag, startPoint x: 679, startPoint y: 318, endPoint x: 693, endPoint y: 322, distance: 14.3
click at [693, 322] on div "Corporate Advisor Team" at bounding box center [624, 314] width 366 height 16
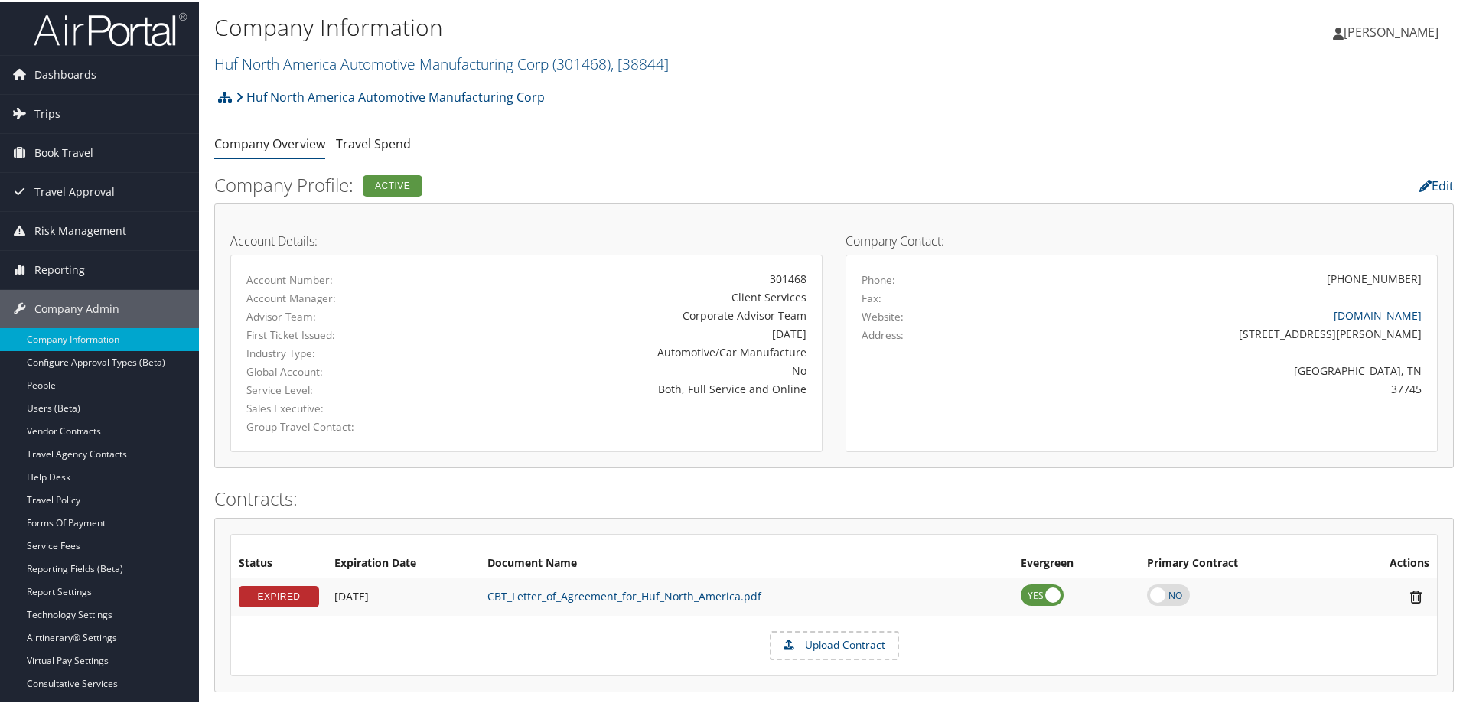
click at [393, 332] on label "First Ticket Issued:" at bounding box center [331, 333] width 171 height 15
click at [268, 278] on label "Account Number:" at bounding box center [331, 278] width 171 height 15
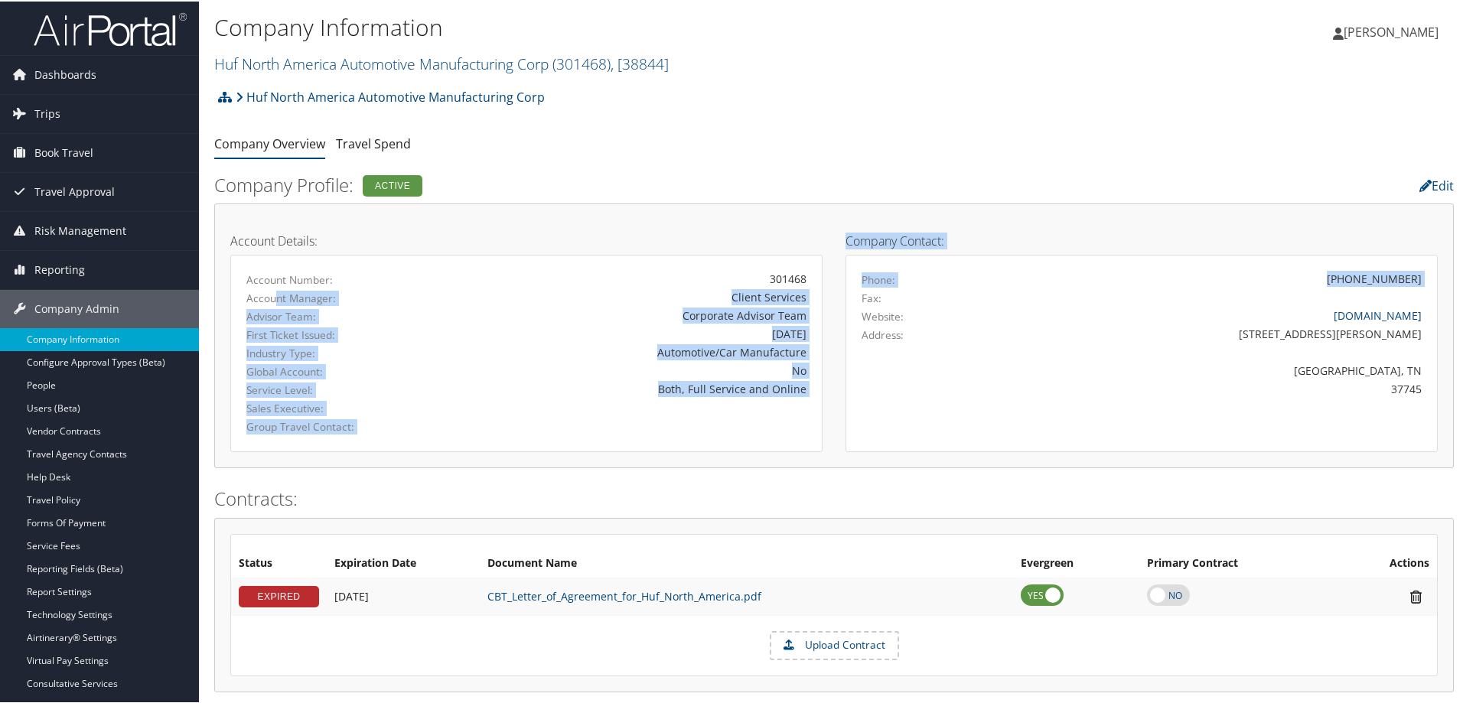
drag, startPoint x: 273, startPoint y: 295, endPoint x: 799, endPoint y: 304, distance: 525.9
click at [855, 218] on div "Account Details: Account Number: 301468 Account Manager: Client Services Adviso…" at bounding box center [834, 218] width 1231 height 0
click at [710, 317] on div "Corporate Advisor Team" at bounding box center [624, 314] width 366 height 16
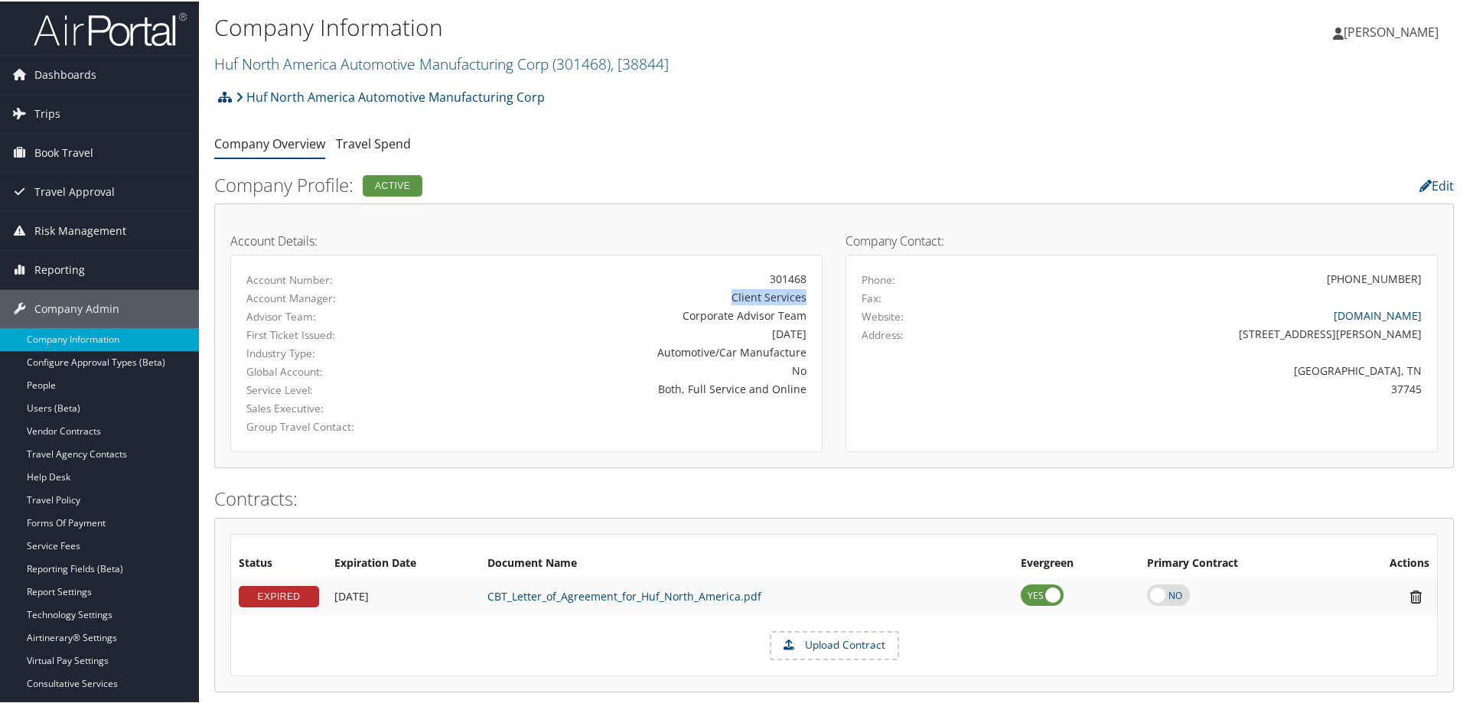
drag, startPoint x: 804, startPoint y: 295, endPoint x: 716, endPoint y: 294, distance: 88.8
click at [716, 294] on div "Client Services" at bounding box center [623, 296] width 389 height 16
click at [693, 422] on div "Group Travel Contact:" at bounding box center [526, 425] width 583 height 18
click at [644, 478] on div "Company Profile: Active Edit Account Details: Account Number: 301468 Account Ma…" at bounding box center [834, 325] width 1240 height 315
drag, startPoint x: 736, startPoint y: 291, endPoint x: 813, endPoint y: 298, distance: 76.8
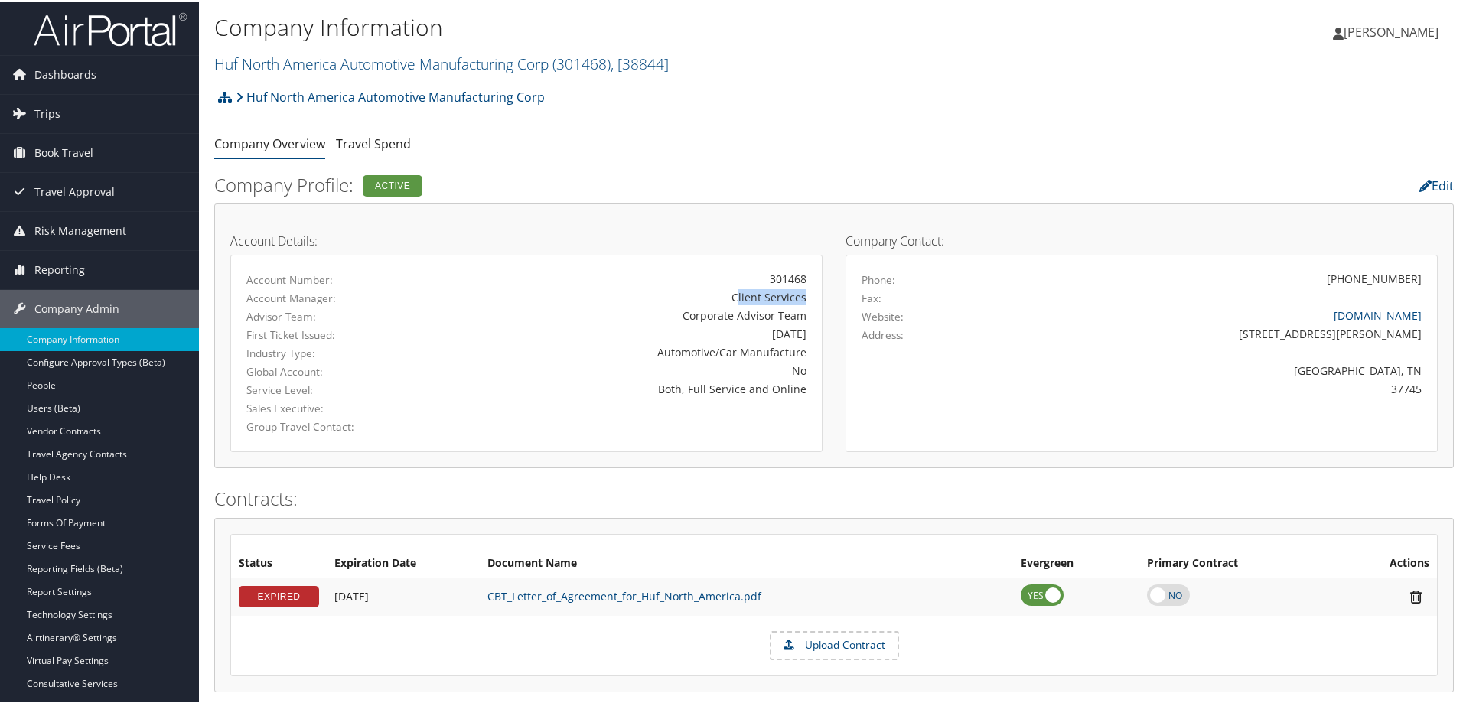
click at [813, 298] on div "Client Services" at bounding box center [623, 296] width 389 height 16
click at [809, 298] on div "Client Services" at bounding box center [623, 296] width 389 height 16
drag, startPoint x: 733, startPoint y: 298, endPoint x: 804, endPoint y: 299, distance: 70.4
click at [804, 299] on div "Client Services" at bounding box center [623, 296] width 389 height 16
click at [823, 316] on div "Account Details: Account Number: 301468 Account Manager: Client Services Adviso…" at bounding box center [526, 334] width 615 height 233
